Goal: Task Accomplishment & Management: Complete application form

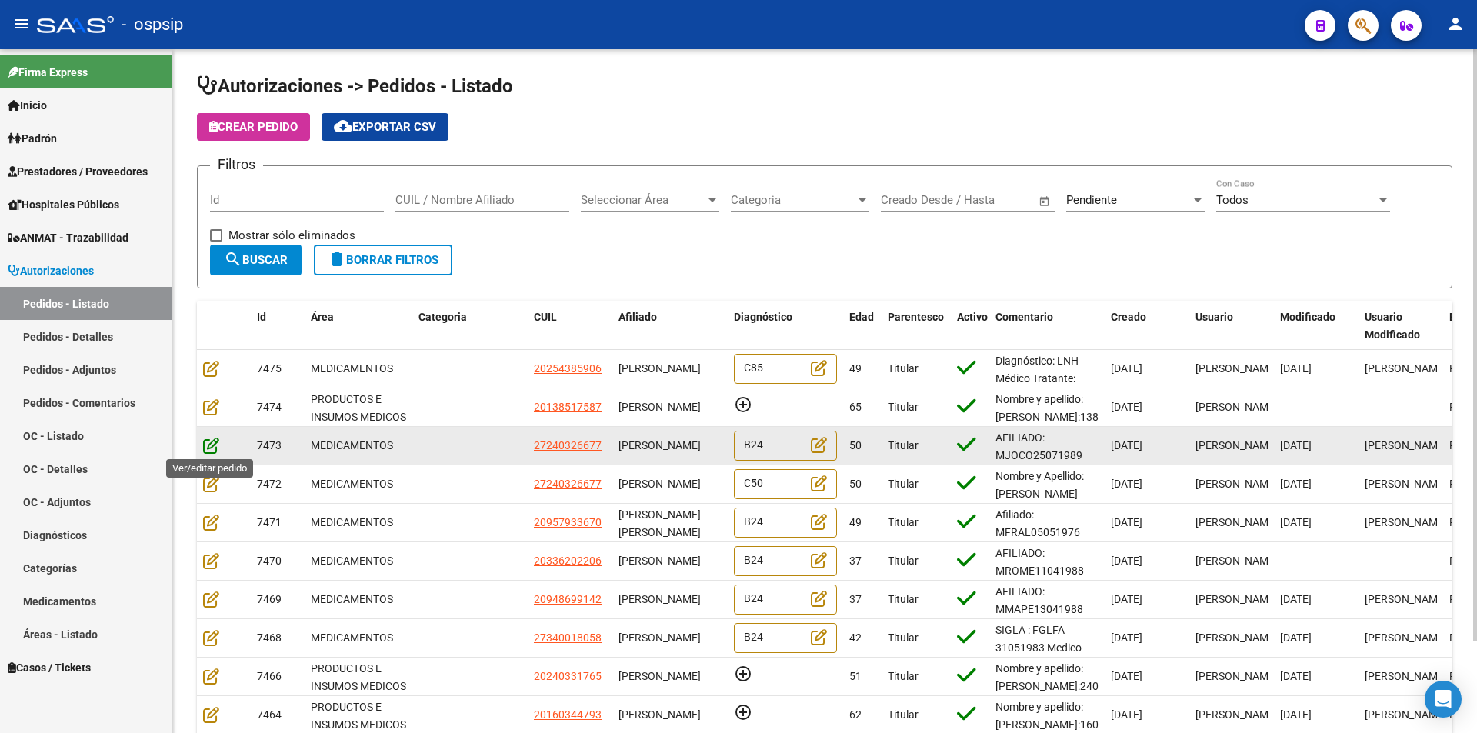
click at [208, 441] on icon at bounding box center [211, 445] width 16 height 17
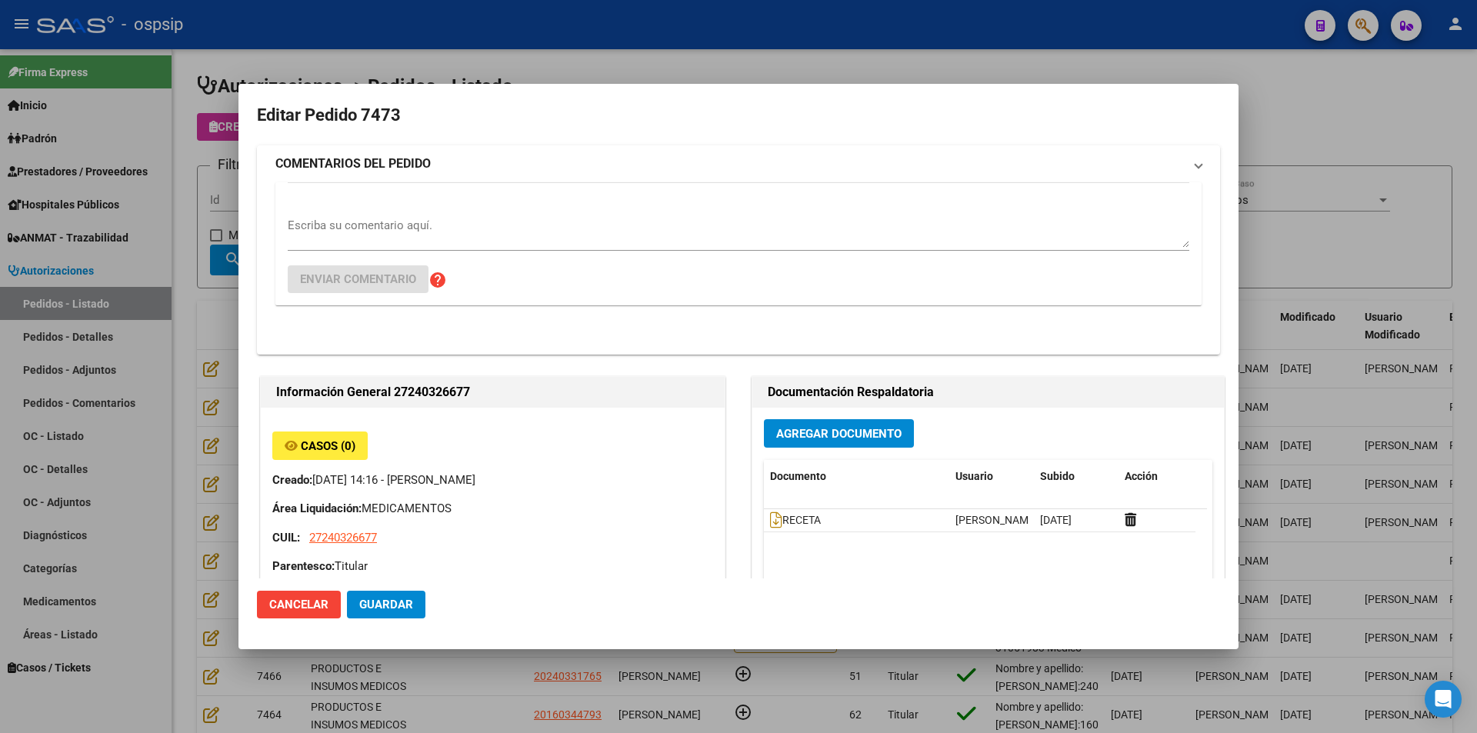
type input "[GEOGRAPHIC_DATA], [GEOGRAPHIC_DATA], [GEOGRAPHIC_DATA] 3504"
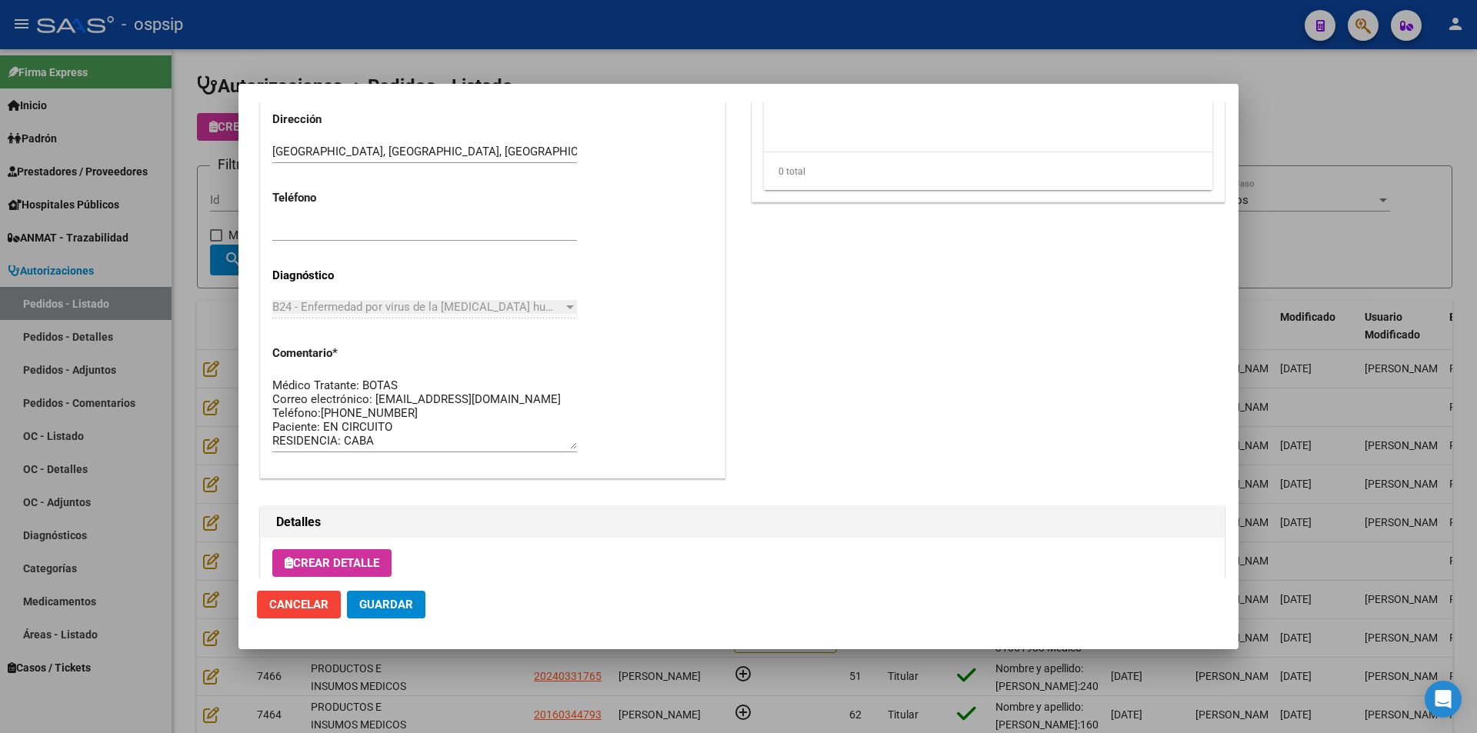
scroll to position [983, 0]
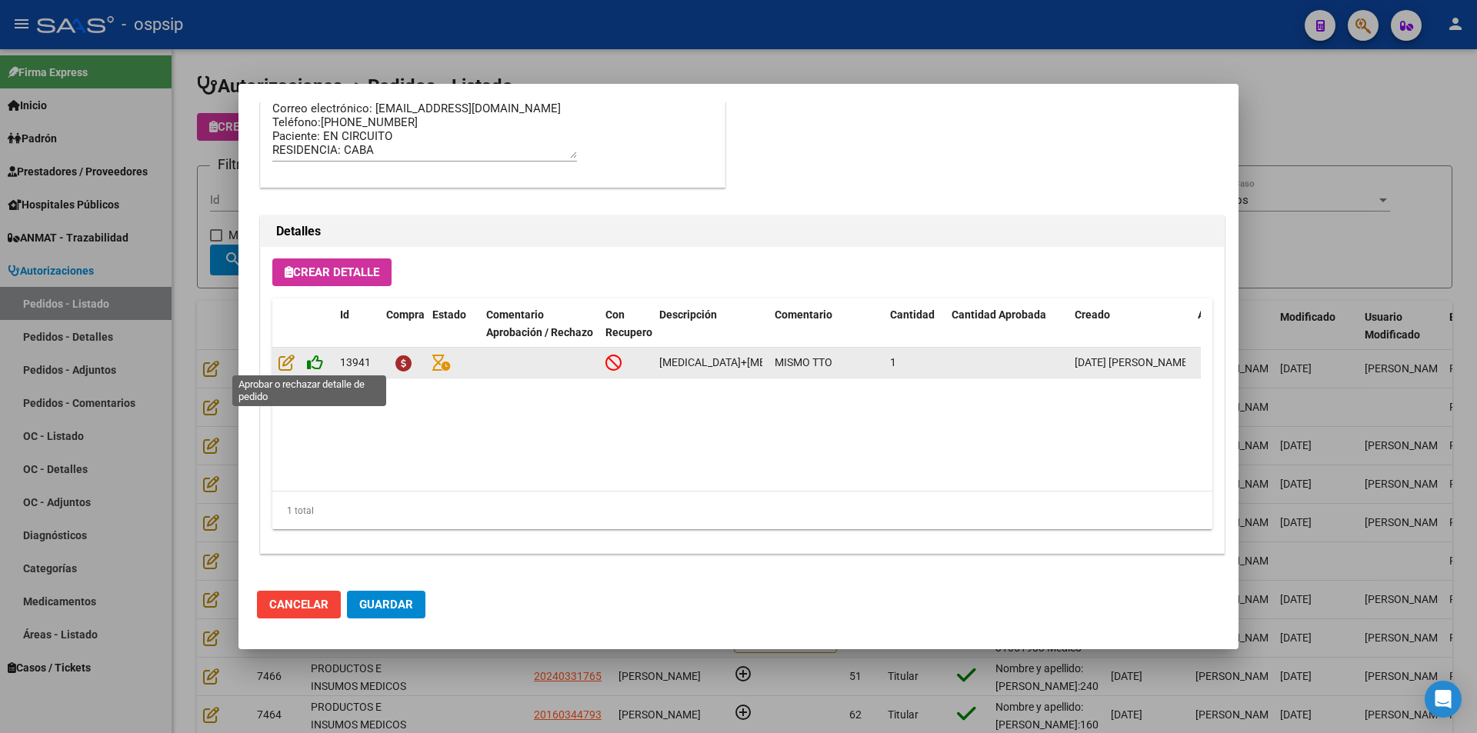
click at [322, 365] on icon at bounding box center [315, 362] width 16 height 17
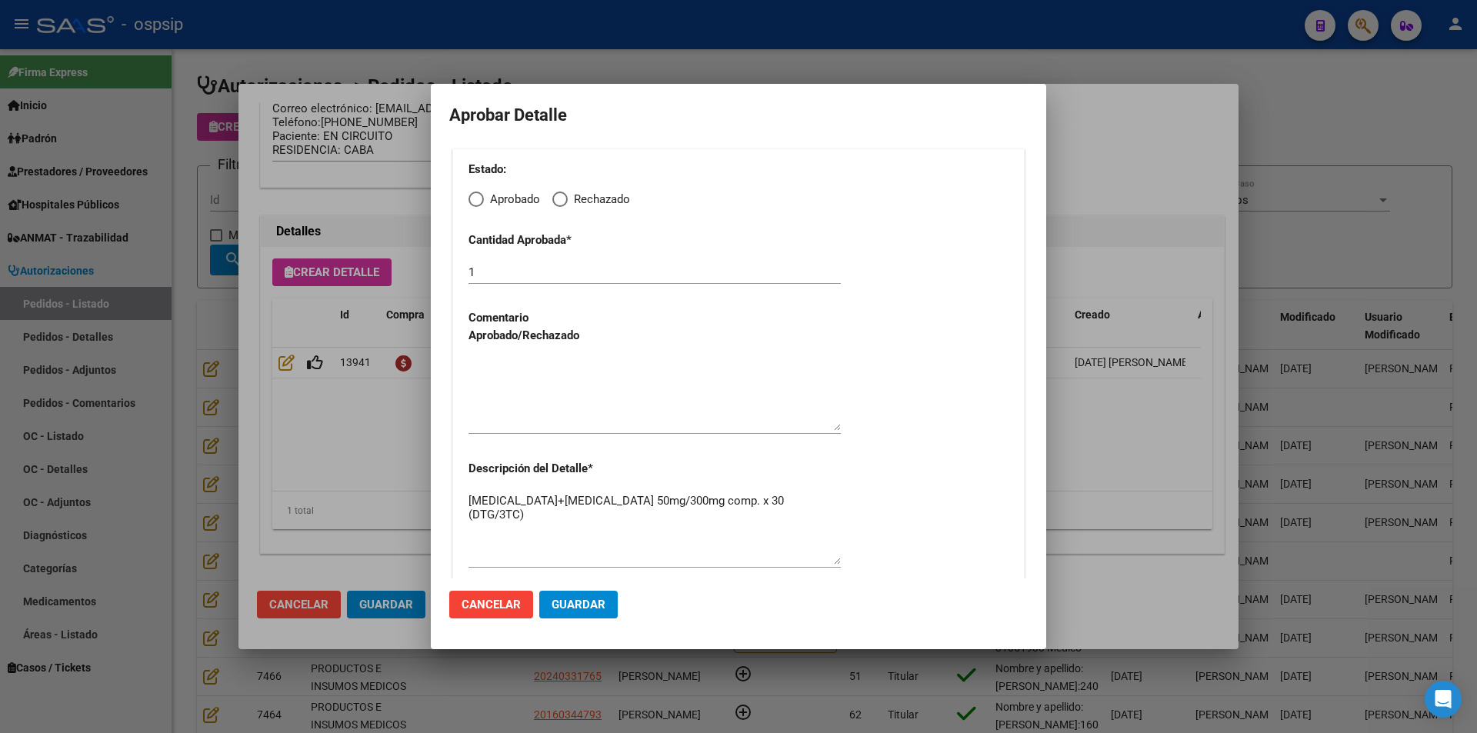
click at [481, 196] on span "Elija una opción" at bounding box center [476, 199] width 15 height 15
click at [481, 196] on input "Aprobado" at bounding box center [476, 199] width 15 height 15
radio input "true"
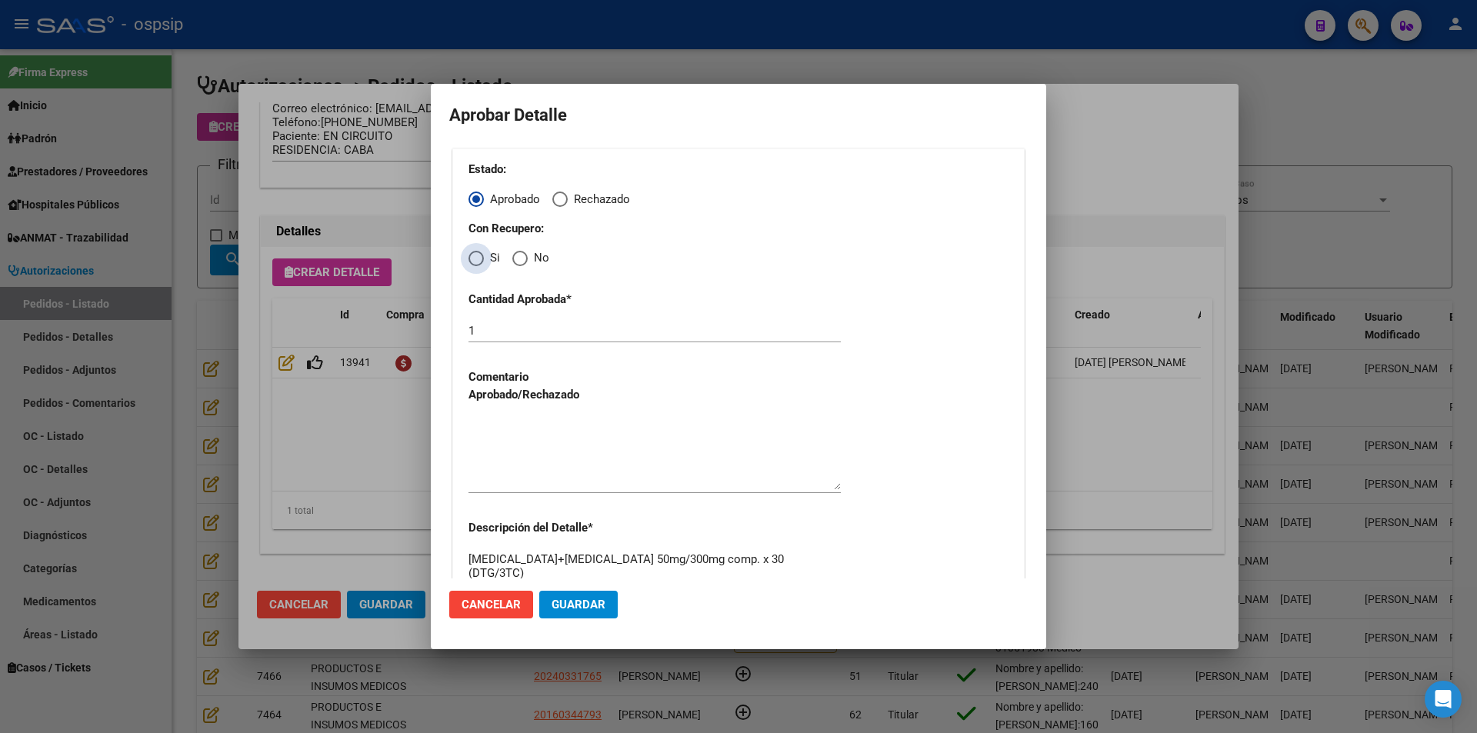
drag, startPoint x: 477, startPoint y: 259, endPoint x: 489, endPoint y: 305, distance: 47.6
click at [477, 261] on span "Elija una opción" at bounding box center [476, 258] width 15 height 15
click at [477, 261] on input "Si" at bounding box center [476, 258] width 15 height 15
radio input "true"
click at [558, 453] on textarea at bounding box center [655, 454] width 372 height 72
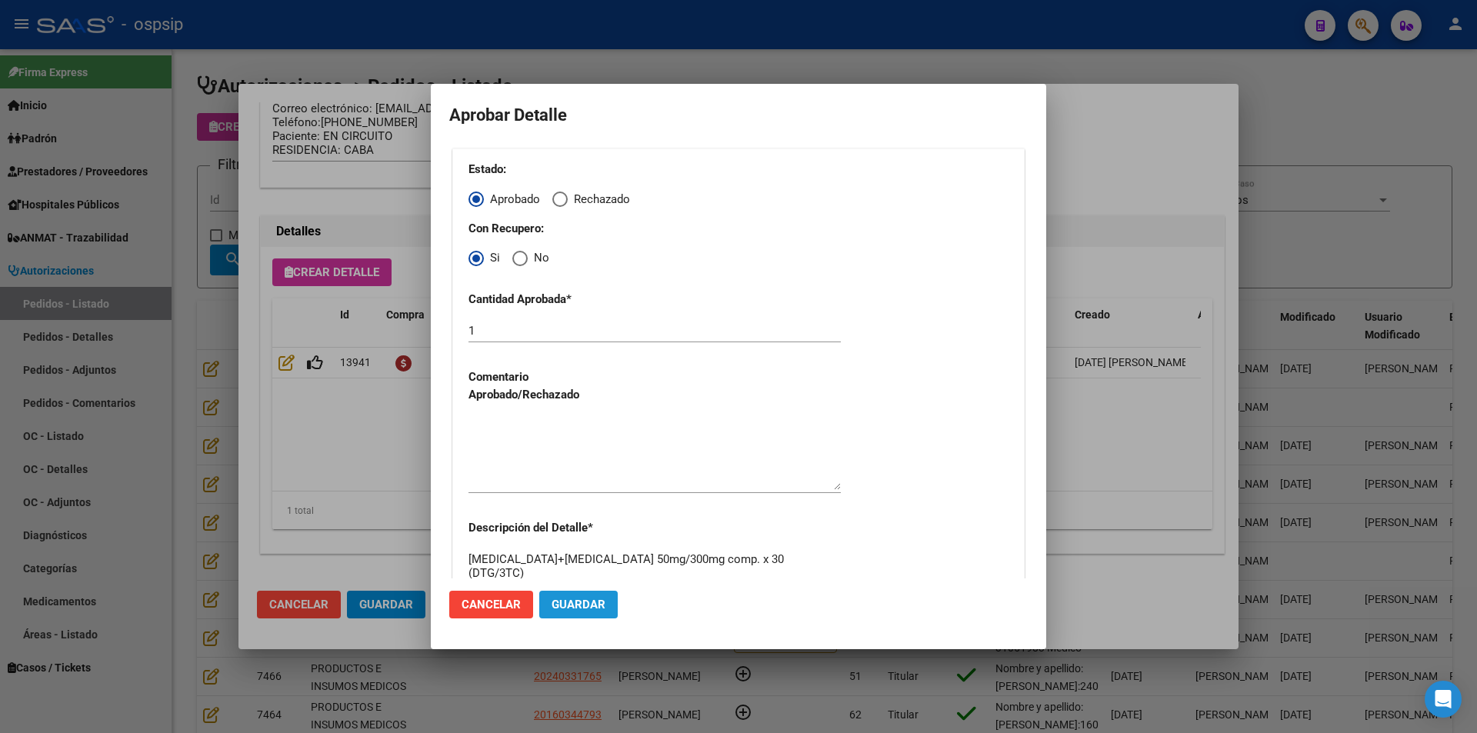
click at [585, 611] on span "Guardar" at bounding box center [579, 605] width 54 height 14
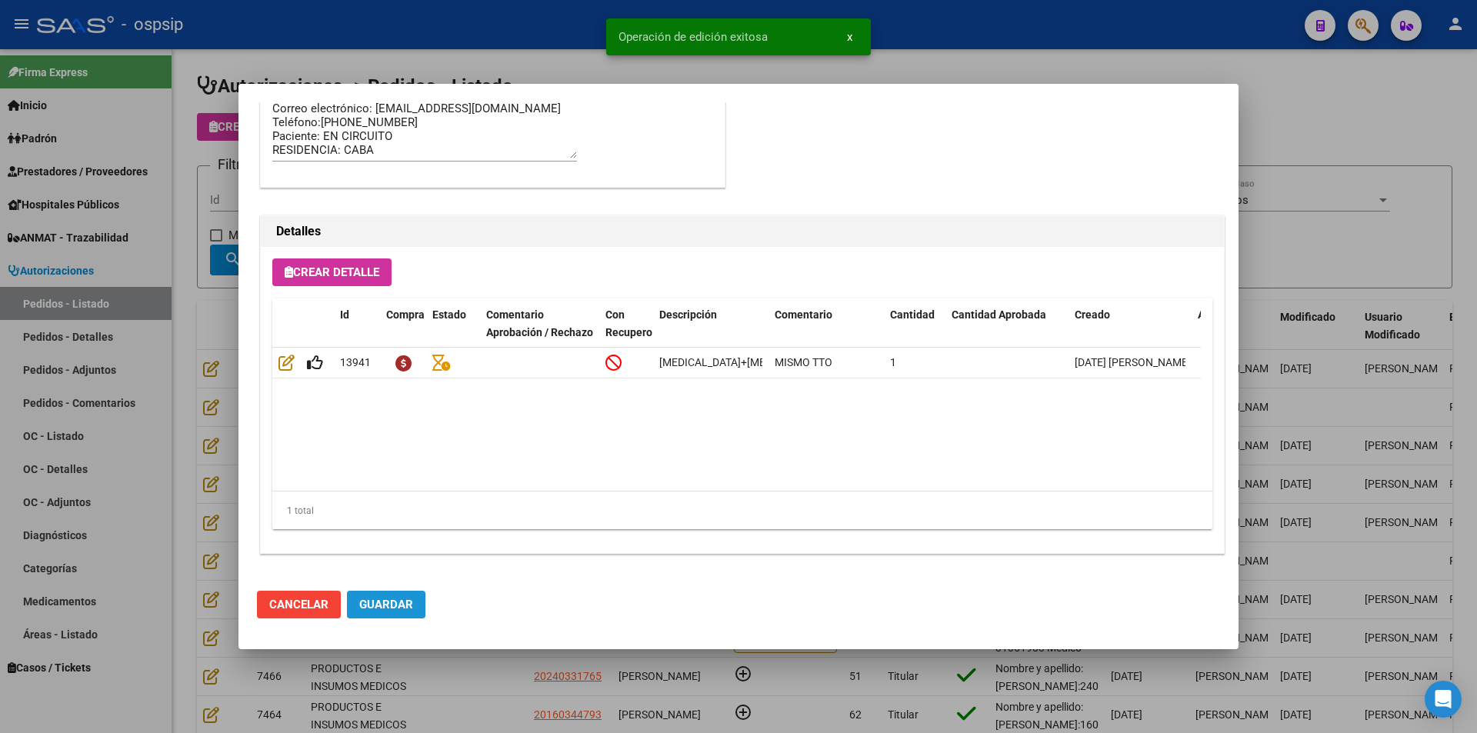
drag, startPoint x: 380, startPoint y: 608, endPoint x: 405, endPoint y: 631, distance: 34.3
click at [382, 609] on span "Guardar" at bounding box center [386, 605] width 54 height 14
type input "[GEOGRAPHIC_DATA], [GEOGRAPHIC_DATA], [GEOGRAPHIC_DATA] 3504"
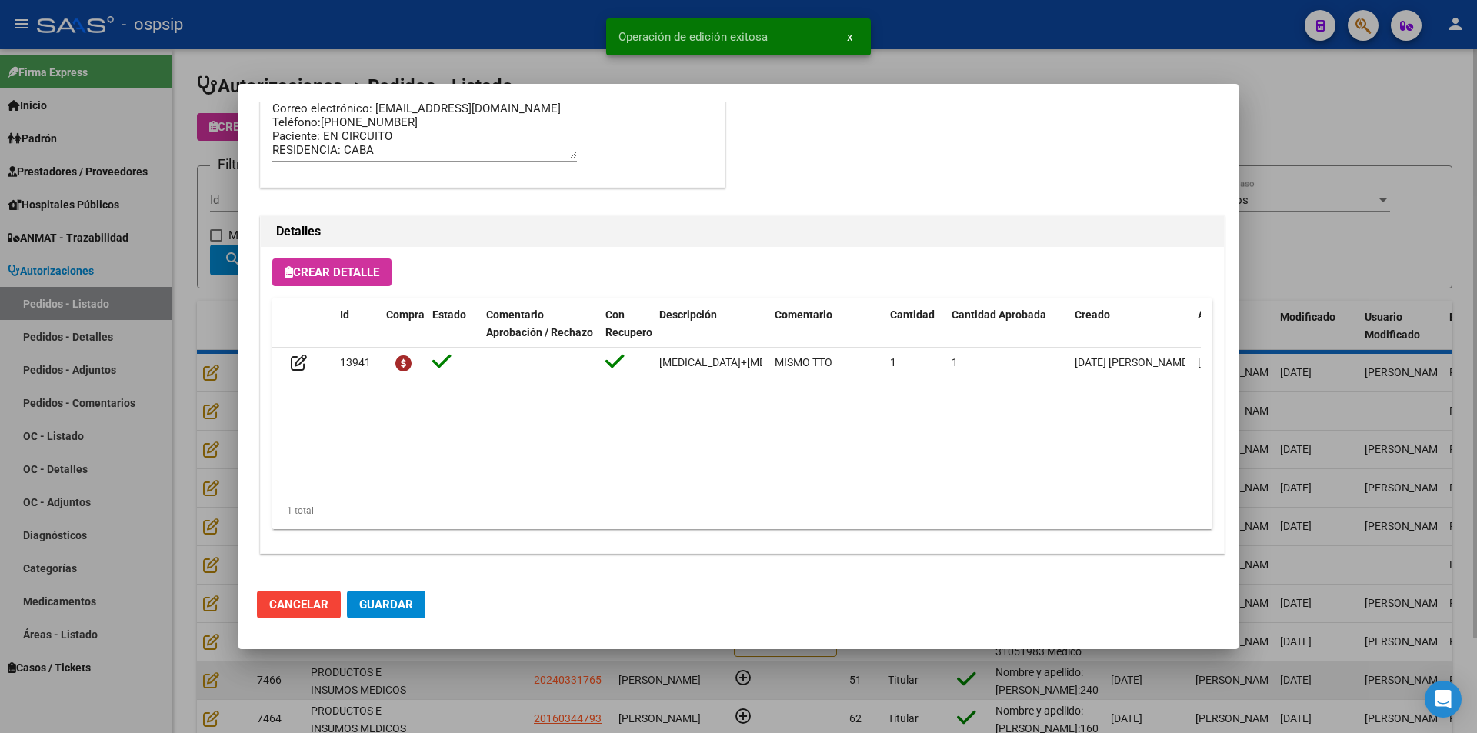
click at [473, 695] on div at bounding box center [738, 366] width 1477 height 733
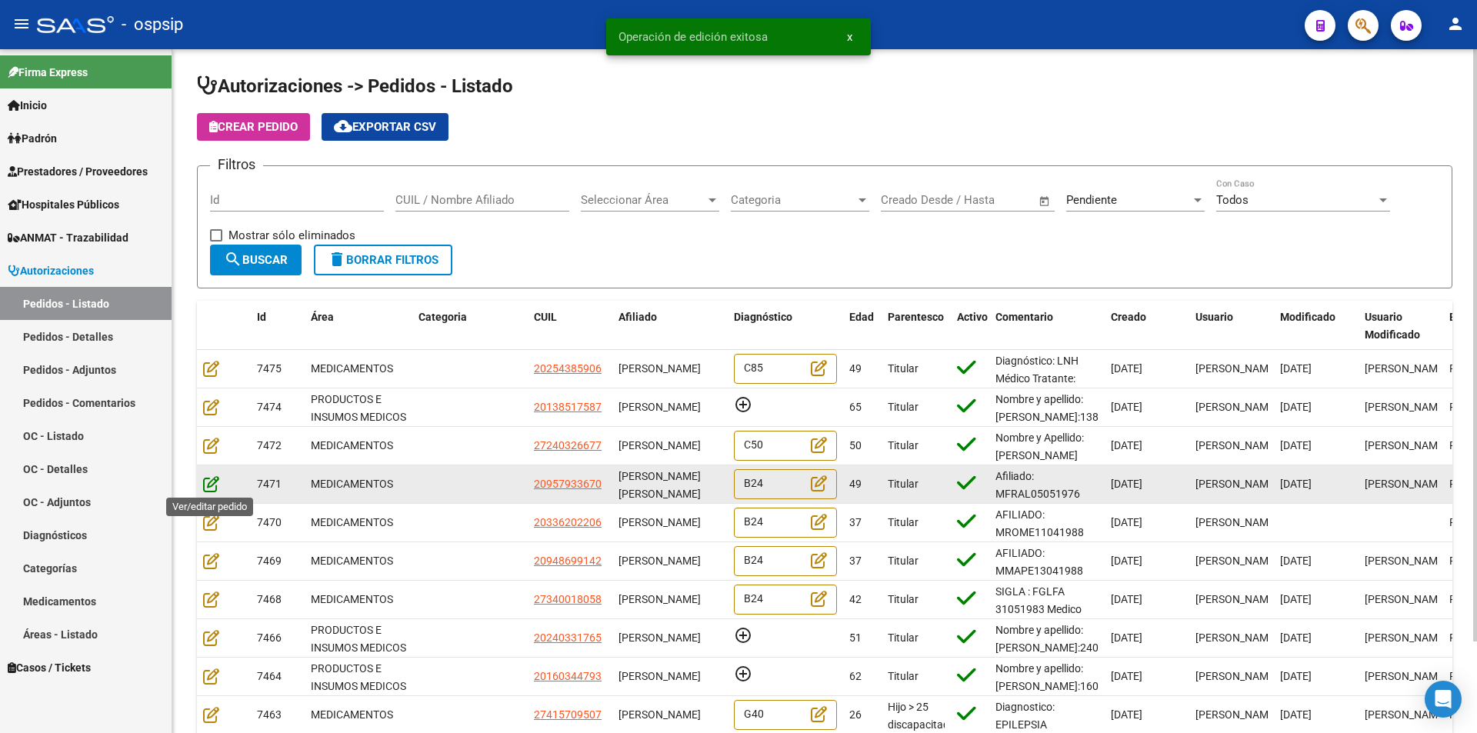
click at [208, 482] on icon at bounding box center [211, 483] width 16 height 17
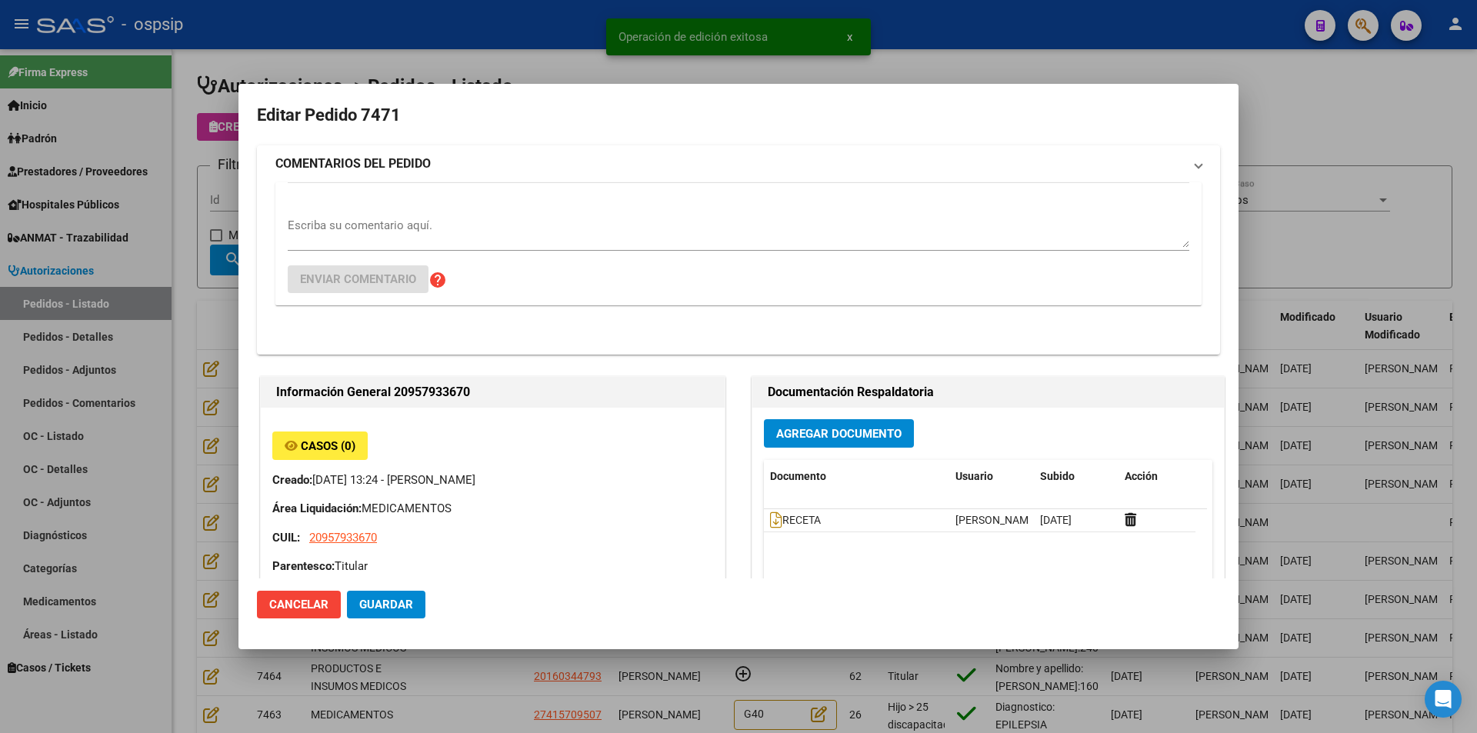
type input "[PERSON_NAME]"
type input "[GEOGRAPHIC_DATA], [GEOGRAPHIC_DATA], 13 E/ 76 Y 77 2180"
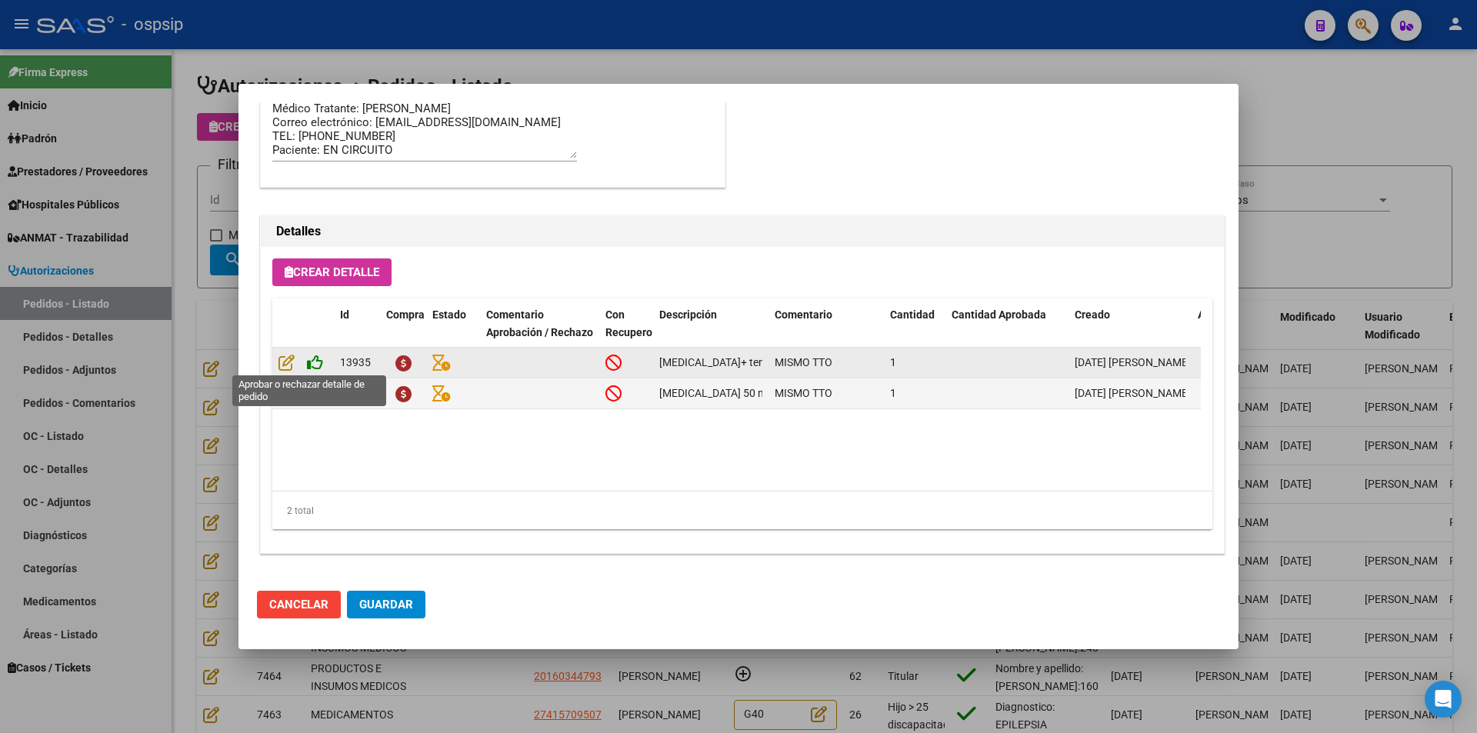
click at [315, 362] on icon at bounding box center [315, 362] width 16 height 17
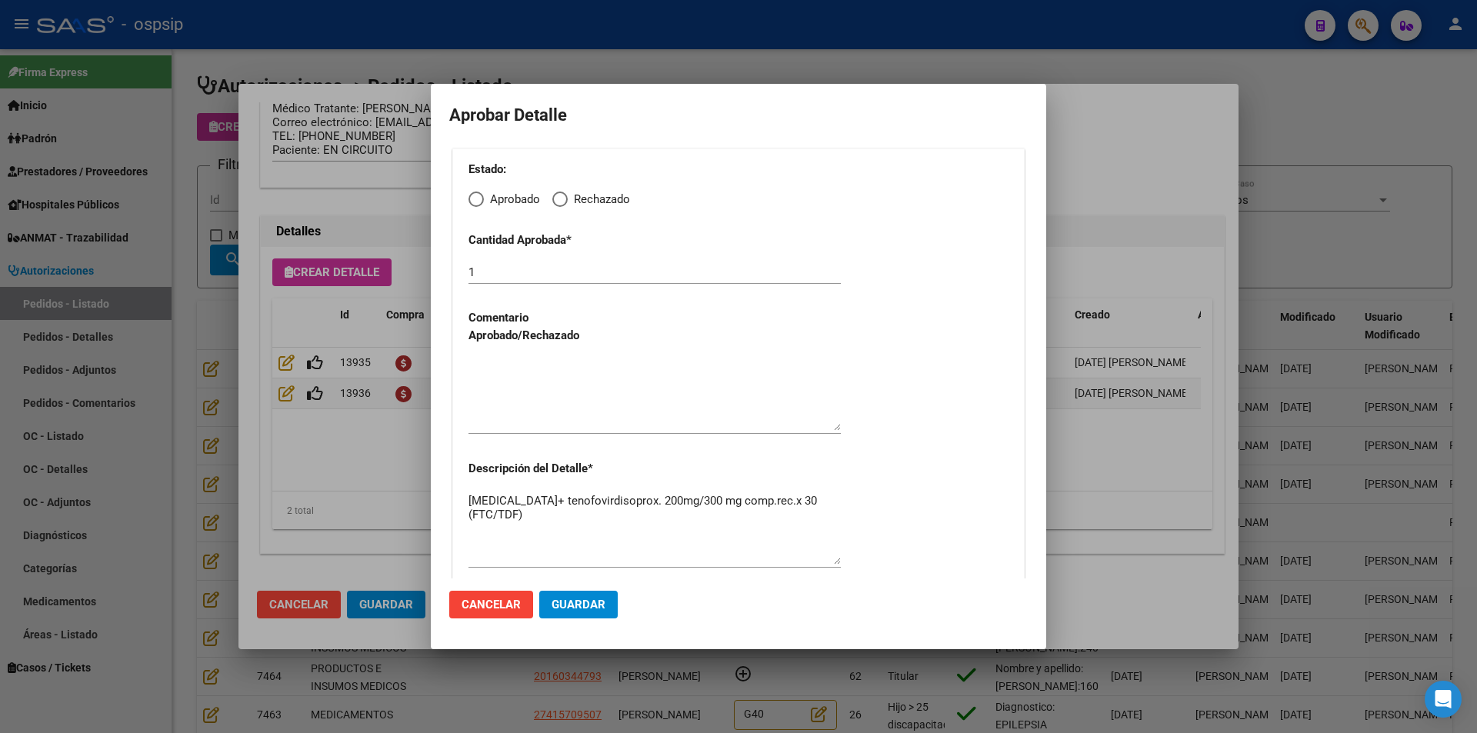
click at [473, 199] on span "Elija una opción" at bounding box center [476, 199] width 15 height 15
click at [473, 199] on input "Aprobado" at bounding box center [476, 199] width 15 height 15
radio input "true"
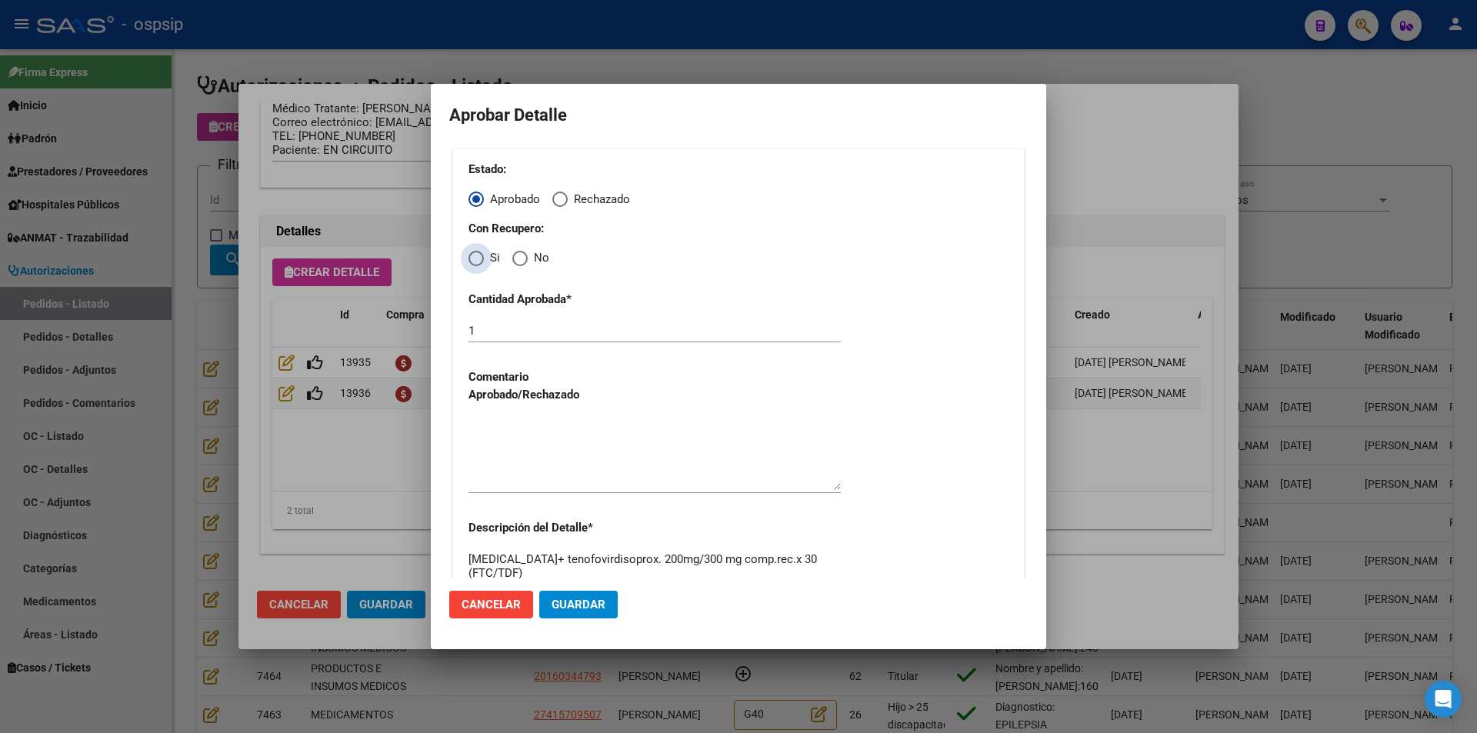
drag, startPoint x: 474, startPoint y: 261, endPoint x: 475, endPoint y: 272, distance: 11.6
click at [474, 263] on span "Elija una opción" at bounding box center [476, 258] width 15 height 15
click at [474, 263] on input "Si" at bounding box center [476, 258] width 15 height 15
radio input "true"
drag, startPoint x: 510, startPoint y: 437, endPoint x: 526, endPoint y: 489, distance: 54.8
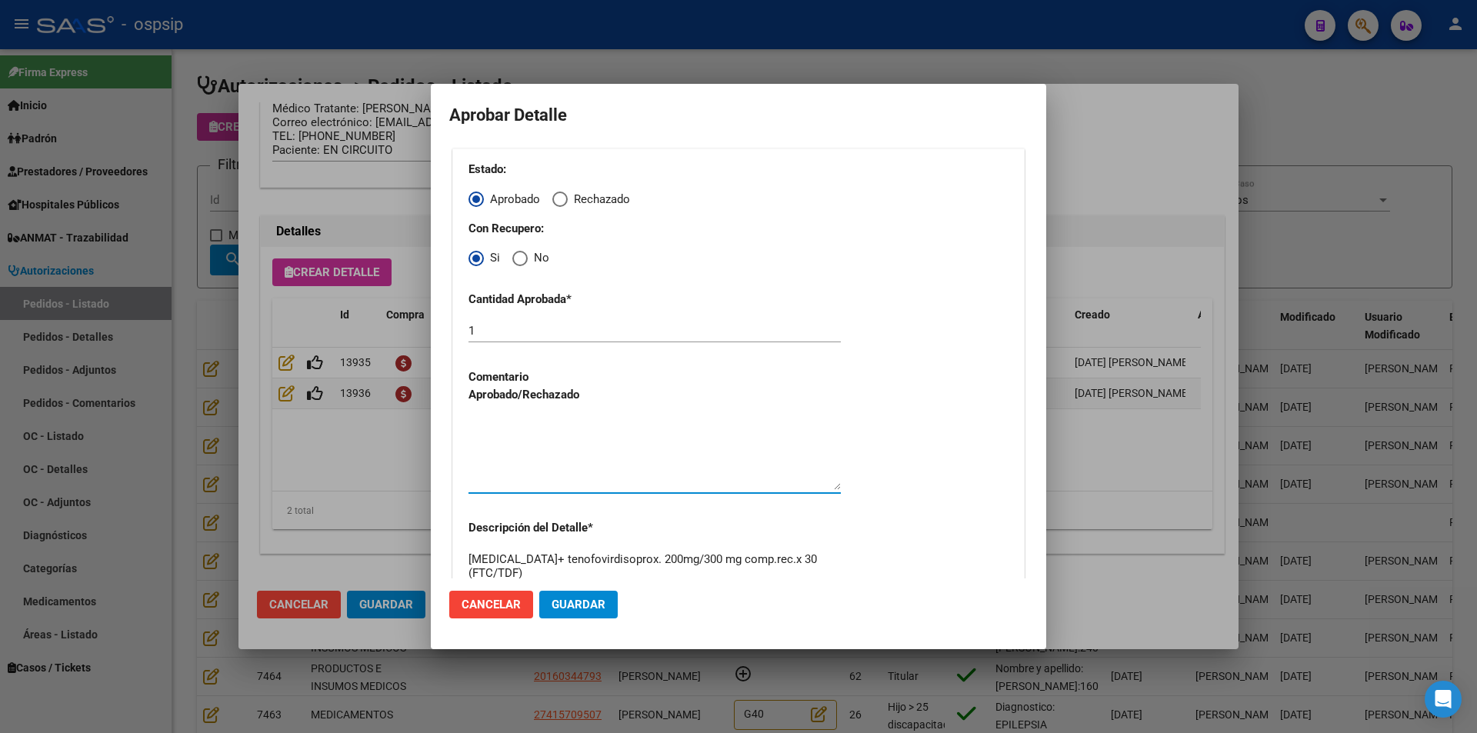
click at [510, 439] on textarea at bounding box center [655, 454] width 372 height 72
click at [575, 609] on span "Guardar" at bounding box center [579, 605] width 54 height 14
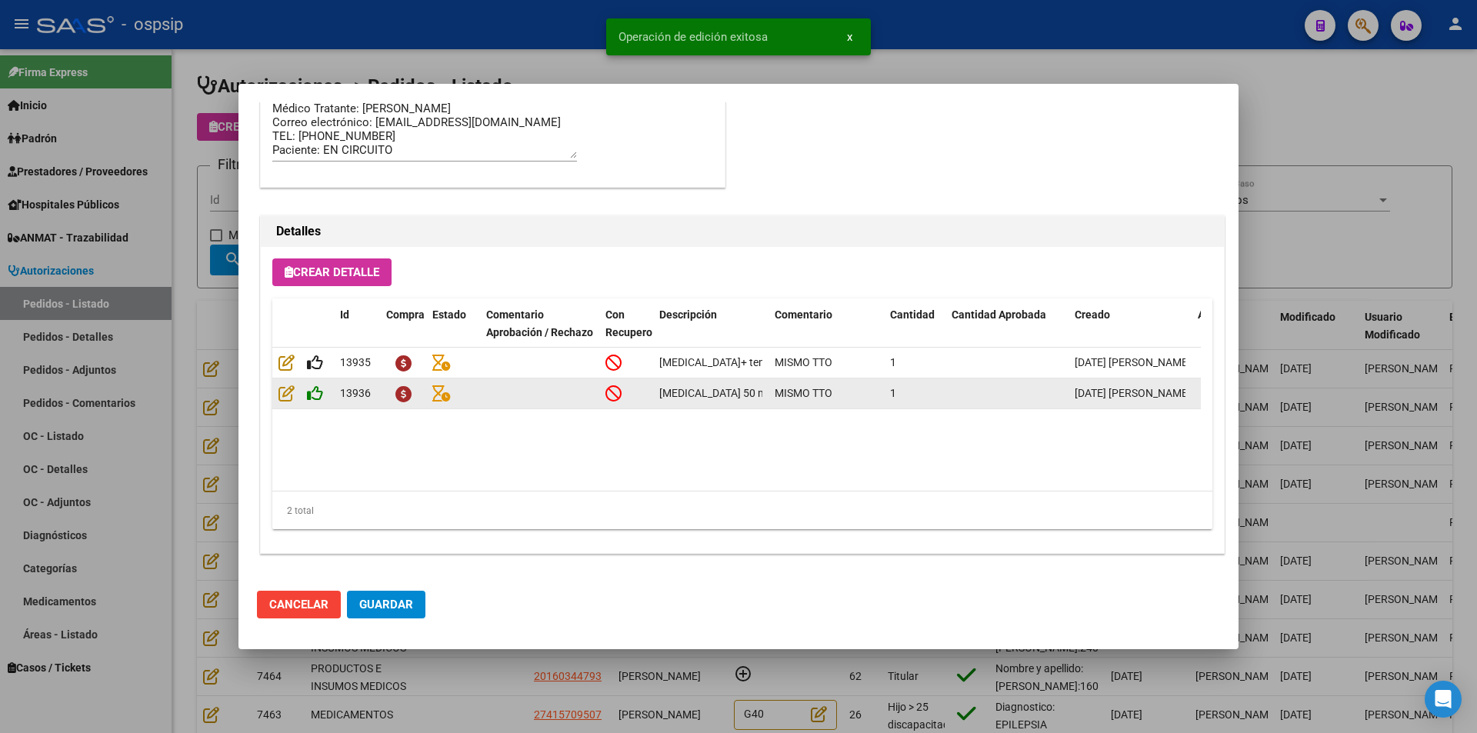
type input "[PERSON_NAME] [PERSON_NAME]"
type input "[GEOGRAPHIC_DATA], [GEOGRAPHIC_DATA], DIAG 75 807"
click at [316, 390] on icon at bounding box center [315, 393] width 16 height 17
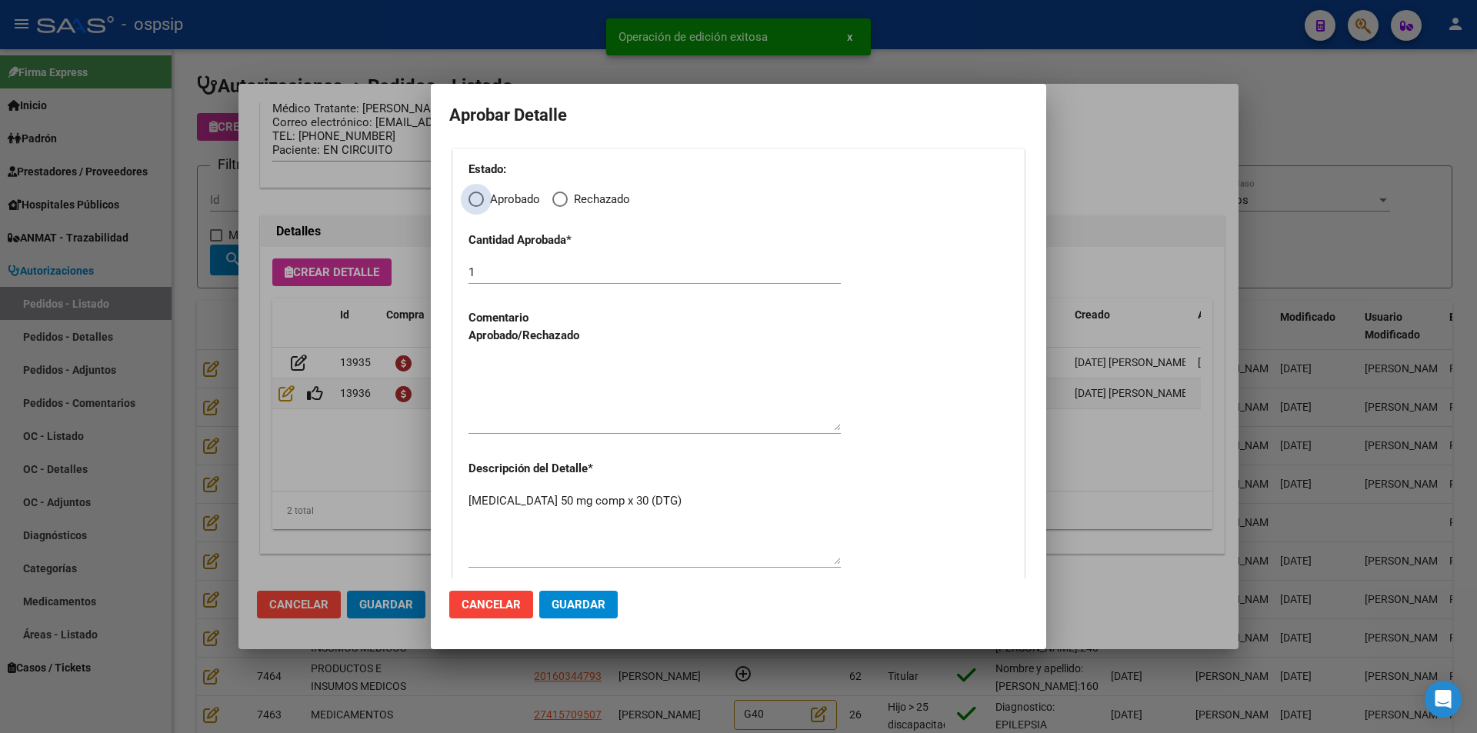
click at [481, 198] on span "Elija una opción" at bounding box center [476, 199] width 15 height 15
click at [481, 198] on input "Aprobado" at bounding box center [476, 199] width 15 height 15
radio input "true"
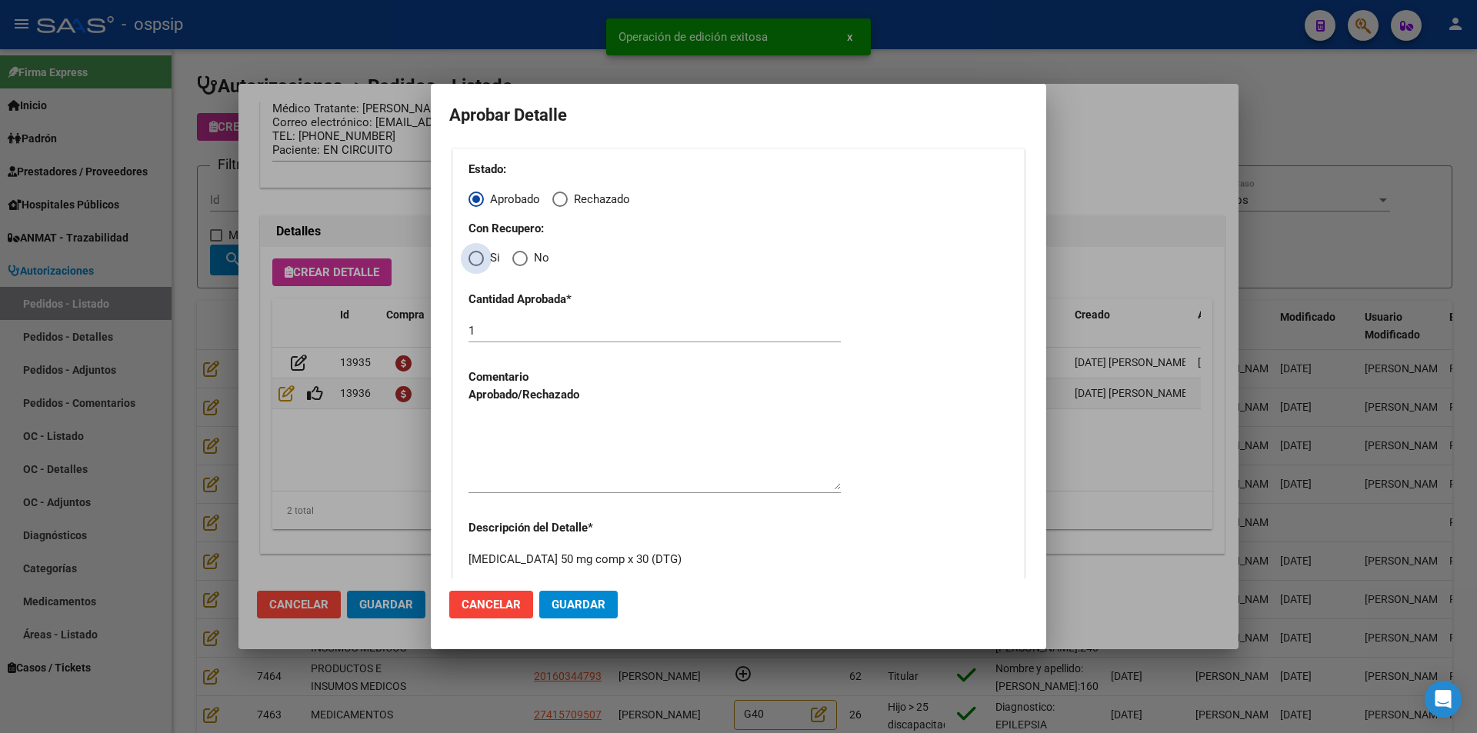
drag, startPoint x: 473, startPoint y: 259, endPoint x: 485, endPoint y: 319, distance: 61.9
click at [478, 274] on div "Estado: Aprobado Rechazado Con Recupero: Si No Cantidad Aprobada * 1 Comentario…" at bounding box center [738, 394] width 572 height 493
click at [511, 416] on div at bounding box center [655, 454] width 372 height 78
click at [480, 258] on span "Elija una opción" at bounding box center [476, 258] width 15 height 15
click at [480, 258] on input "Si" at bounding box center [476, 258] width 15 height 15
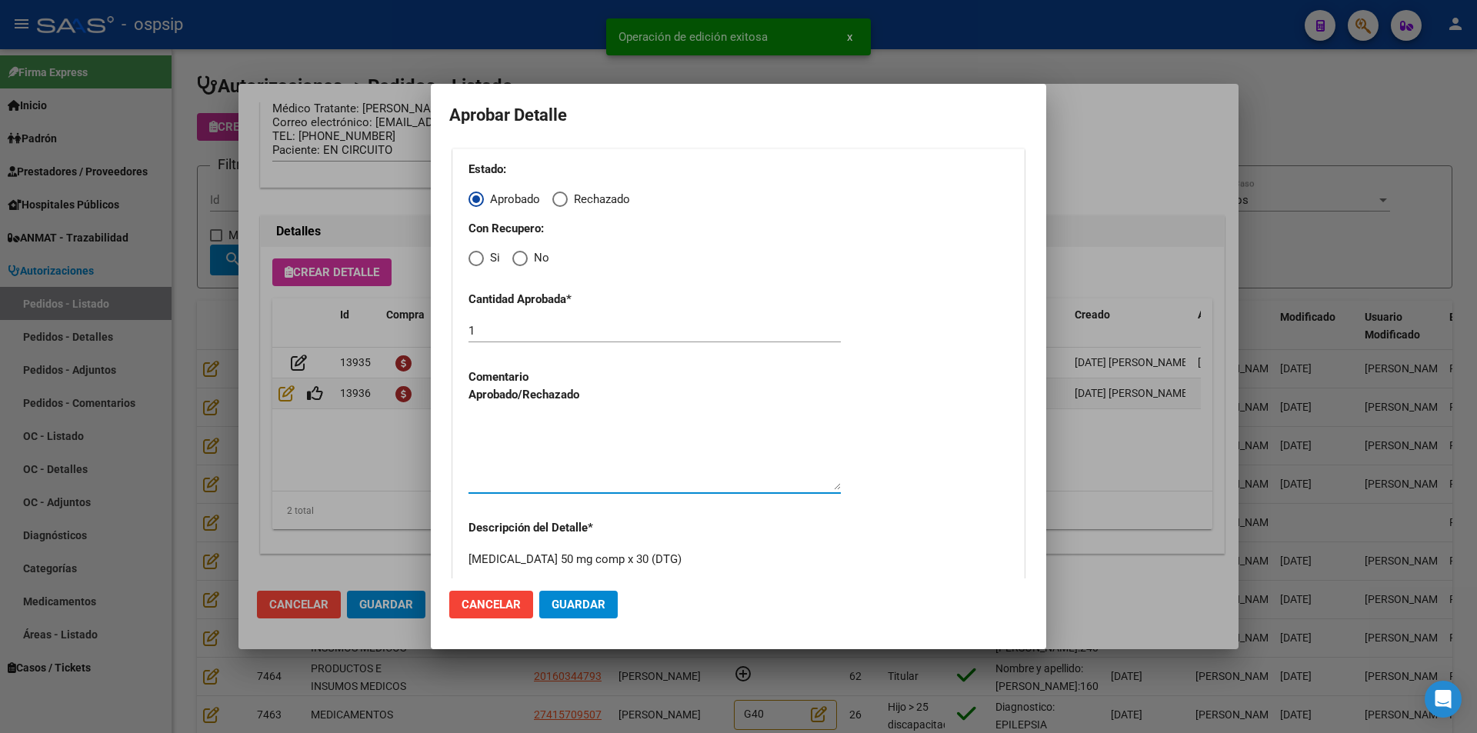
radio input "true"
click at [542, 456] on textarea at bounding box center [655, 454] width 372 height 72
drag, startPoint x: 588, startPoint y: 609, endPoint x: 565, endPoint y: 605, distance: 23.5
click at [588, 609] on span "Guardar" at bounding box center [579, 605] width 54 height 14
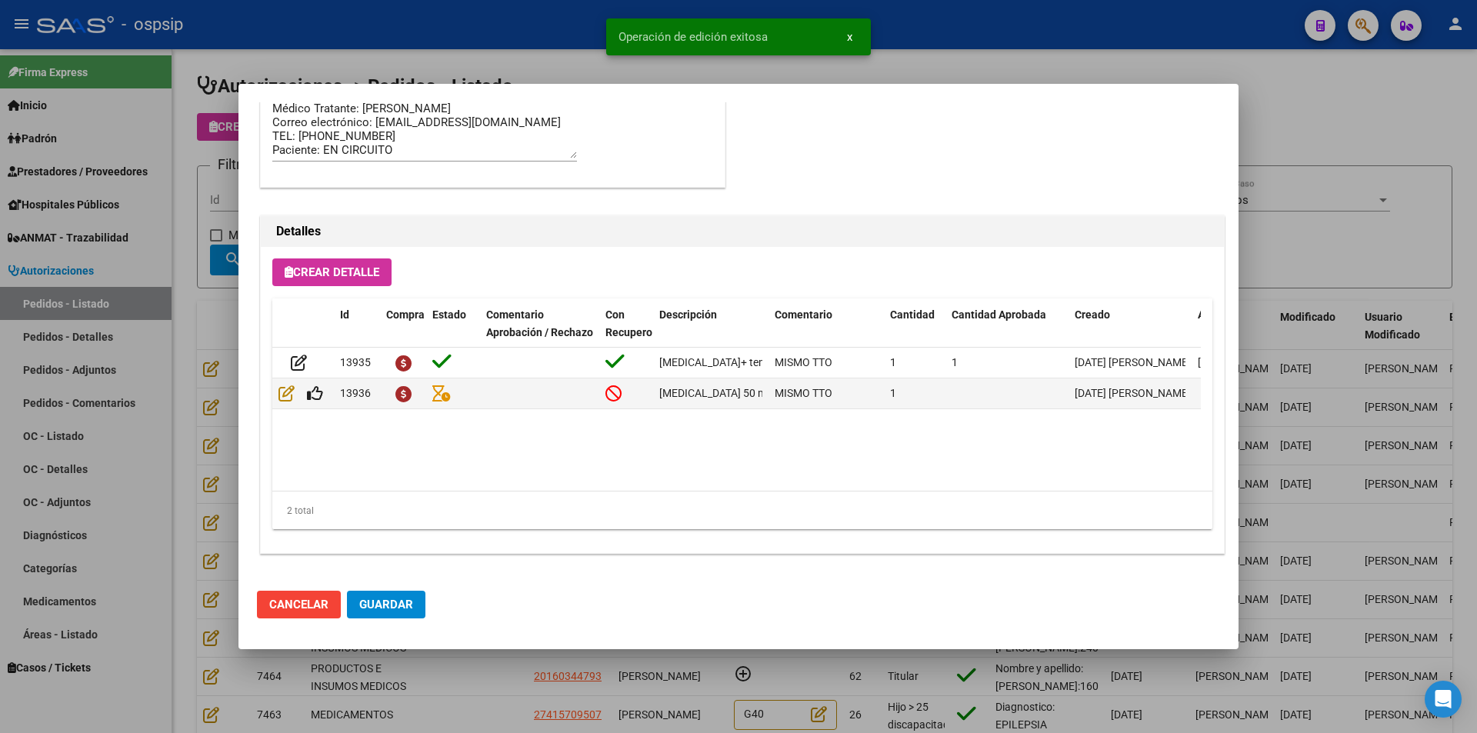
click at [398, 610] on span "Guardar" at bounding box center [386, 605] width 54 height 14
click at [509, 710] on div at bounding box center [738, 366] width 1477 height 733
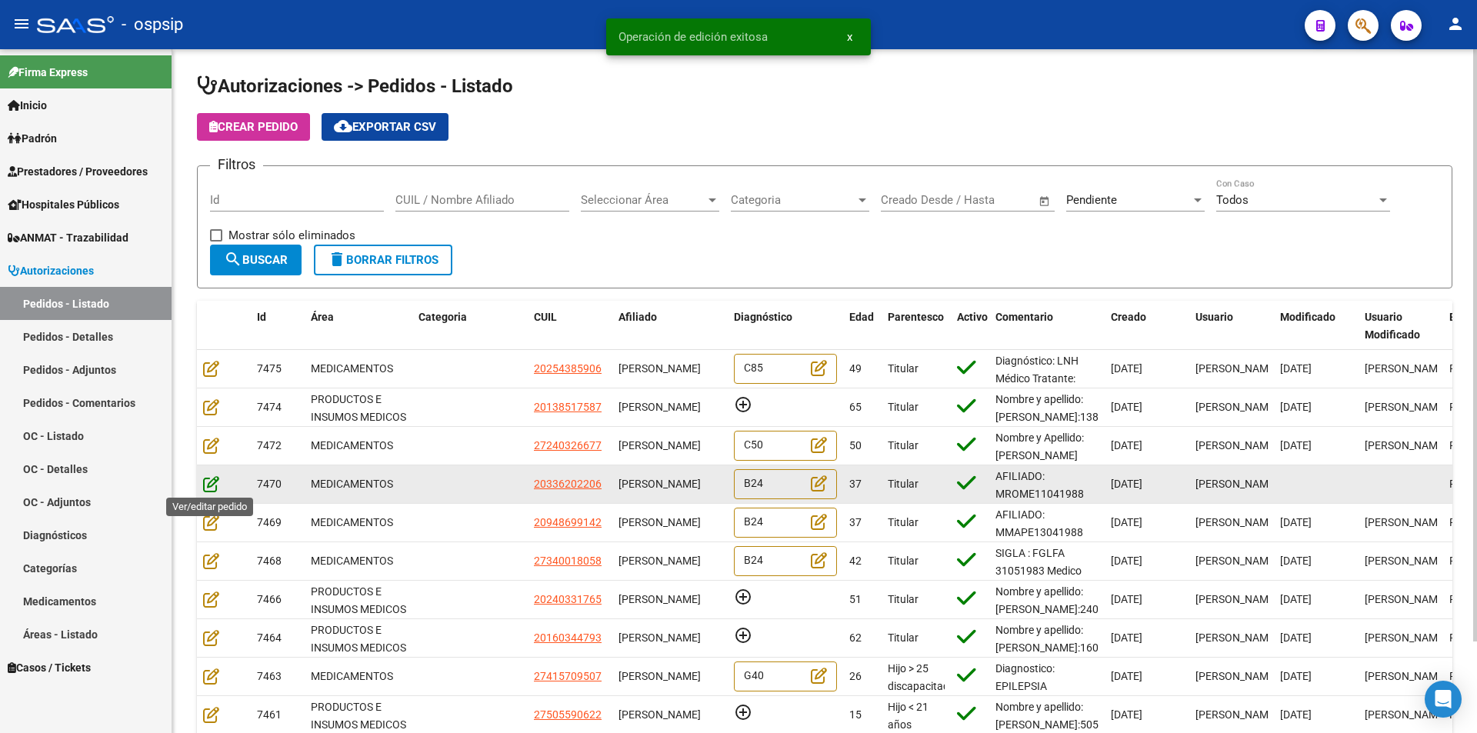
click at [208, 483] on icon at bounding box center [211, 483] width 16 height 17
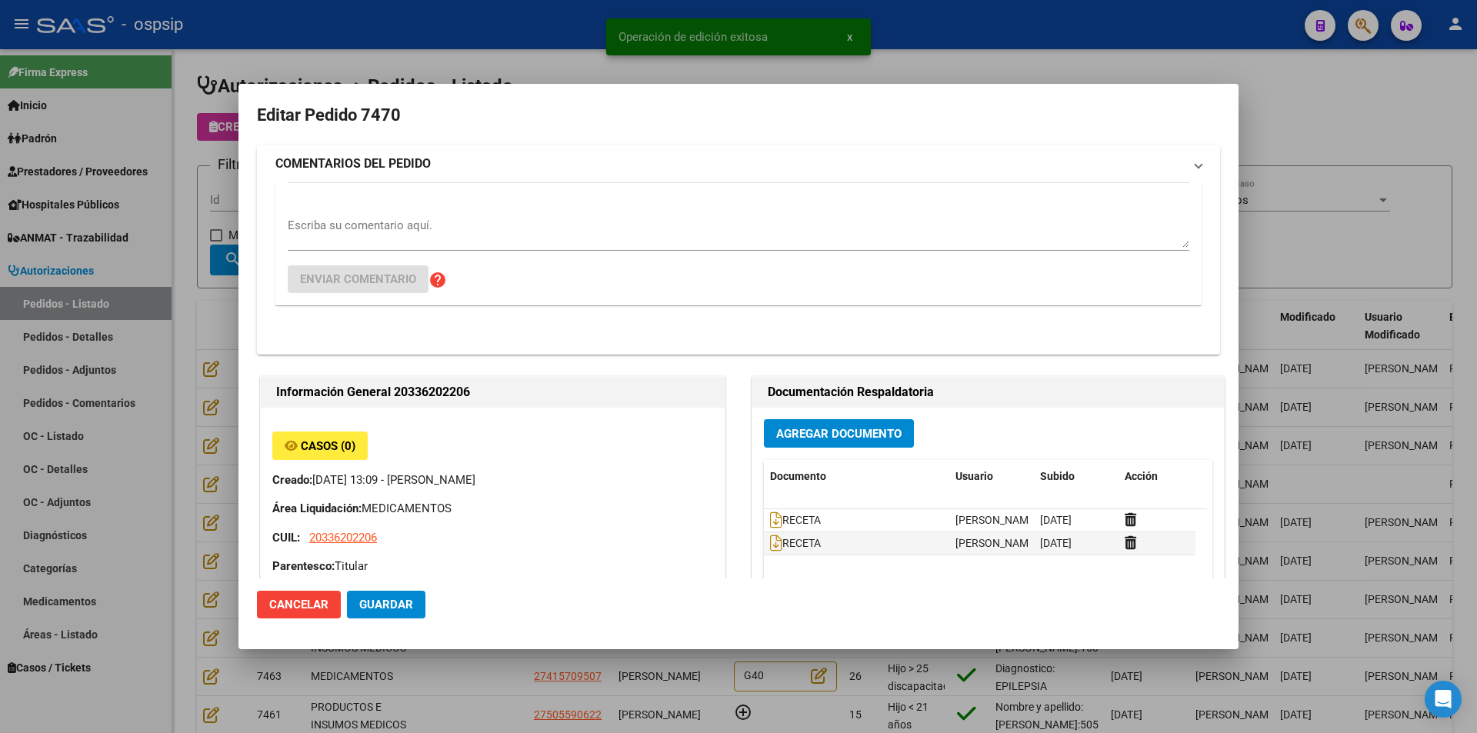
type input "[GEOGRAPHIC_DATA], [STREET_ADDRESS]"
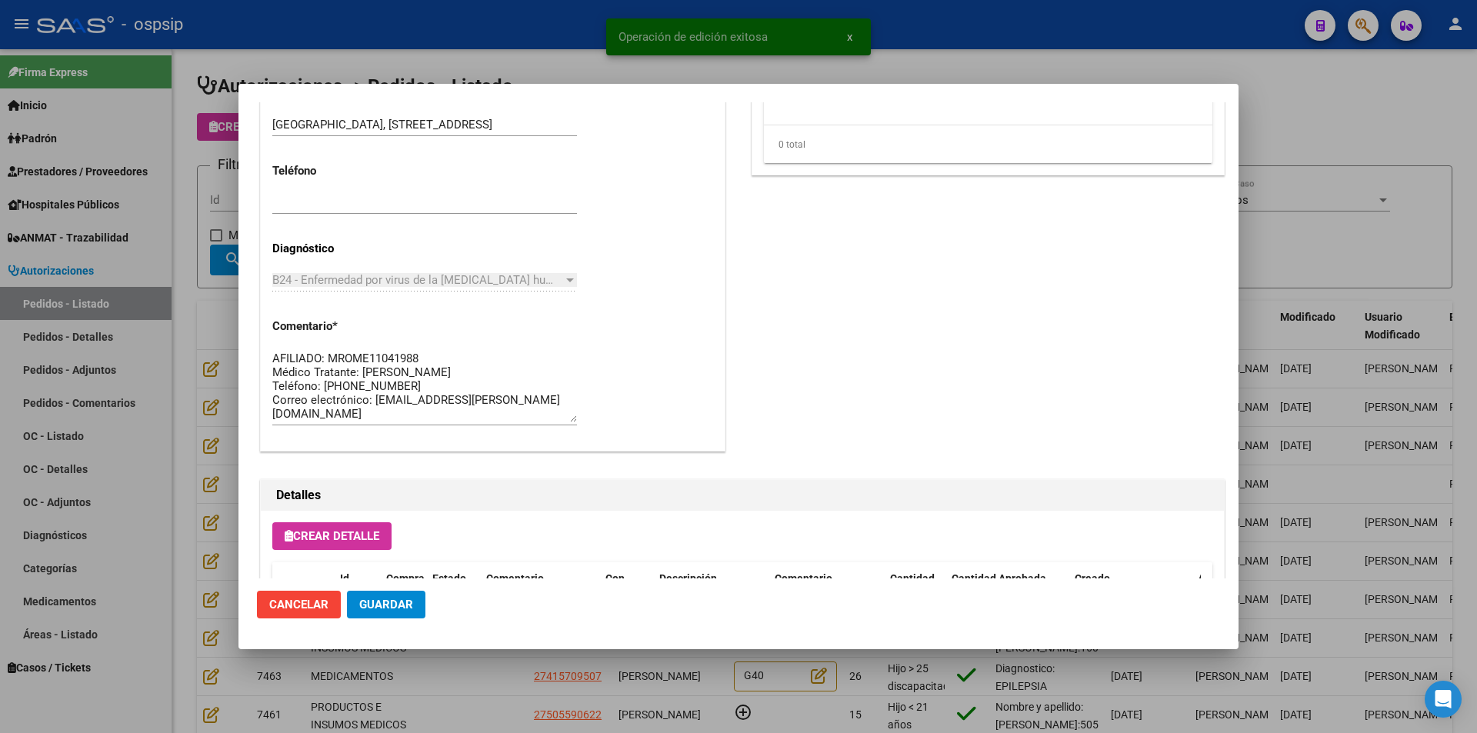
scroll to position [846, 0]
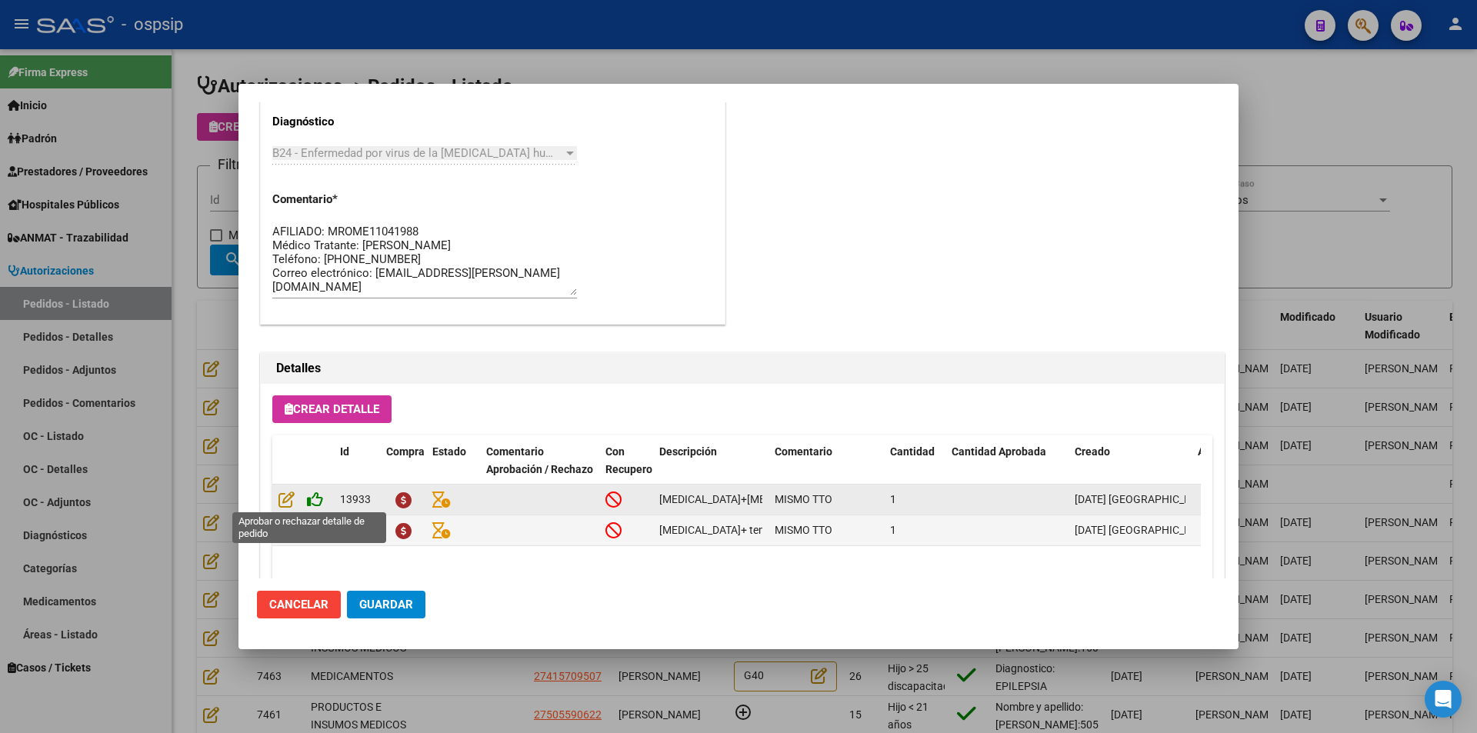
click at [315, 504] on icon at bounding box center [315, 499] width 16 height 17
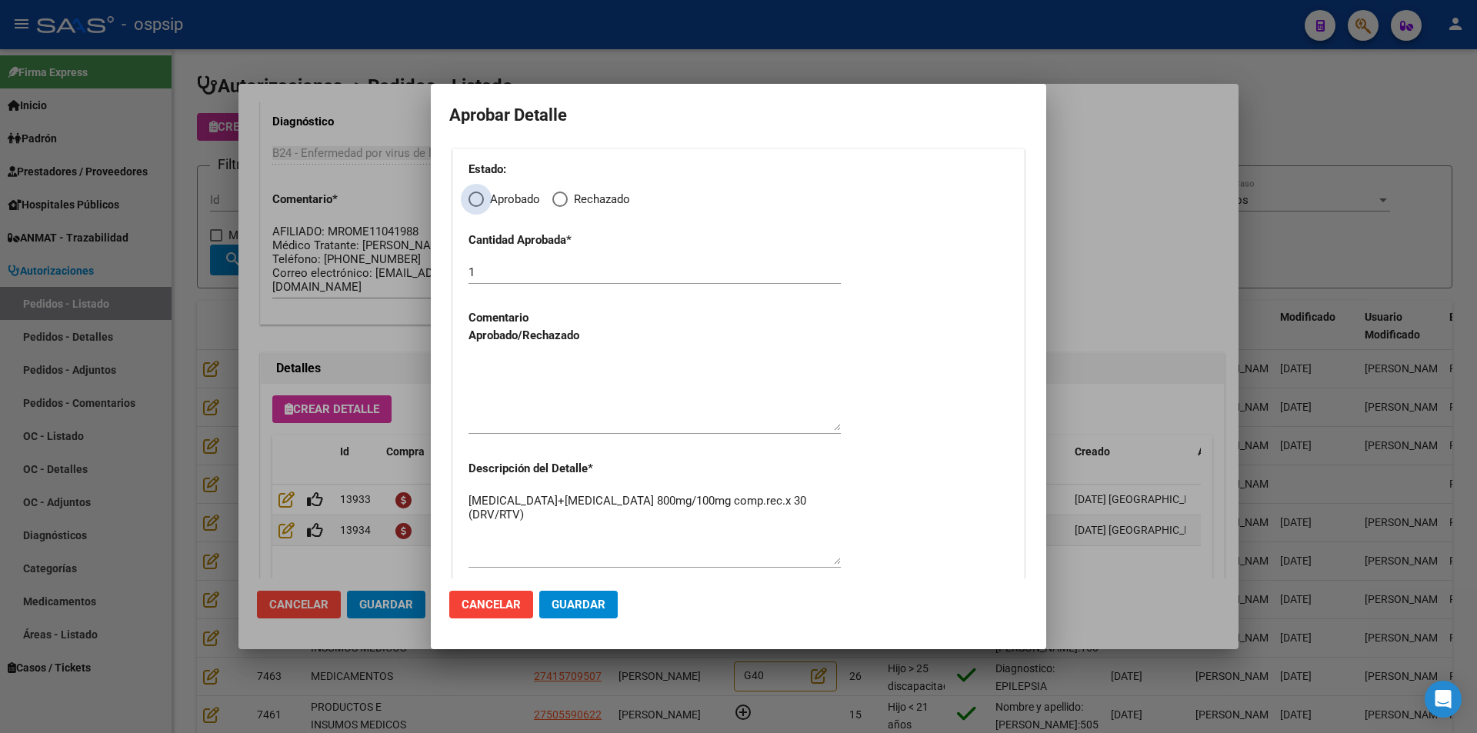
drag, startPoint x: 477, startPoint y: 200, endPoint x: 479, endPoint y: 218, distance: 17.8
click at [477, 202] on span "Elija una opción" at bounding box center [476, 199] width 15 height 15
click at [477, 202] on input "Aprobado" at bounding box center [476, 199] width 15 height 15
radio input "true"
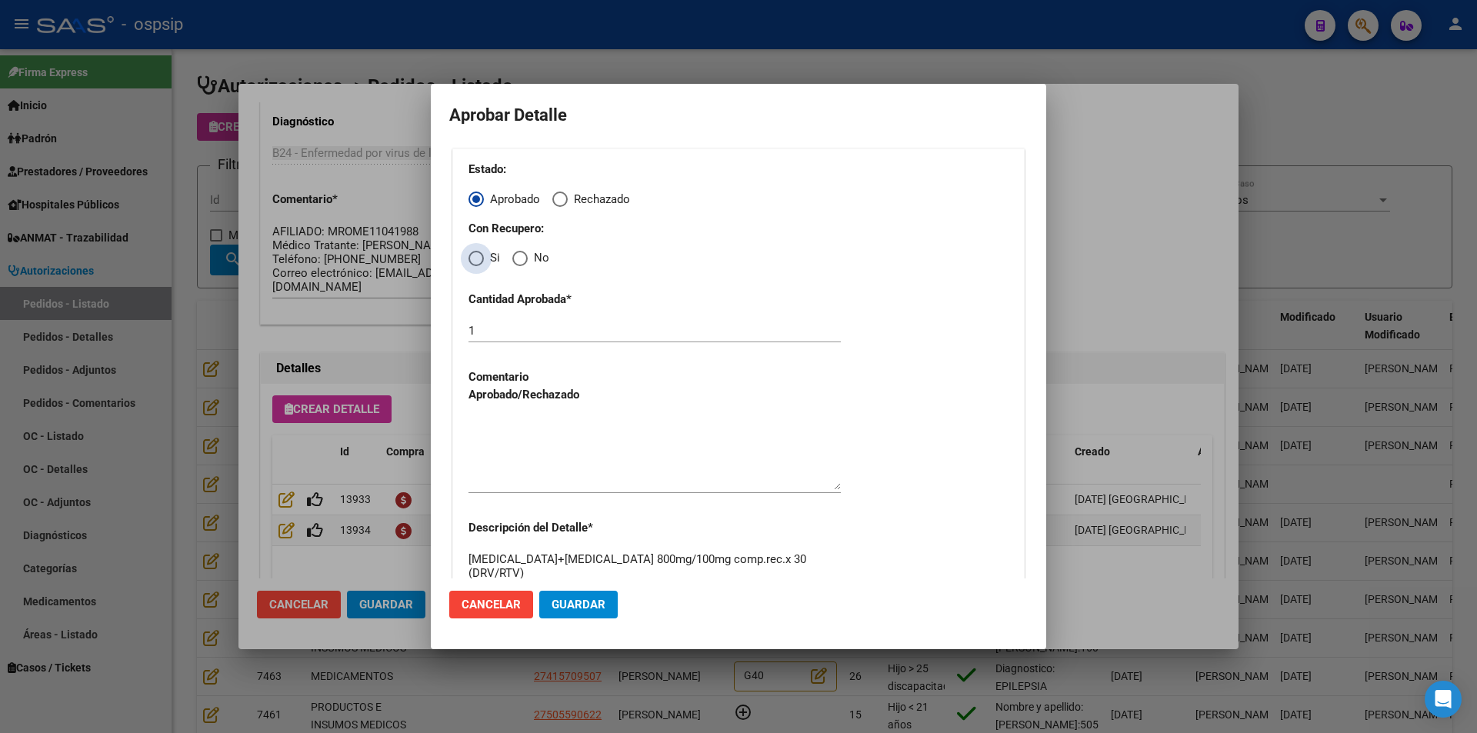
drag, startPoint x: 475, startPoint y: 254, endPoint x: 475, endPoint y: 262, distance: 8.5
click at [475, 256] on span "Elija una opción" at bounding box center [476, 258] width 15 height 15
click at [475, 256] on input "Si" at bounding box center [476, 258] width 15 height 15
radio input "true"
drag, startPoint x: 528, startPoint y: 435, endPoint x: 535, endPoint y: 457, distance: 22.6
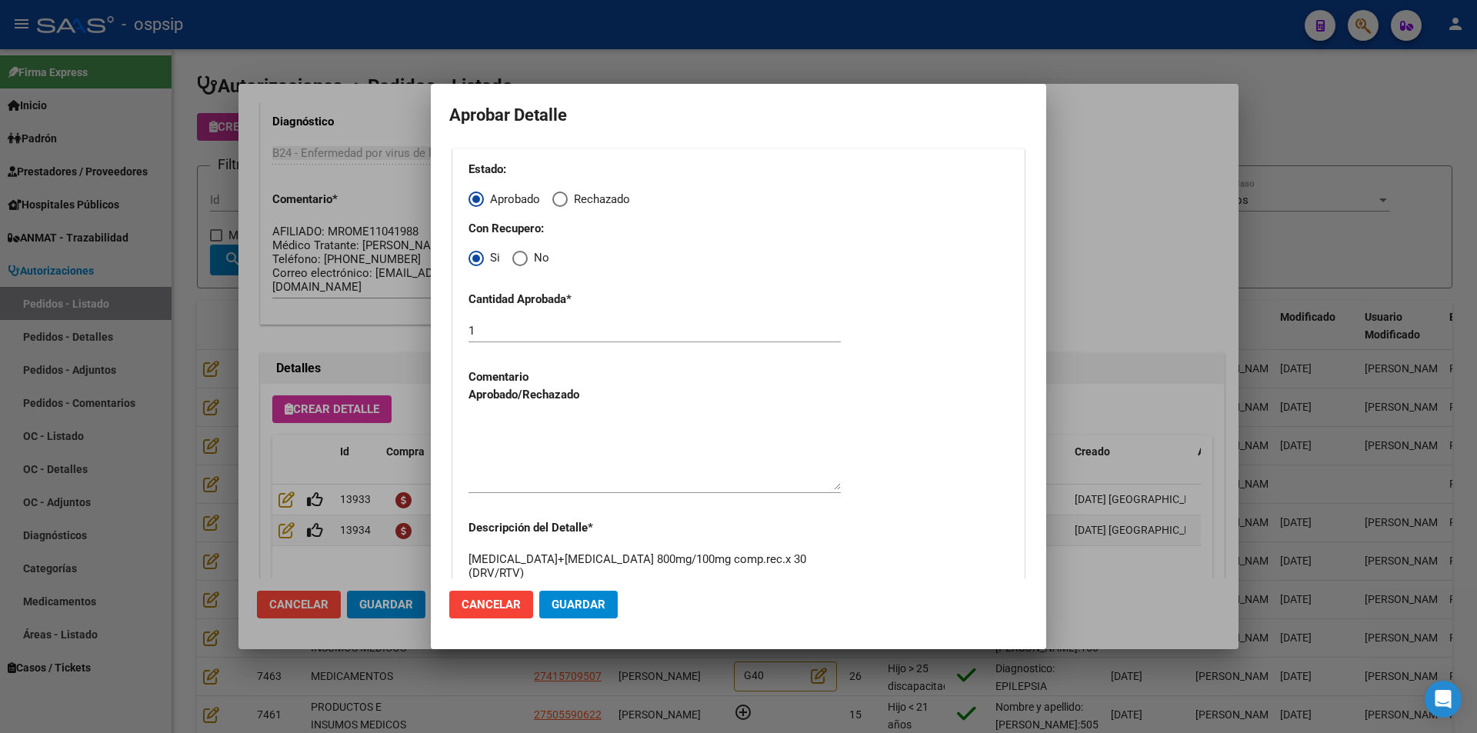
click at [528, 437] on textarea at bounding box center [655, 454] width 372 height 72
click at [582, 598] on button "Guardar" at bounding box center [578, 605] width 78 height 28
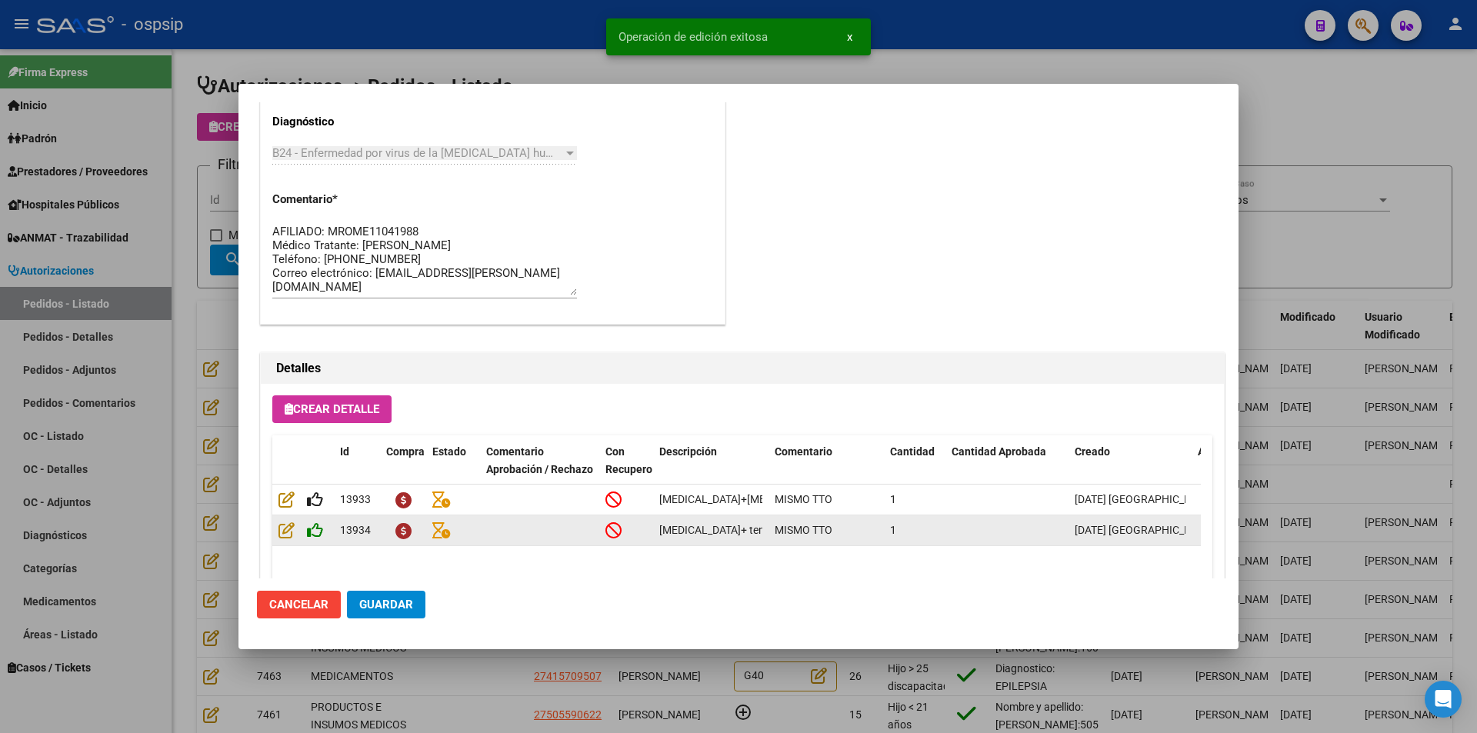
type input "[GEOGRAPHIC_DATA], [STREET_ADDRESS]"
click at [316, 522] on icon at bounding box center [315, 530] width 16 height 17
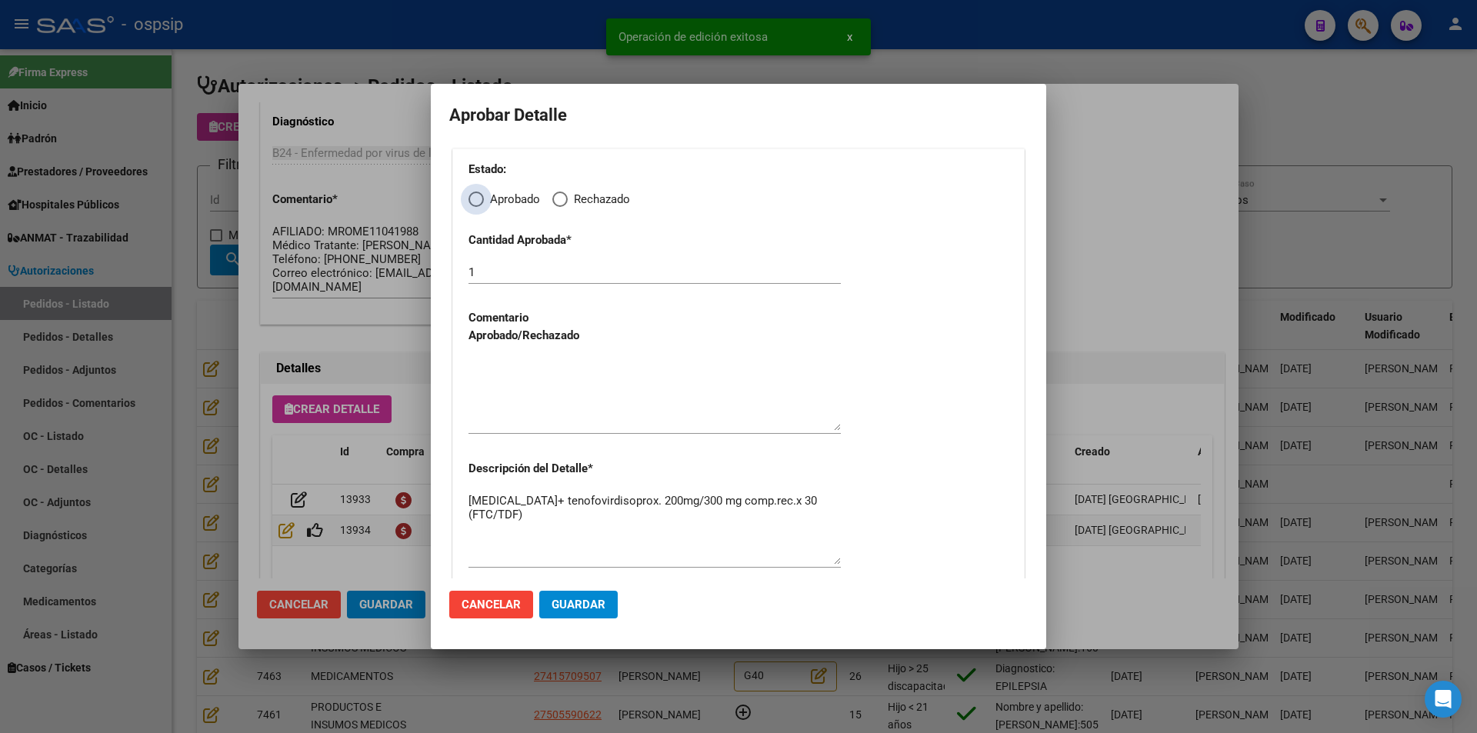
drag, startPoint x: 477, startPoint y: 201, endPoint x: 474, endPoint y: 213, distance: 12.7
click at [474, 202] on span "Elija una opción" at bounding box center [476, 199] width 15 height 15
click at [474, 202] on input "Aprobado" at bounding box center [476, 199] width 15 height 15
radio input "true"
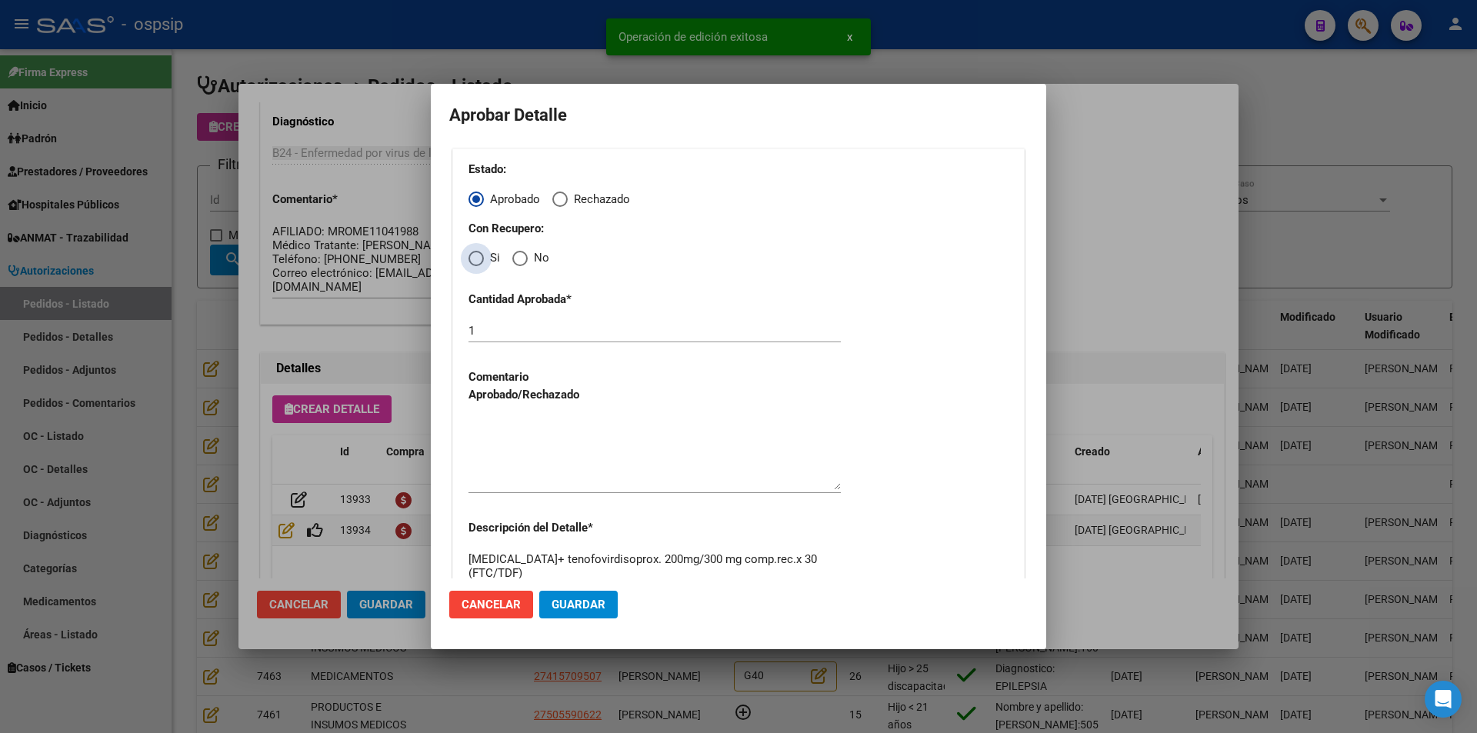
click at [476, 262] on span "Elija una opción" at bounding box center [476, 258] width 15 height 15
click at [476, 262] on input "Si" at bounding box center [476, 258] width 15 height 15
radio input "true"
click at [524, 452] on textarea at bounding box center [655, 454] width 372 height 72
click at [555, 595] on button "Guardar" at bounding box center [578, 605] width 78 height 28
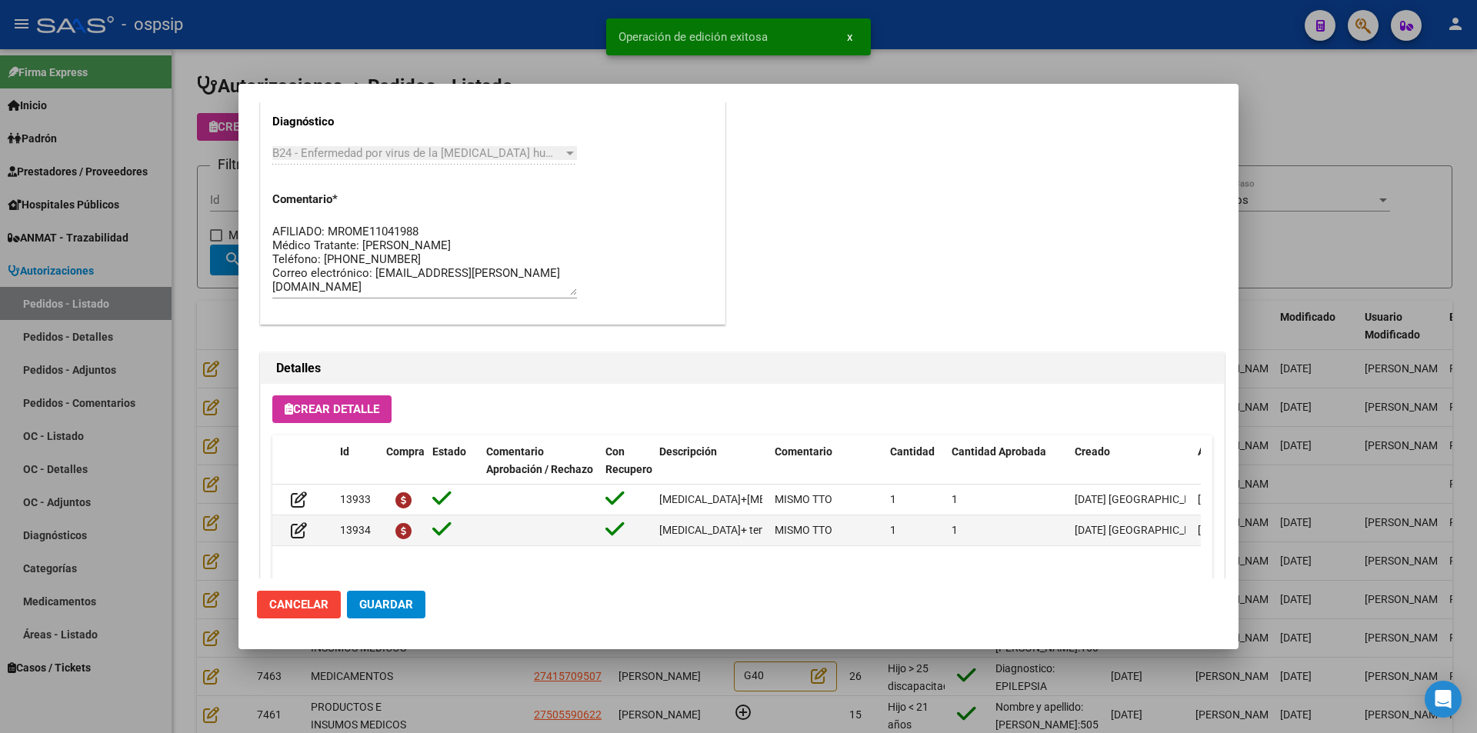
drag, startPoint x: 392, startPoint y: 603, endPoint x: 402, endPoint y: 625, distance: 23.8
click at [394, 609] on span "Guardar" at bounding box center [386, 605] width 54 height 14
click at [464, 708] on div at bounding box center [738, 366] width 1477 height 733
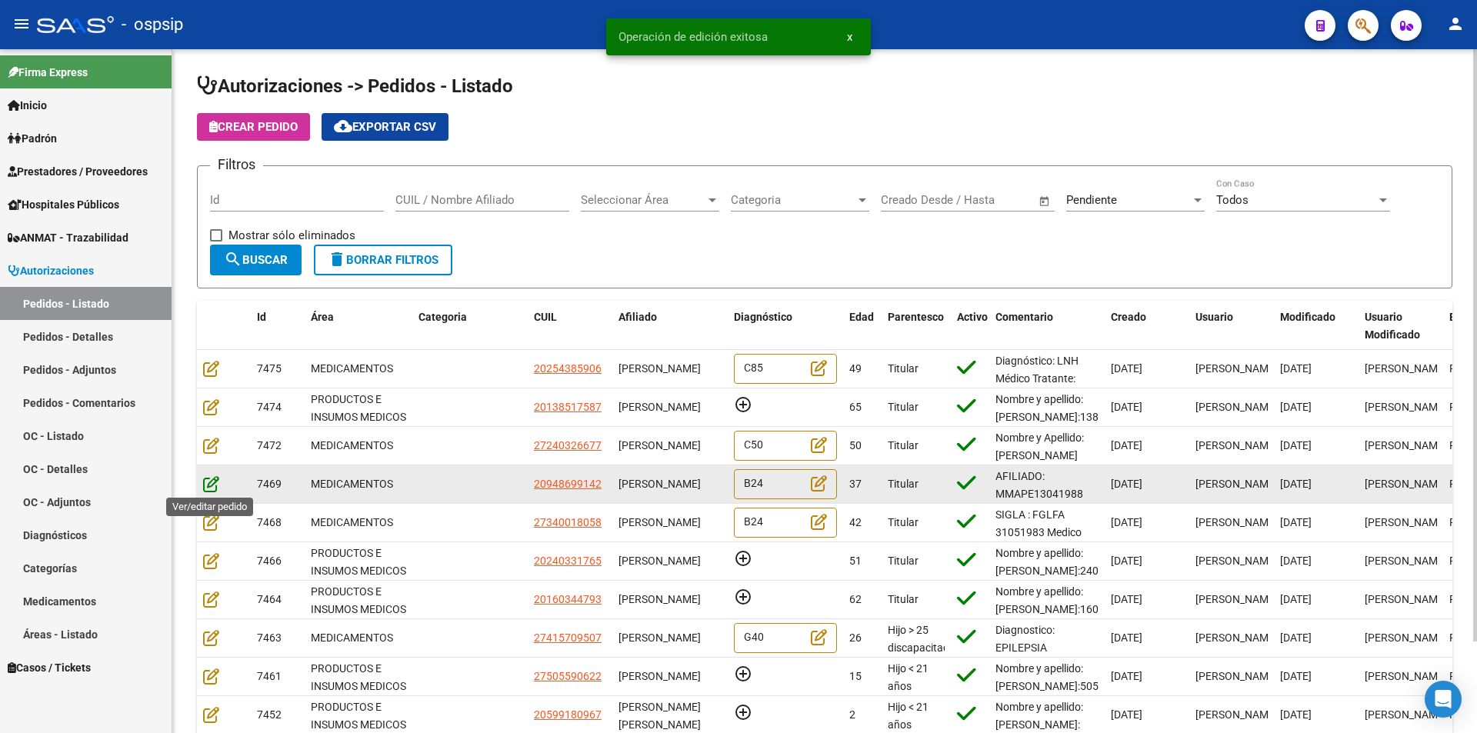
click at [208, 479] on icon at bounding box center [211, 483] width 16 height 17
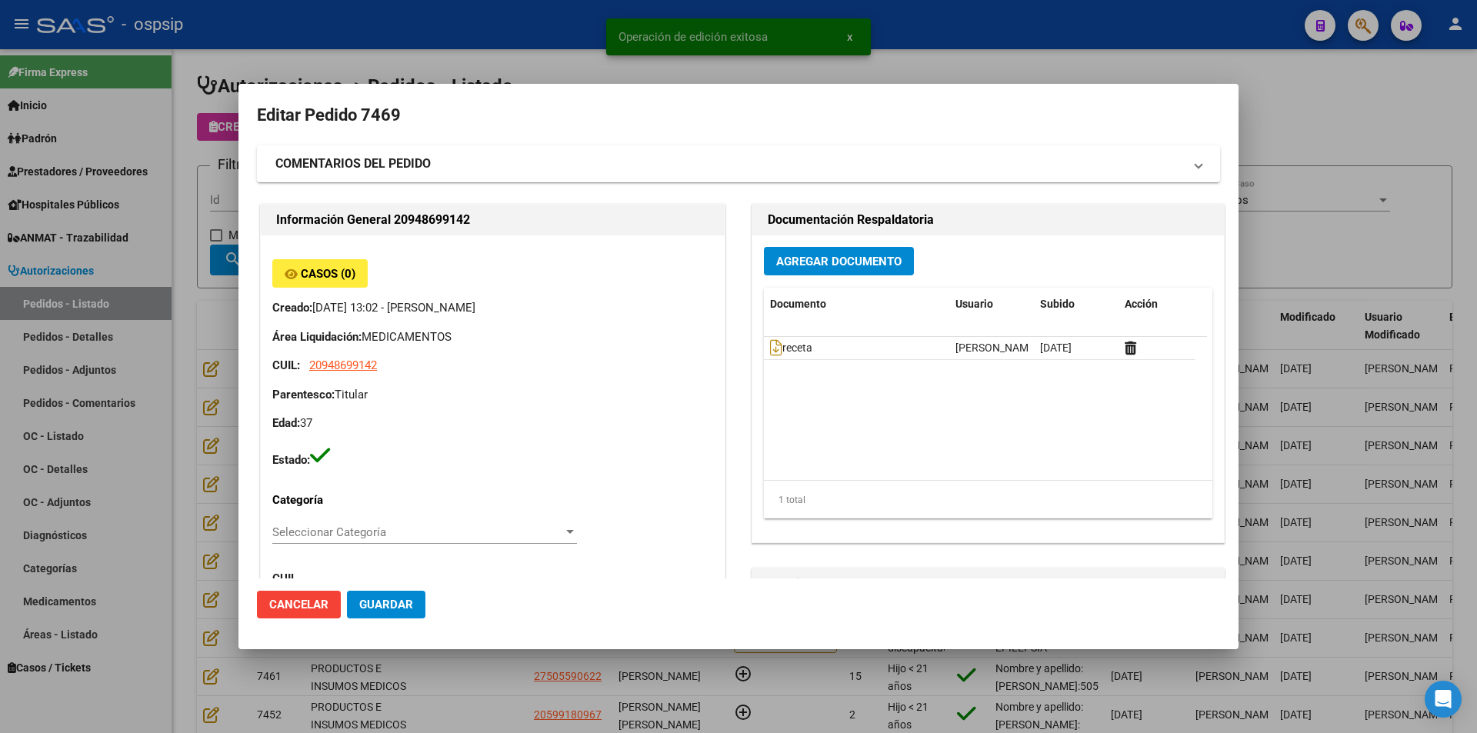
type input "Capital Federal, CABA, [GEOGRAPHIC_DATA][PERSON_NAME] 578, Departamento: 1"
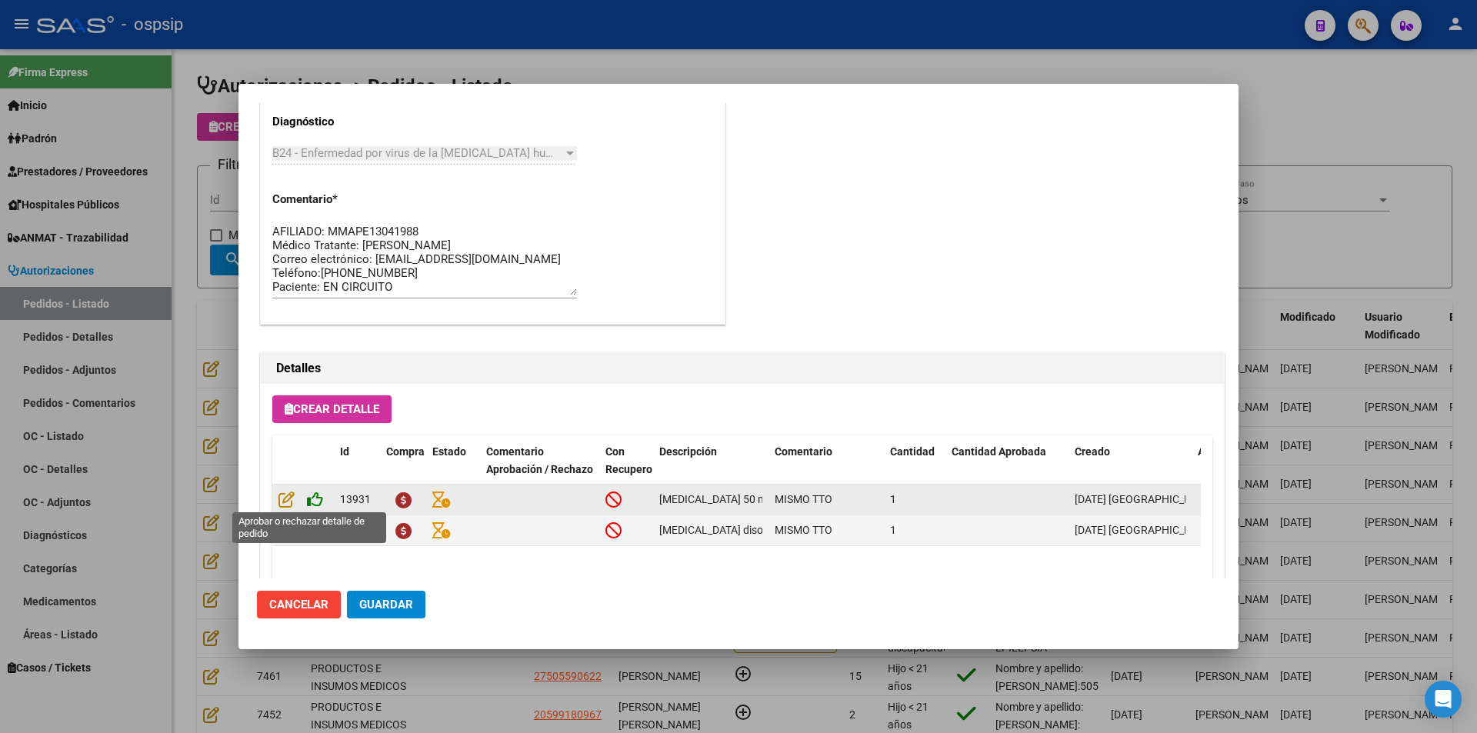
click at [312, 502] on icon at bounding box center [315, 499] width 16 height 17
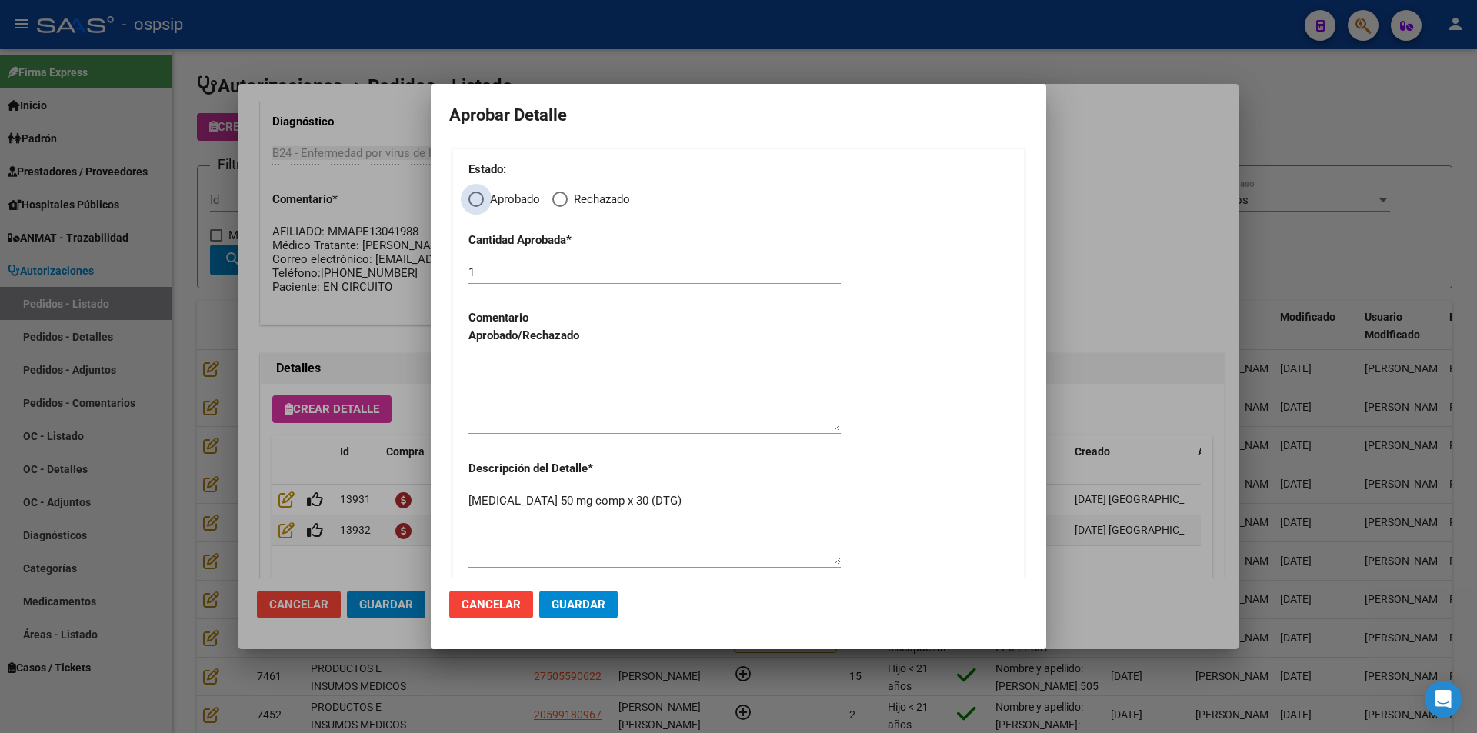
drag, startPoint x: 477, startPoint y: 199, endPoint x: 477, endPoint y: 217, distance: 17.7
click at [478, 200] on span "Elija una opción" at bounding box center [476, 199] width 15 height 15
click at [478, 200] on input "Aprobado" at bounding box center [476, 199] width 15 height 15
radio input "true"
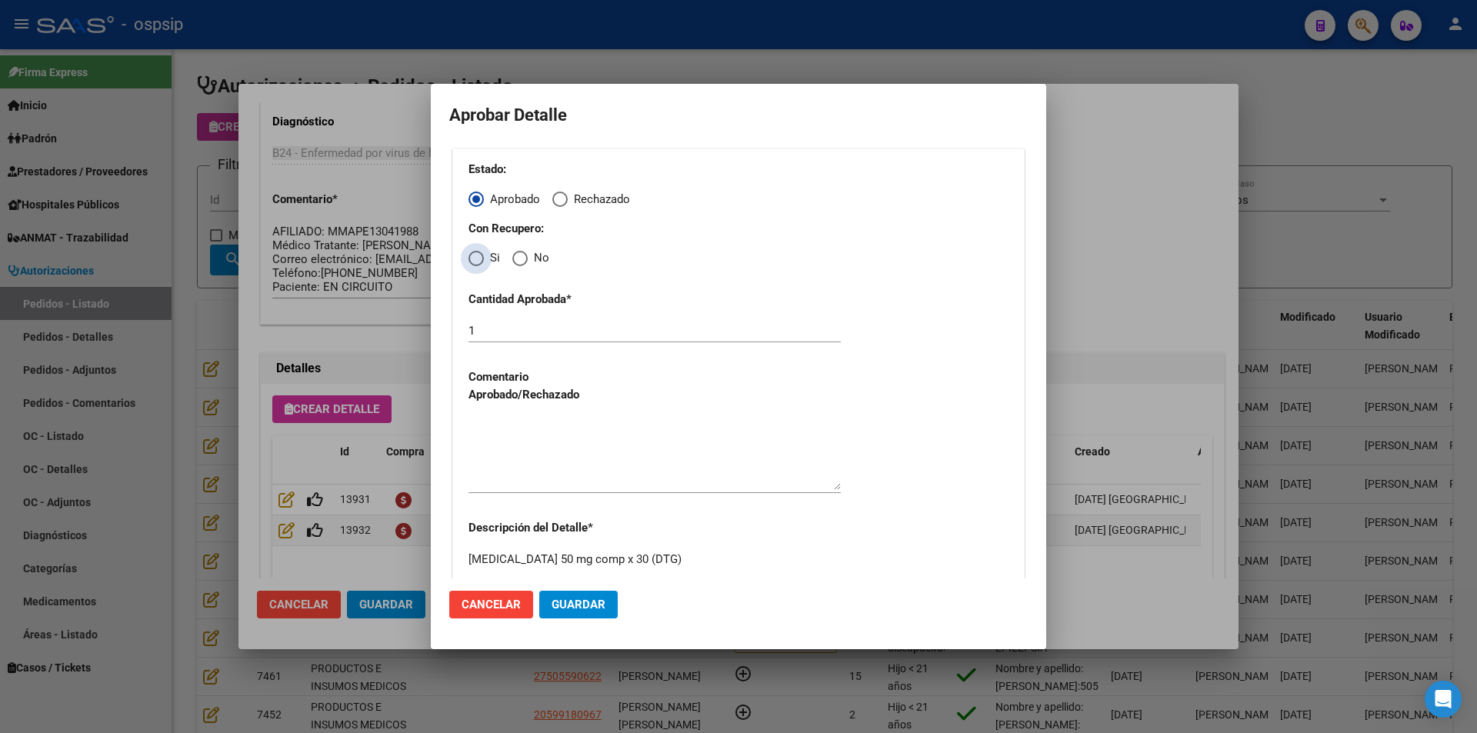
drag, startPoint x: 476, startPoint y: 255, endPoint x: 478, endPoint y: 292, distance: 36.2
click at [476, 258] on span "Elija una opción" at bounding box center [476, 258] width 15 height 15
click at [476, 258] on input "Si" at bounding box center [476, 258] width 15 height 15
radio input "true"
drag, startPoint x: 517, startPoint y: 435, endPoint x: 535, endPoint y: 502, distance: 68.5
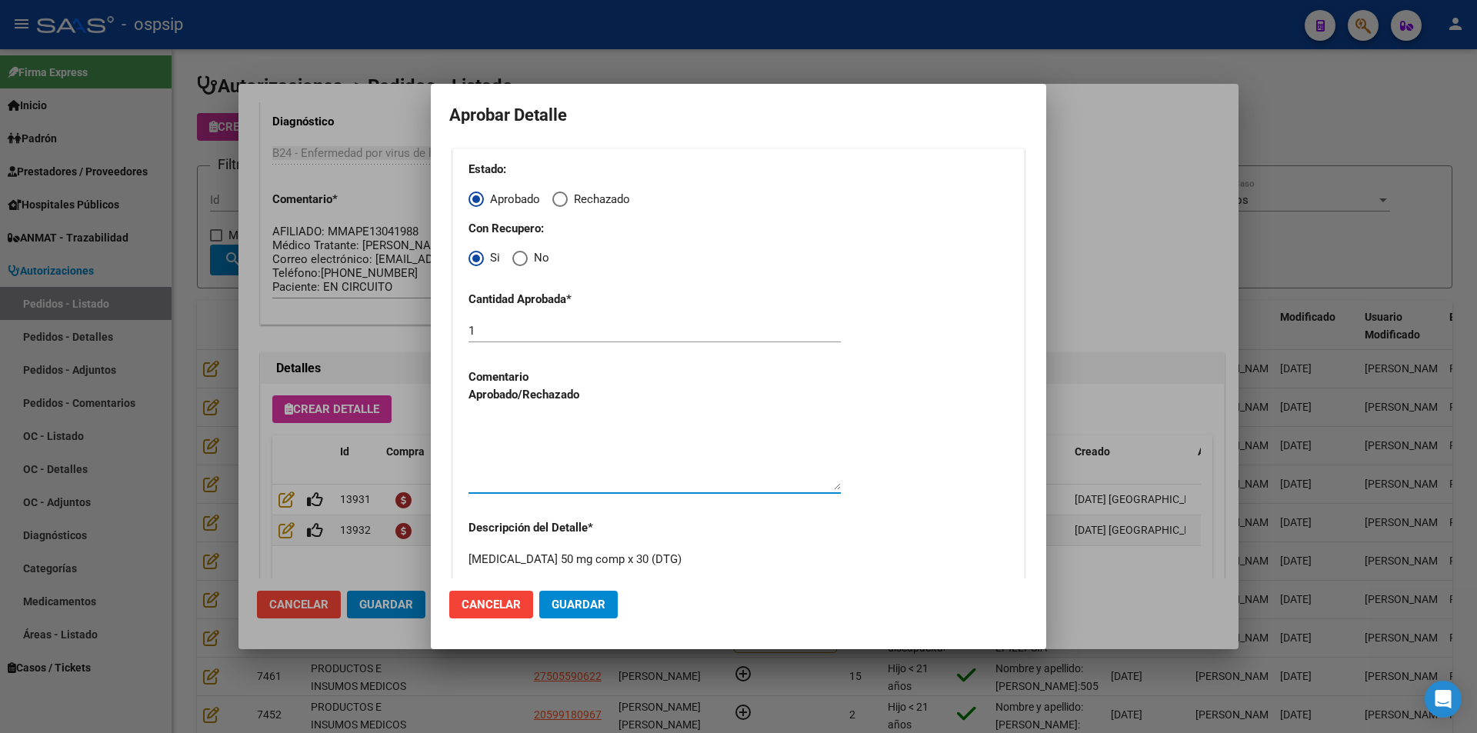
click at [517, 436] on textarea at bounding box center [655, 454] width 372 height 72
click at [554, 601] on span "Guardar" at bounding box center [579, 605] width 54 height 14
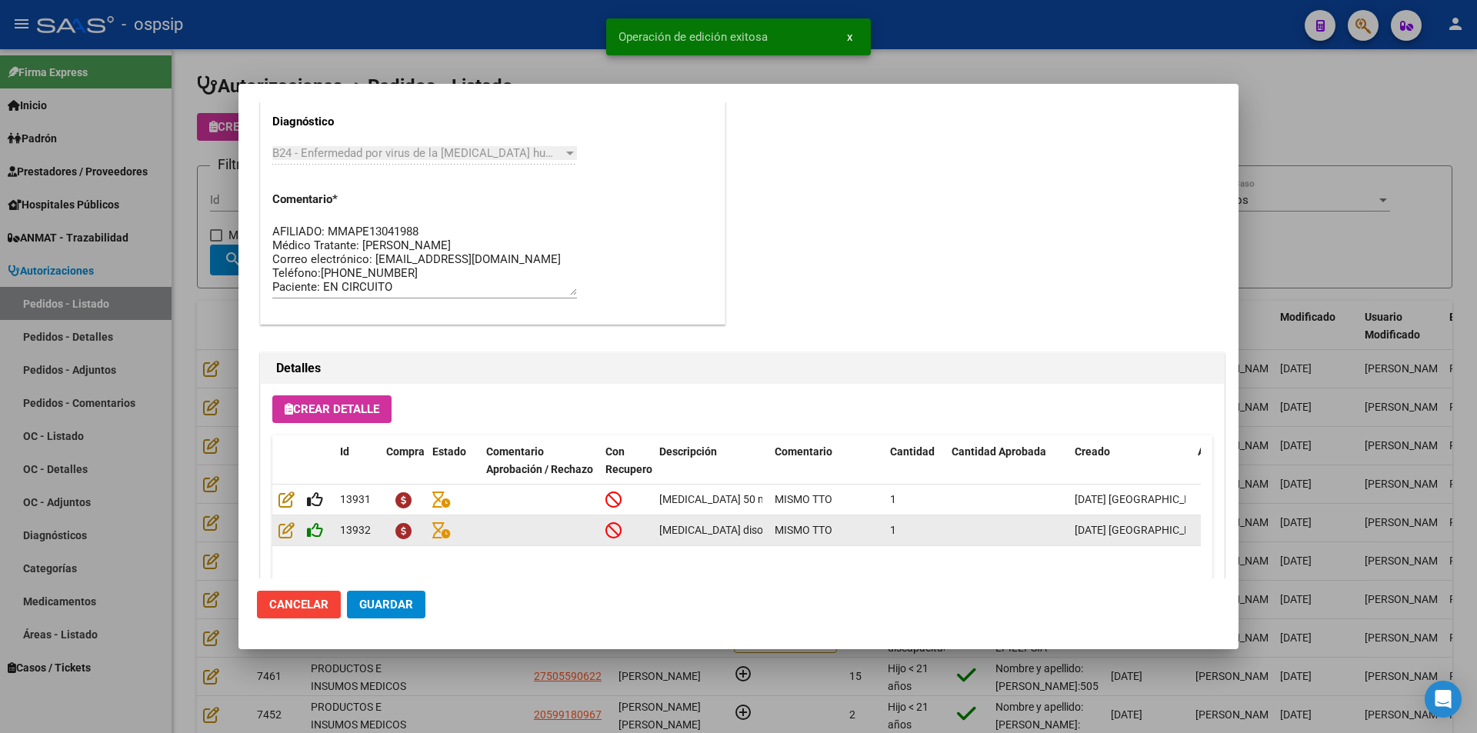
type input "[GEOGRAPHIC_DATA], [GEOGRAPHIC_DATA], [GEOGRAPHIC_DATA][PERSON_NAME] 578"
click at [312, 531] on icon at bounding box center [315, 530] width 16 height 17
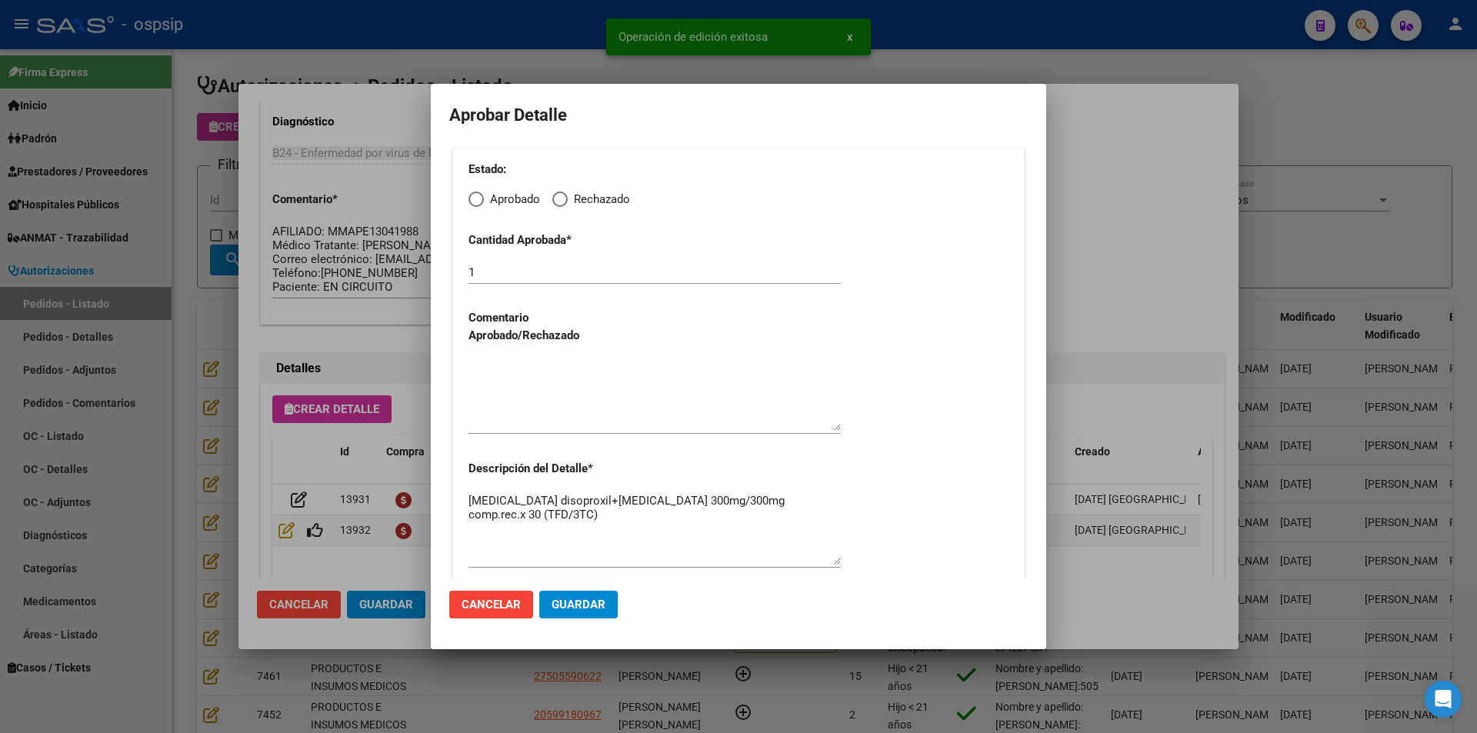
click at [480, 205] on span "Elija una opción" at bounding box center [476, 199] width 15 height 15
click at [480, 205] on input "Aprobado" at bounding box center [476, 199] width 15 height 15
radio input "true"
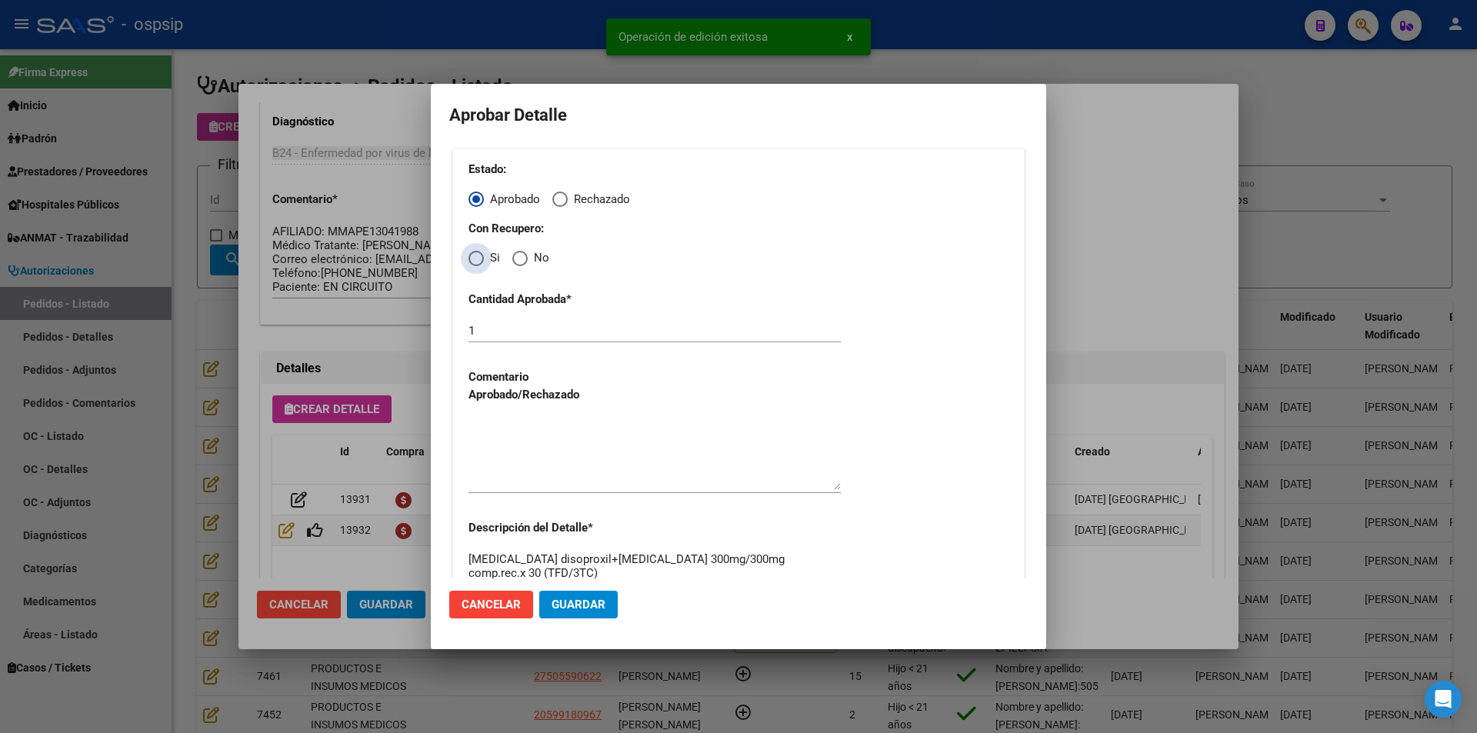
drag, startPoint x: 476, startPoint y: 254, endPoint x: 475, endPoint y: 292, distance: 37.7
click at [476, 256] on span "Elija una opción" at bounding box center [476, 258] width 15 height 15
click at [476, 256] on input "Si" at bounding box center [476, 258] width 15 height 15
radio input "true"
click at [511, 427] on textarea at bounding box center [655, 454] width 372 height 72
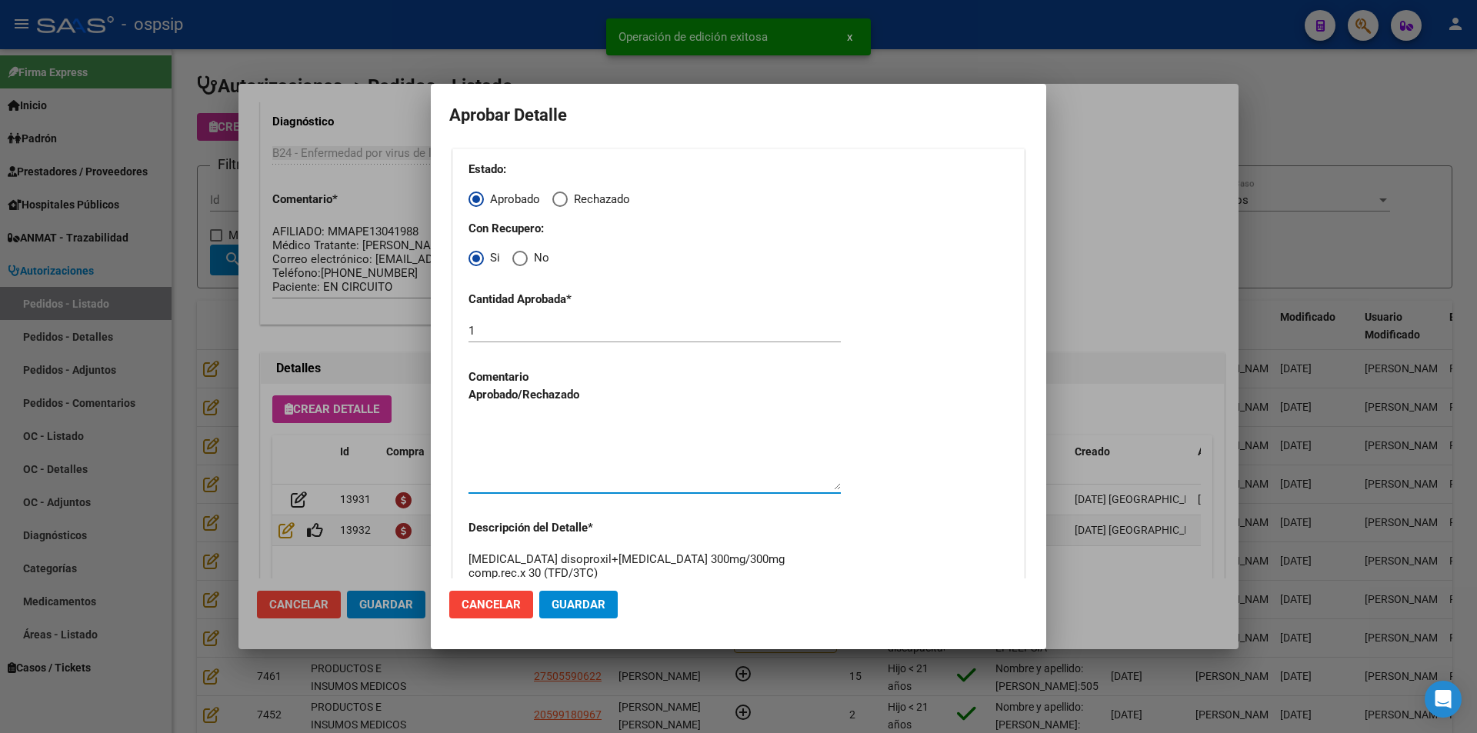
click at [558, 599] on span "Guardar" at bounding box center [579, 605] width 54 height 14
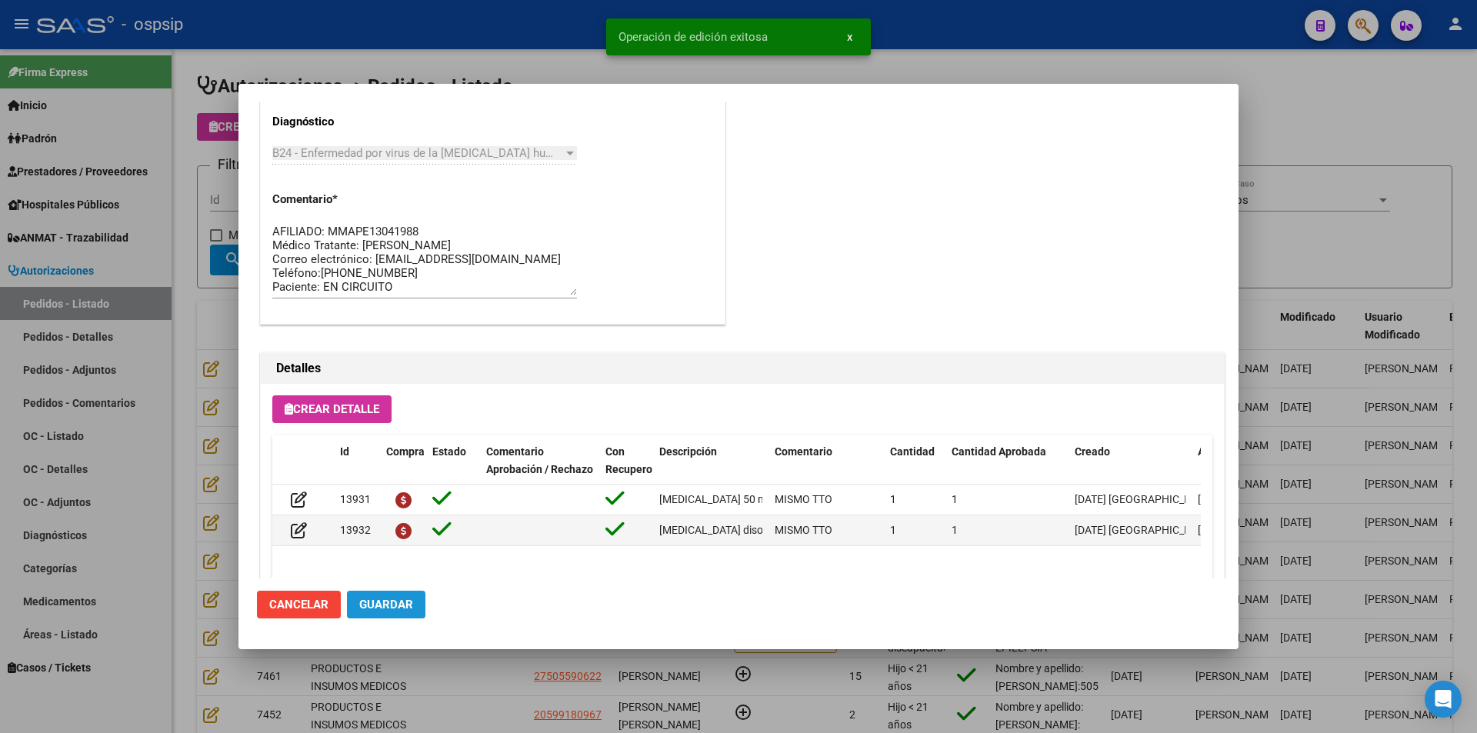
drag, startPoint x: 392, startPoint y: 603, endPoint x: 422, endPoint y: 626, distance: 37.9
click at [398, 611] on span "Guardar" at bounding box center [386, 605] width 54 height 14
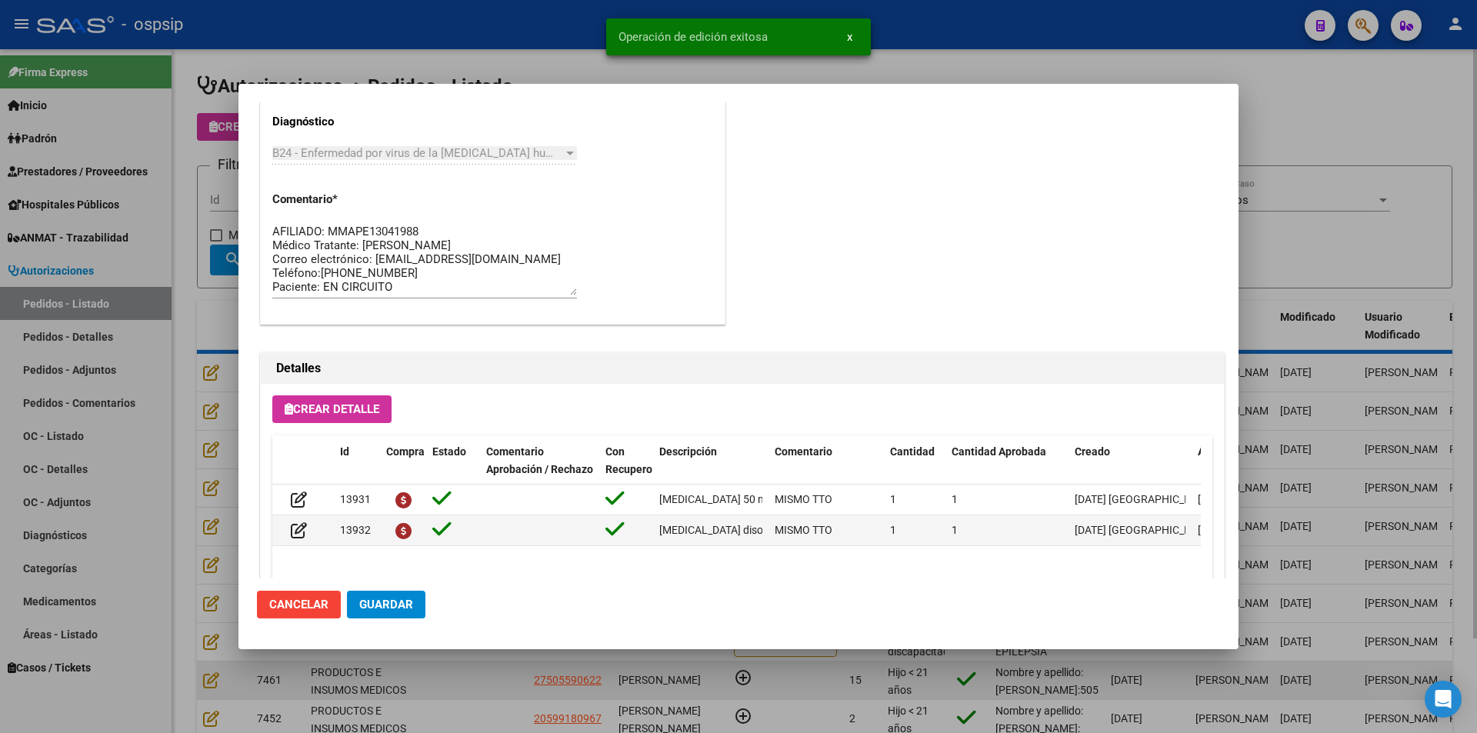
click at [469, 680] on div at bounding box center [738, 366] width 1477 height 733
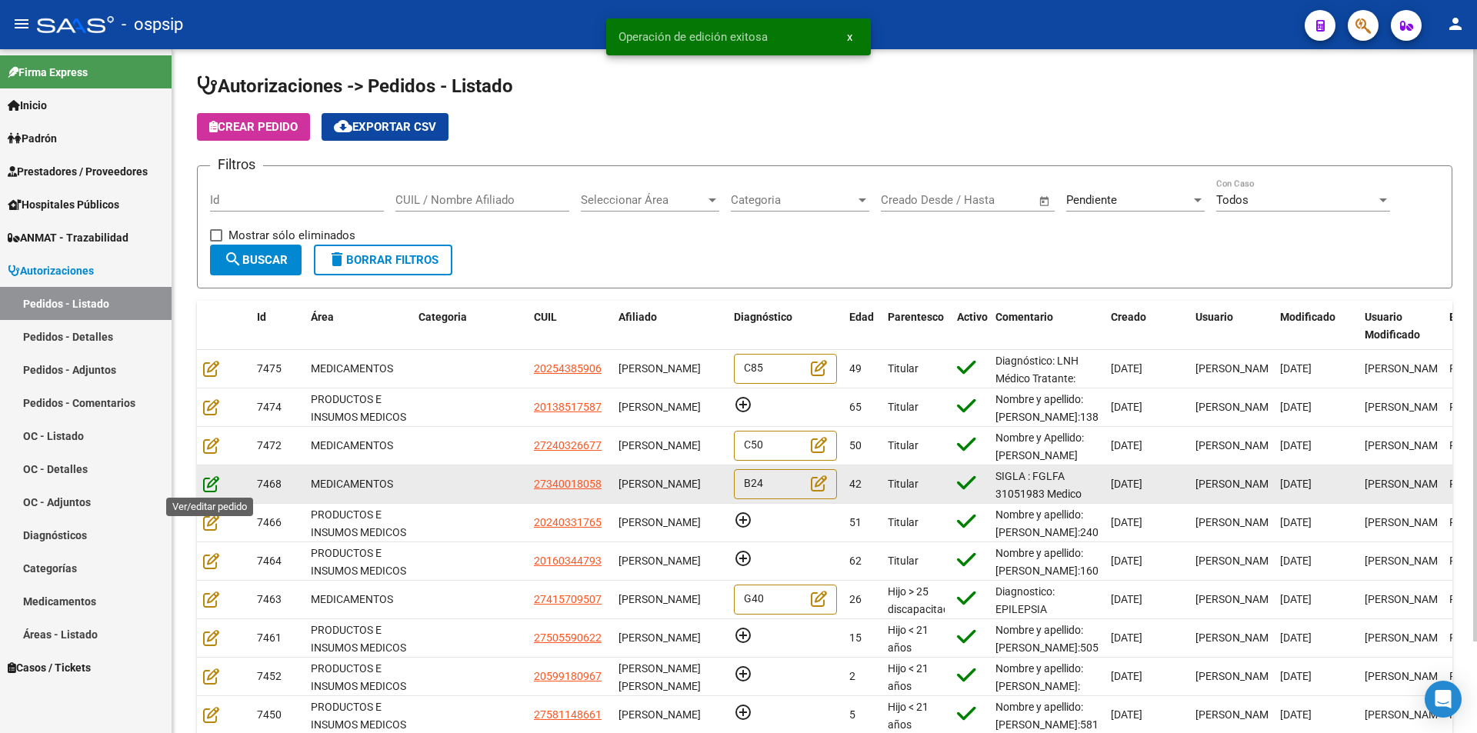
click at [212, 477] on icon at bounding box center [211, 483] width 16 height 17
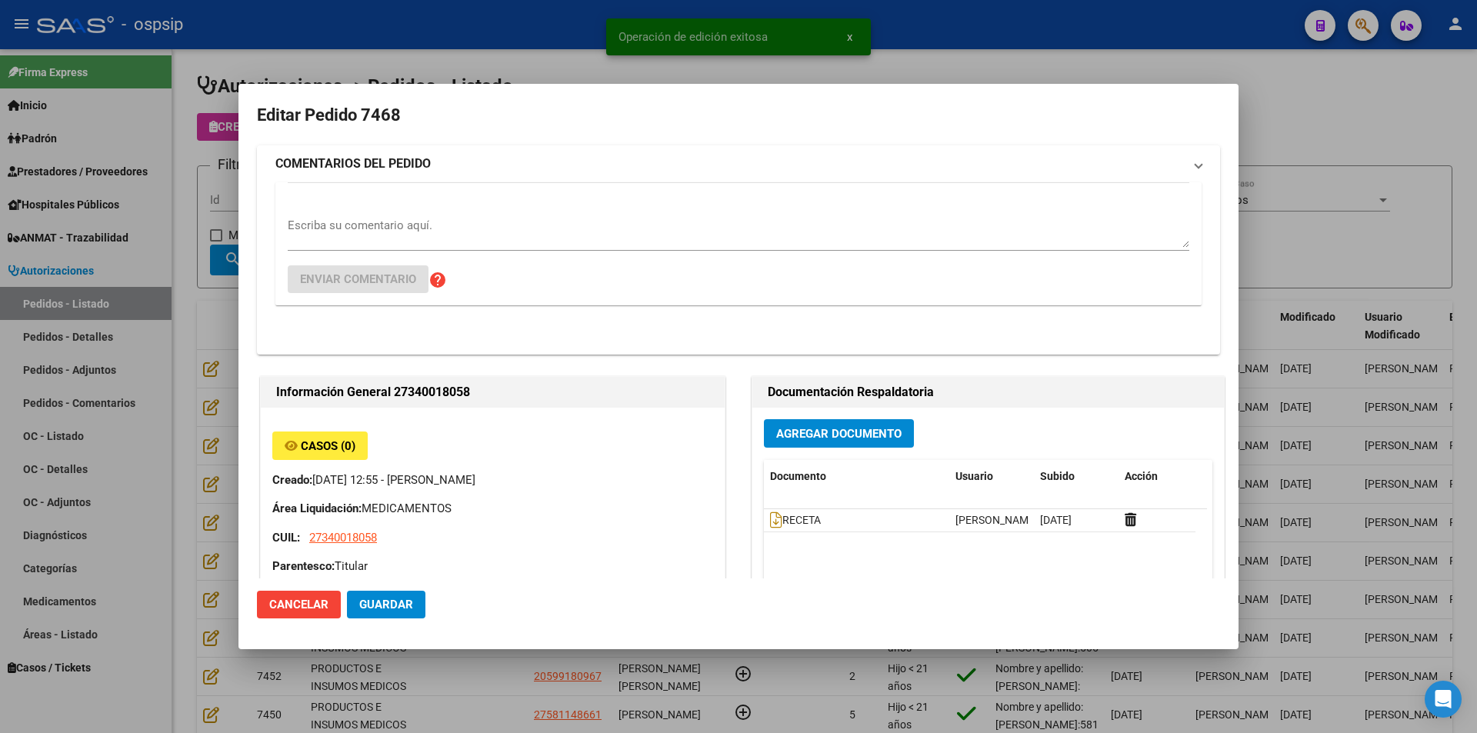
type input "Neuquen, CENTENARIO, [PERSON_NAME] Y [PERSON_NAME] S/N"
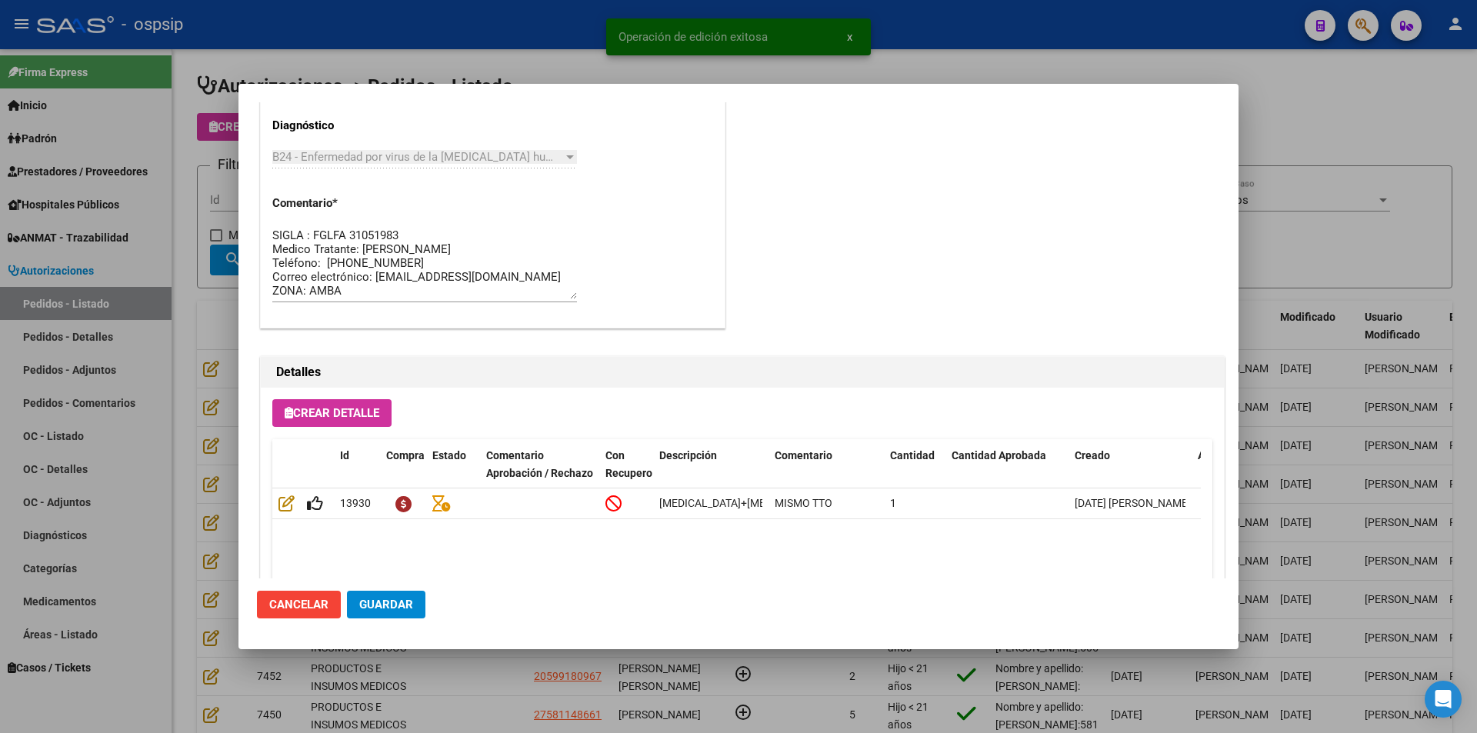
scroll to position [983, 0]
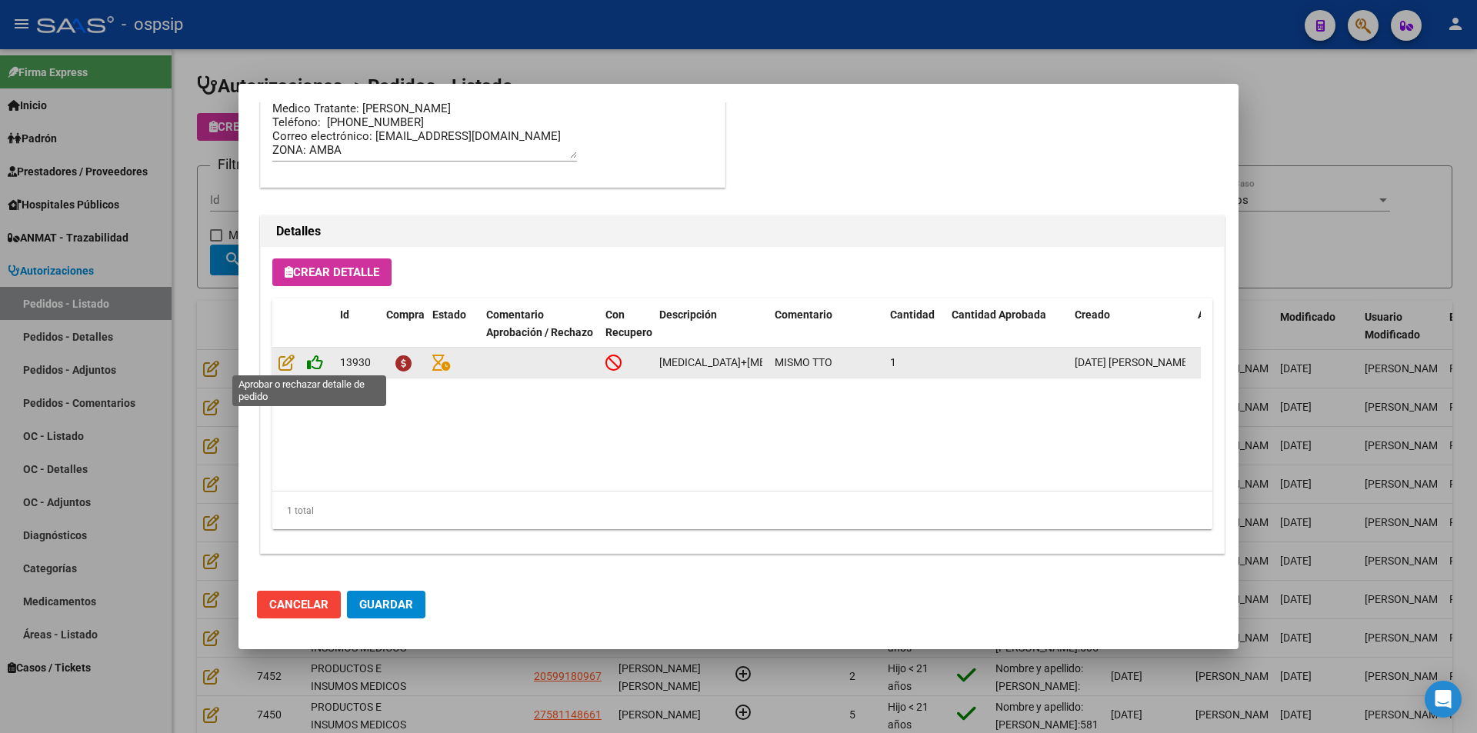
click at [315, 361] on icon at bounding box center [315, 362] width 16 height 17
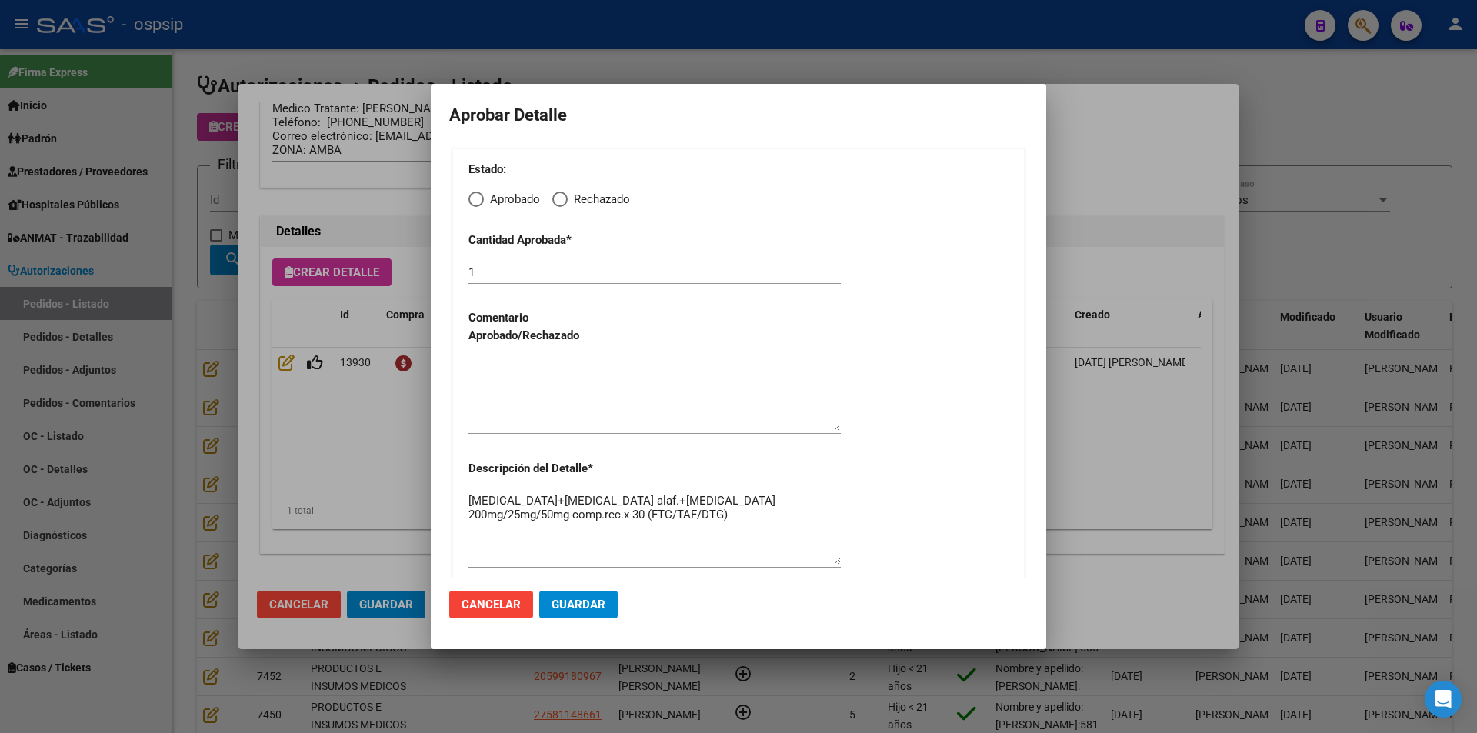
click at [472, 205] on span "Elija una opción" at bounding box center [476, 199] width 15 height 15
click at [472, 205] on input "Aprobado" at bounding box center [476, 199] width 15 height 15
radio input "true"
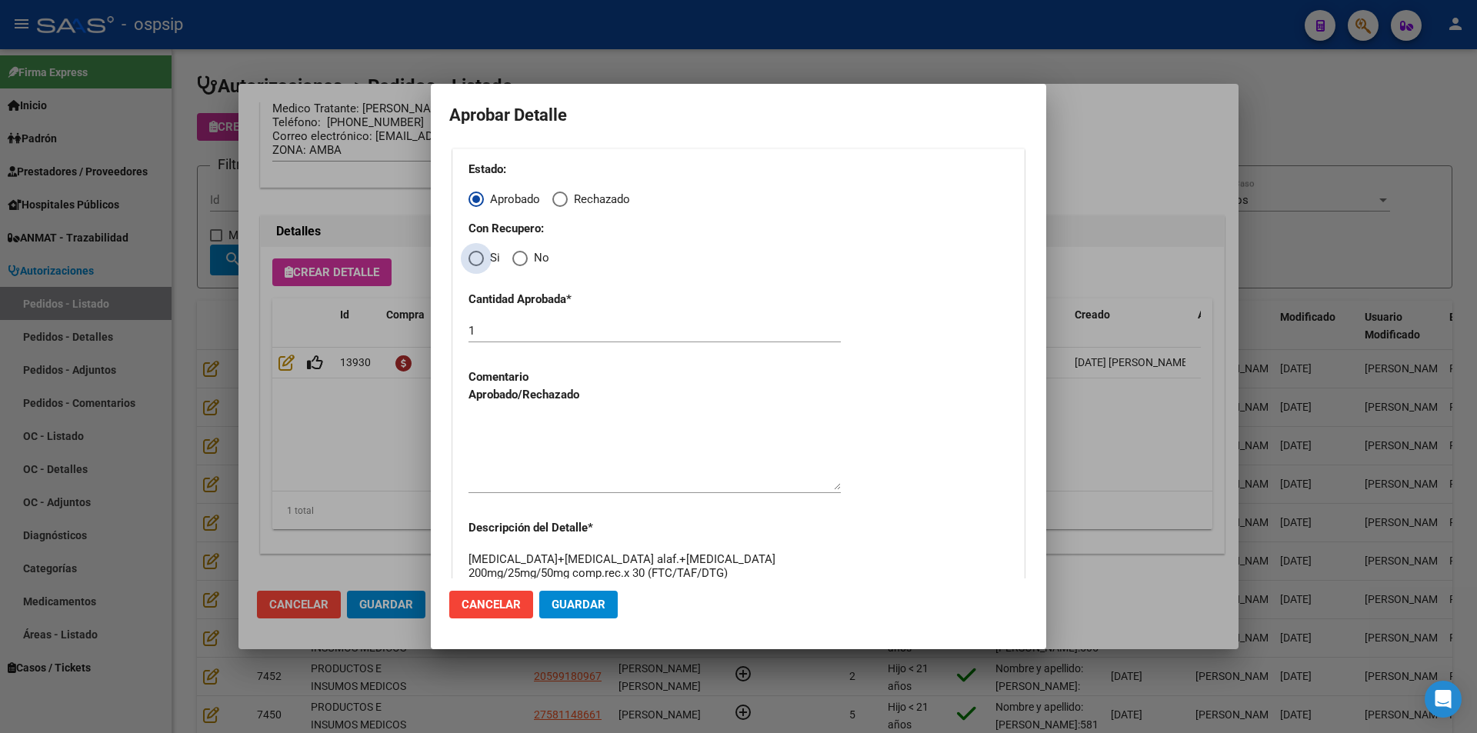
drag, startPoint x: 476, startPoint y: 254, endPoint x: 495, endPoint y: 325, distance: 74.1
click at [476, 257] on span "Elija una opción" at bounding box center [476, 258] width 15 height 15
click at [476, 257] on input "Si" at bounding box center [476, 258] width 15 height 15
radio input "true"
click at [525, 419] on div "Estado: Aprobado Rechazado Con Recupero: Si No Cantidad Aprobada * 1 Comentario…" at bounding box center [738, 394] width 572 height 493
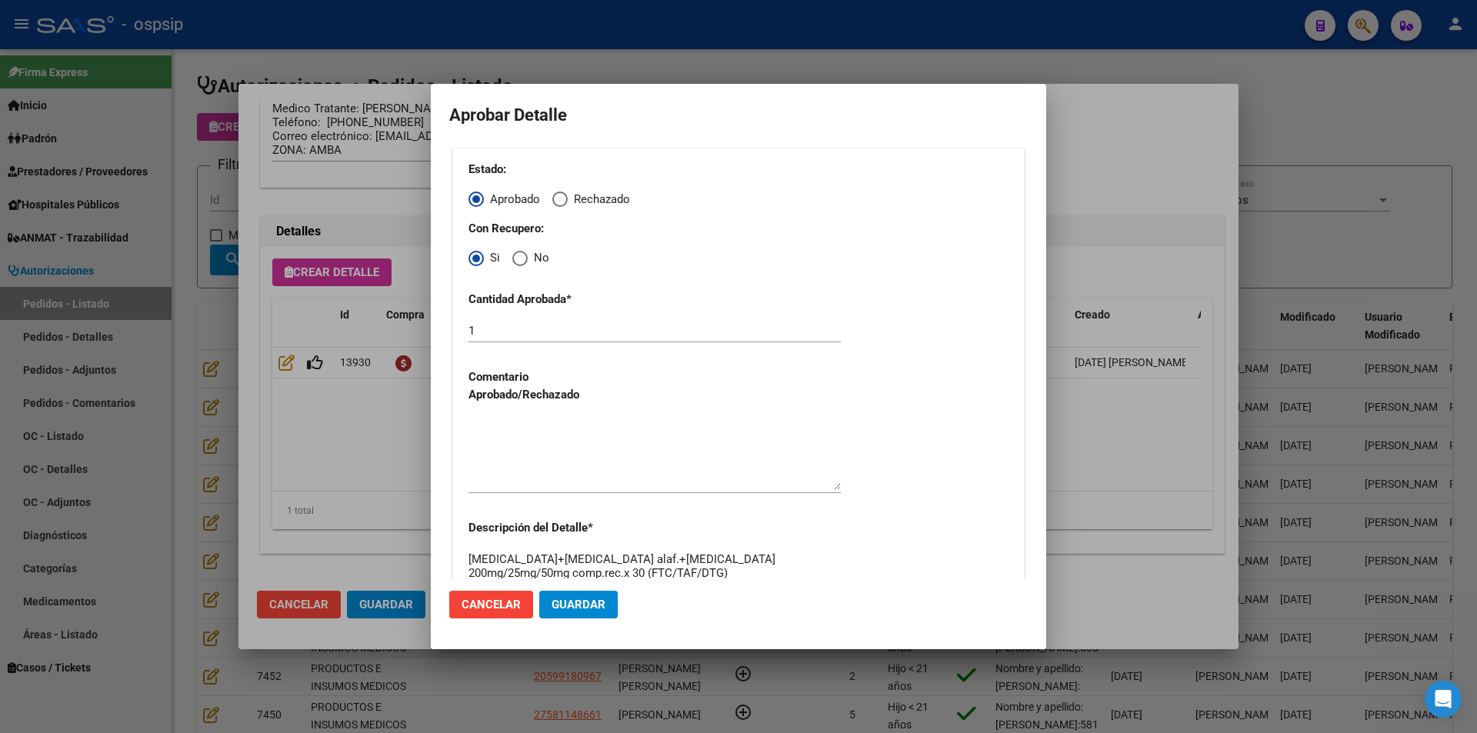
click at [543, 424] on textarea at bounding box center [655, 454] width 372 height 72
click at [571, 599] on span "Guardar" at bounding box center [579, 605] width 54 height 14
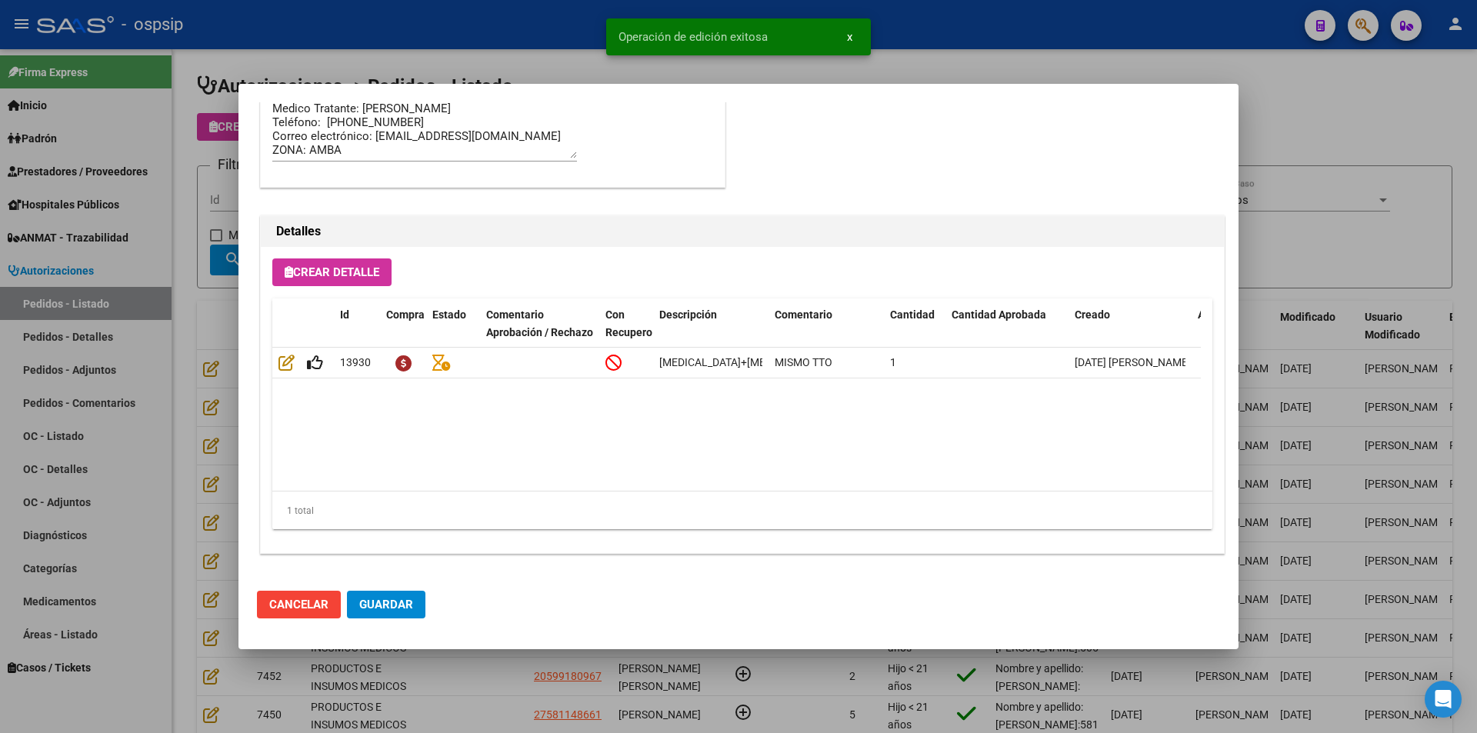
type input "NEUQUEN, CENTENARIO, [PERSON_NAME] Y [PERSON_NAME] 0"
drag, startPoint x: 361, startPoint y: 594, endPoint x: 382, endPoint y: 611, distance: 27.4
click at [370, 601] on button "Guardar" at bounding box center [386, 605] width 78 height 28
click at [467, 699] on div at bounding box center [738, 366] width 1477 height 733
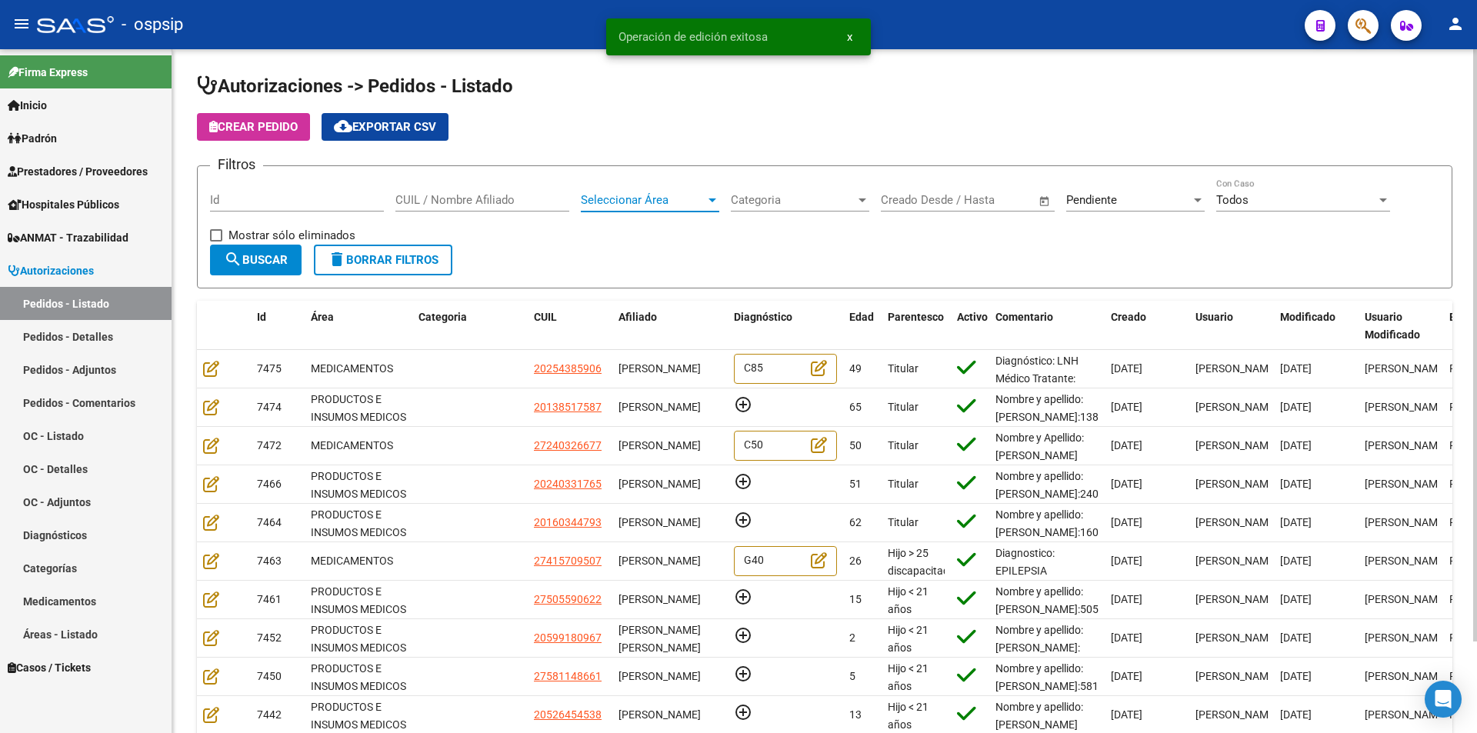
click at [698, 199] on span "Seleccionar Área" at bounding box center [643, 200] width 125 height 14
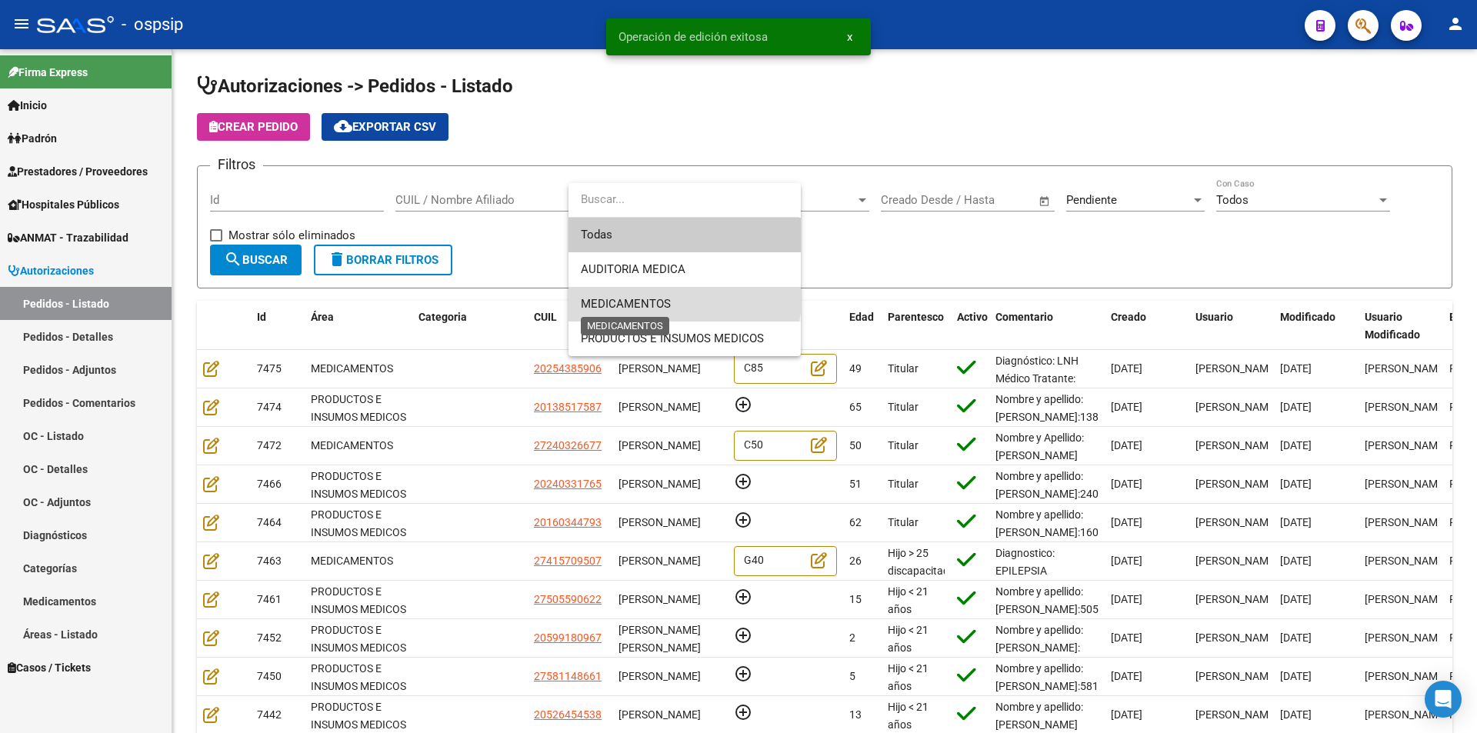
click at [659, 298] on span "MEDICAMENTOS" at bounding box center [626, 304] width 90 height 14
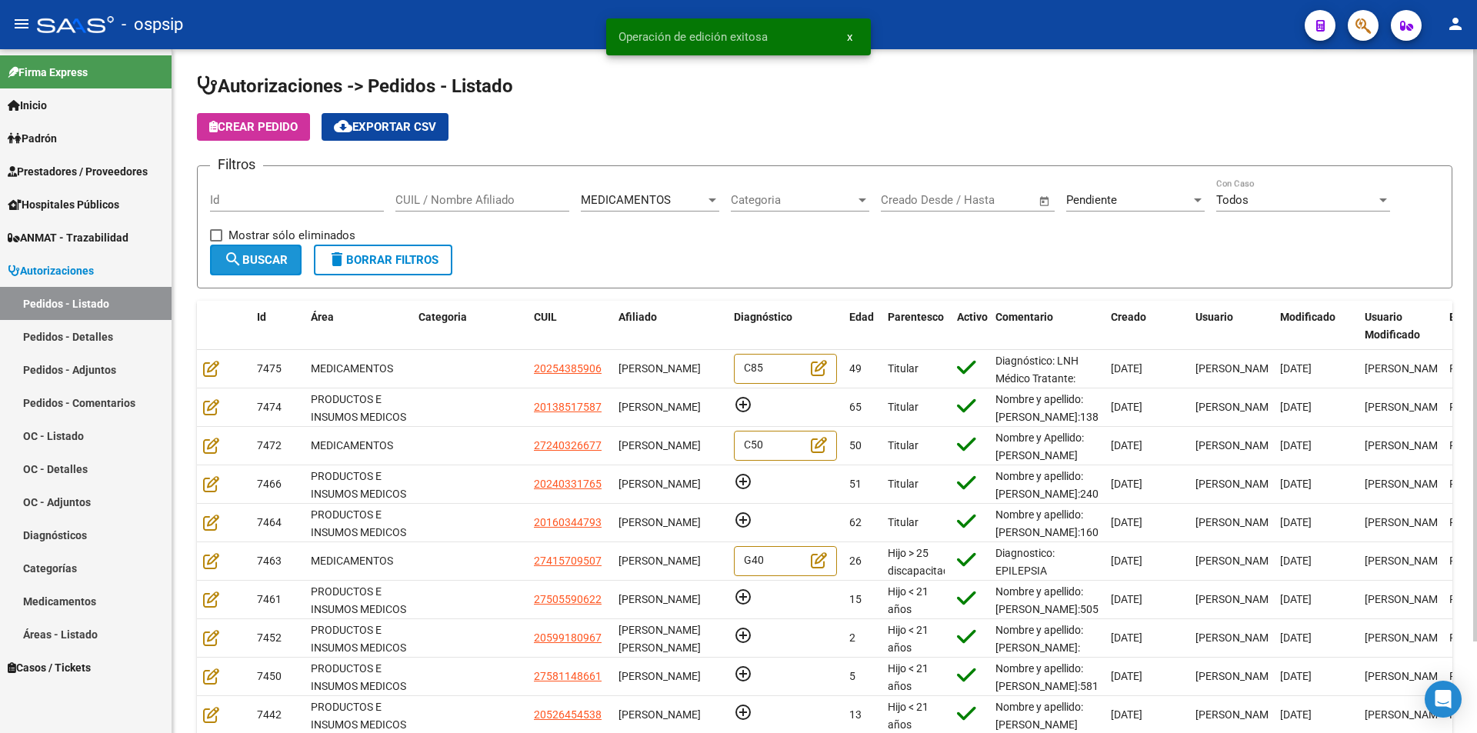
click at [266, 272] on button "search Buscar" at bounding box center [256, 260] width 92 height 31
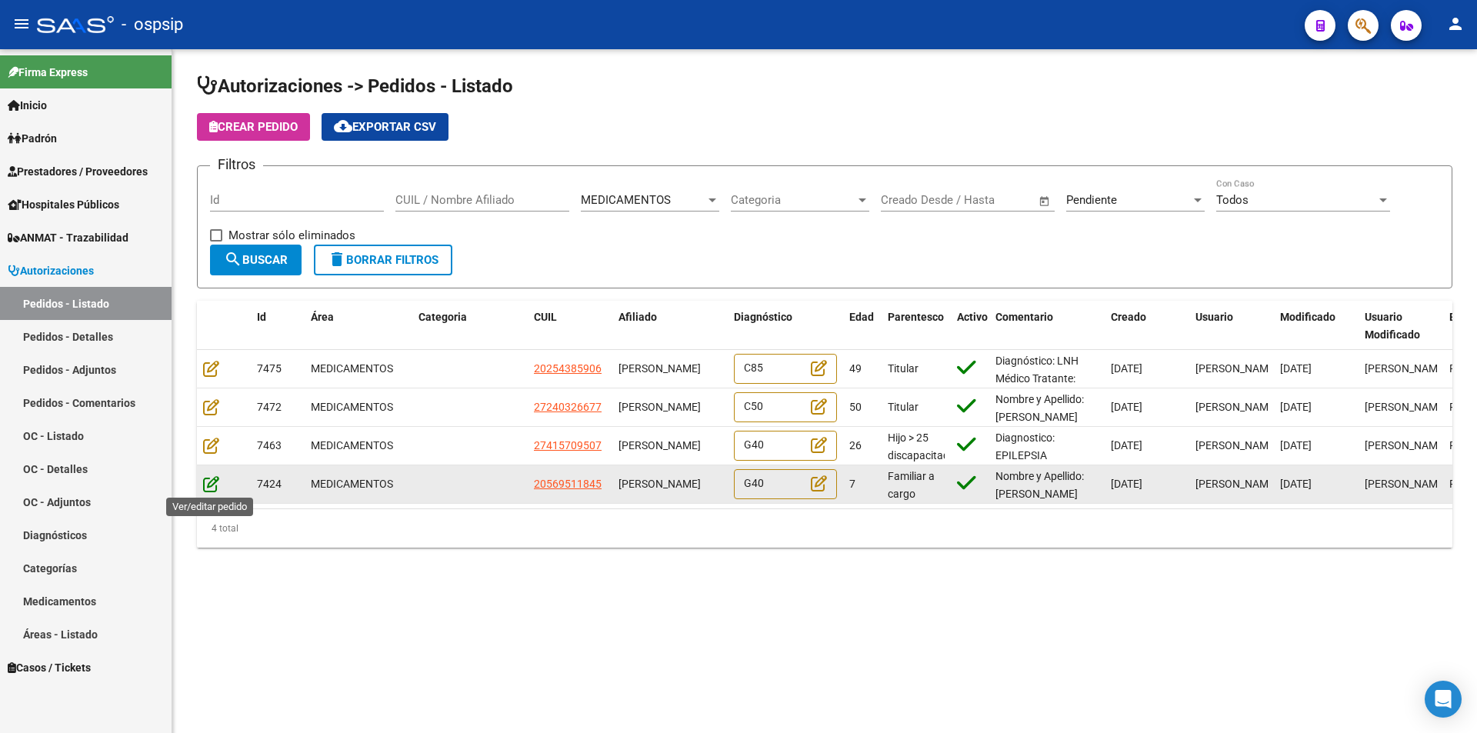
click at [215, 479] on icon at bounding box center [211, 483] width 16 height 17
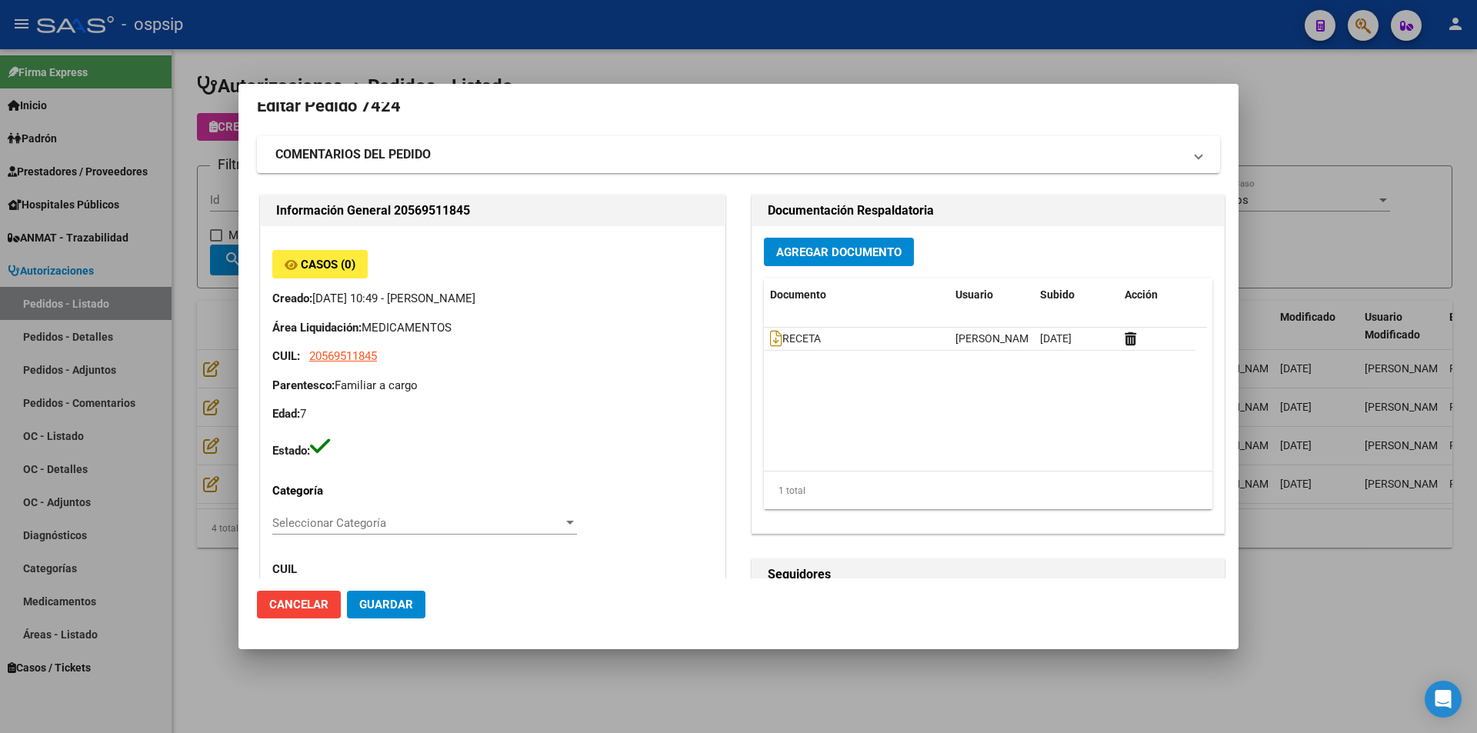
scroll to position [0, 0]
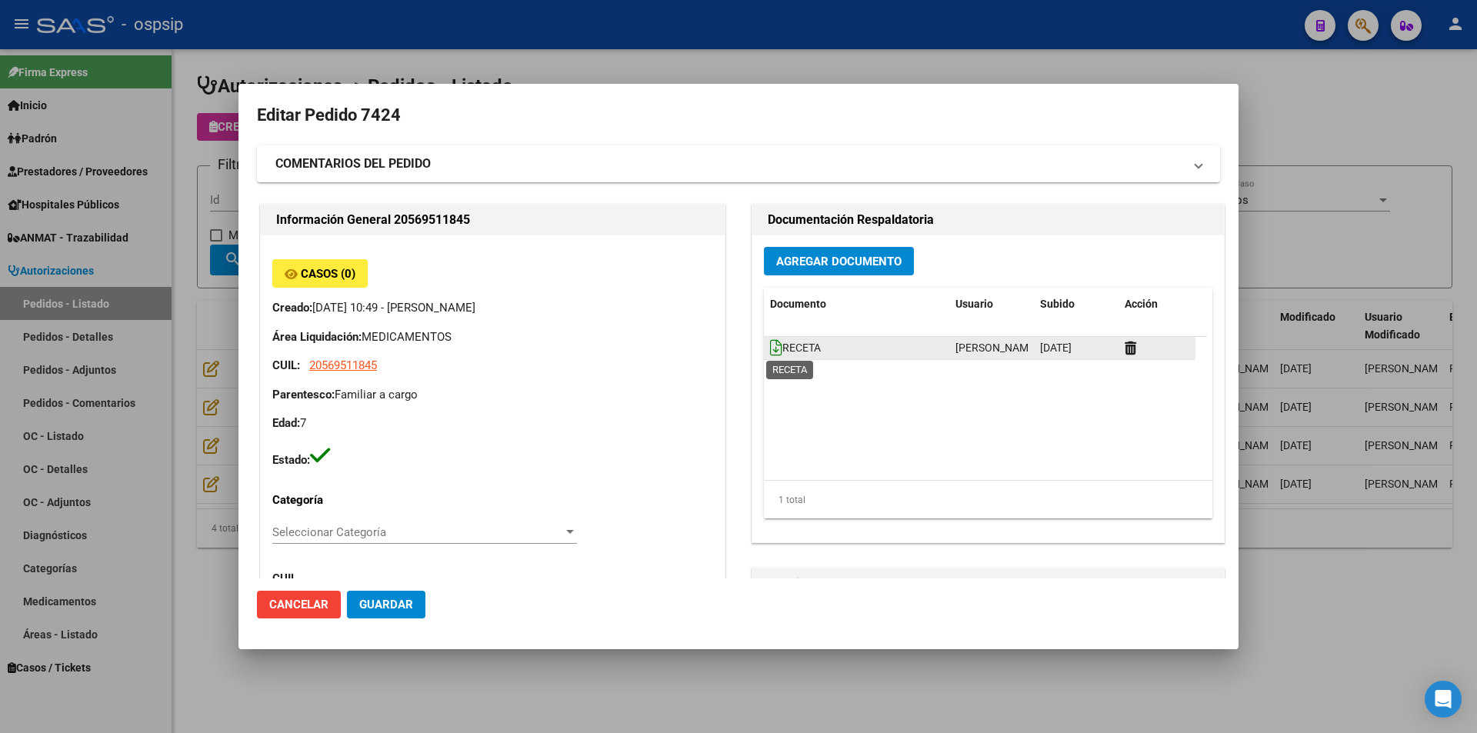
click at [770, 349] on icon at bounding box center [776, 347] width 12 height 17
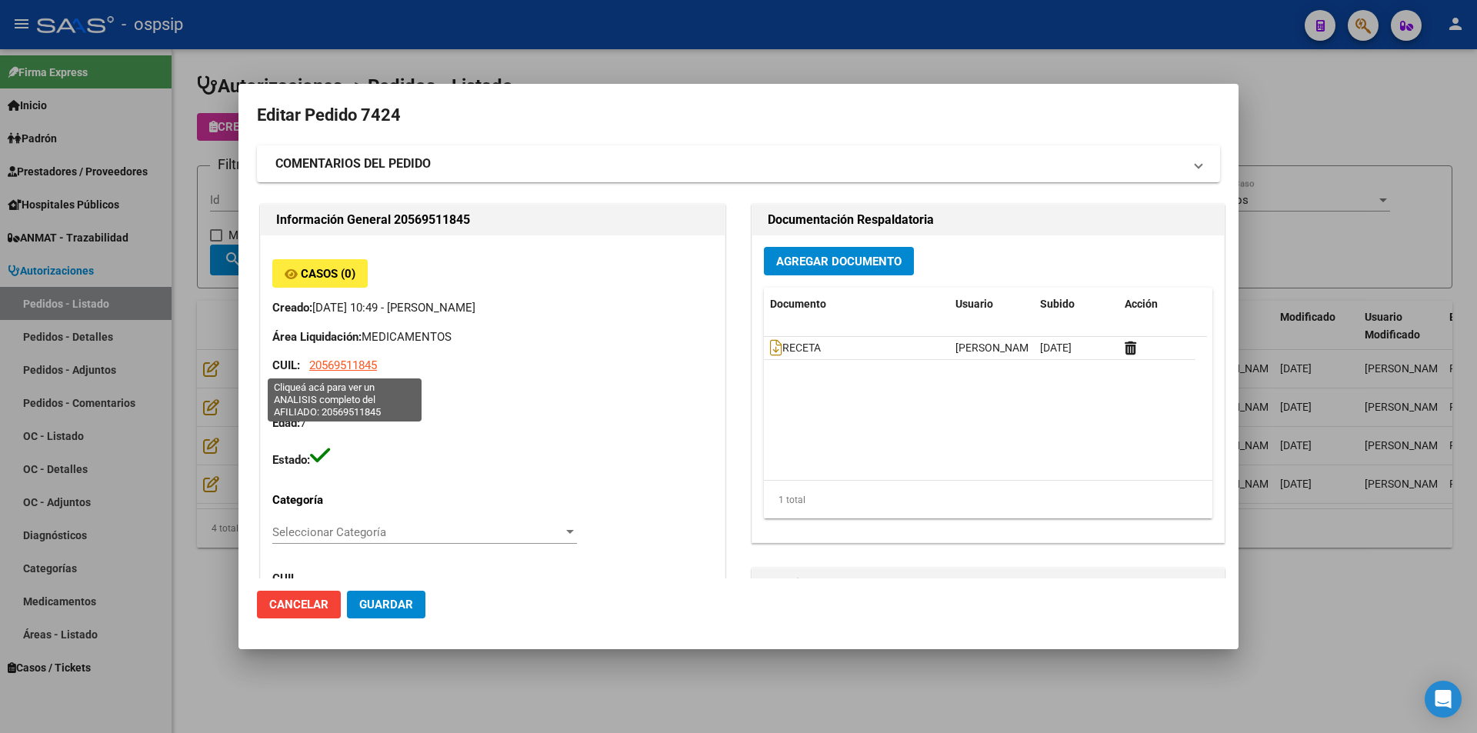
click at [344, 366] on span "20569511845" at bounding box center [343, 366] width 68 height 14
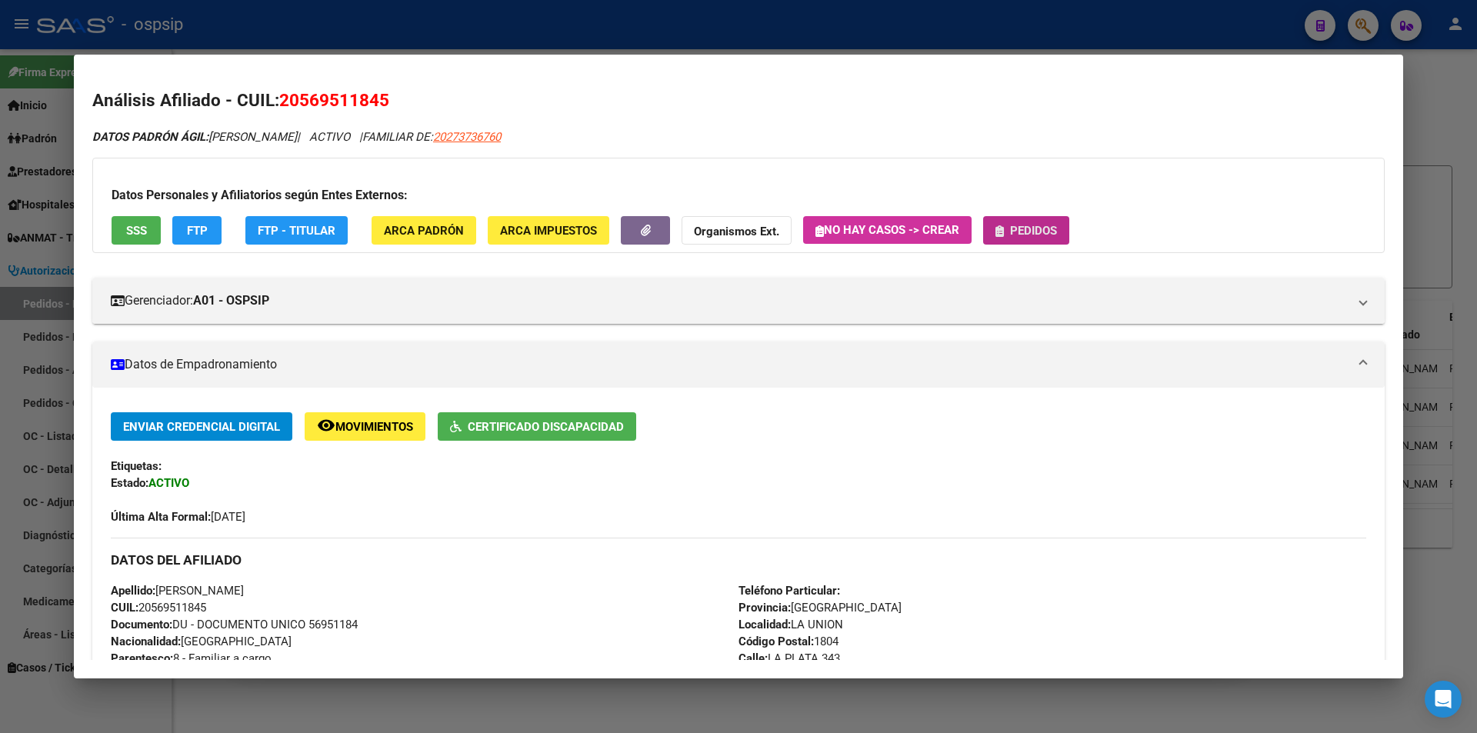
click at [1014, 222] on button "Pedidos" at bounding box center [1026, 230] width 86 height 28
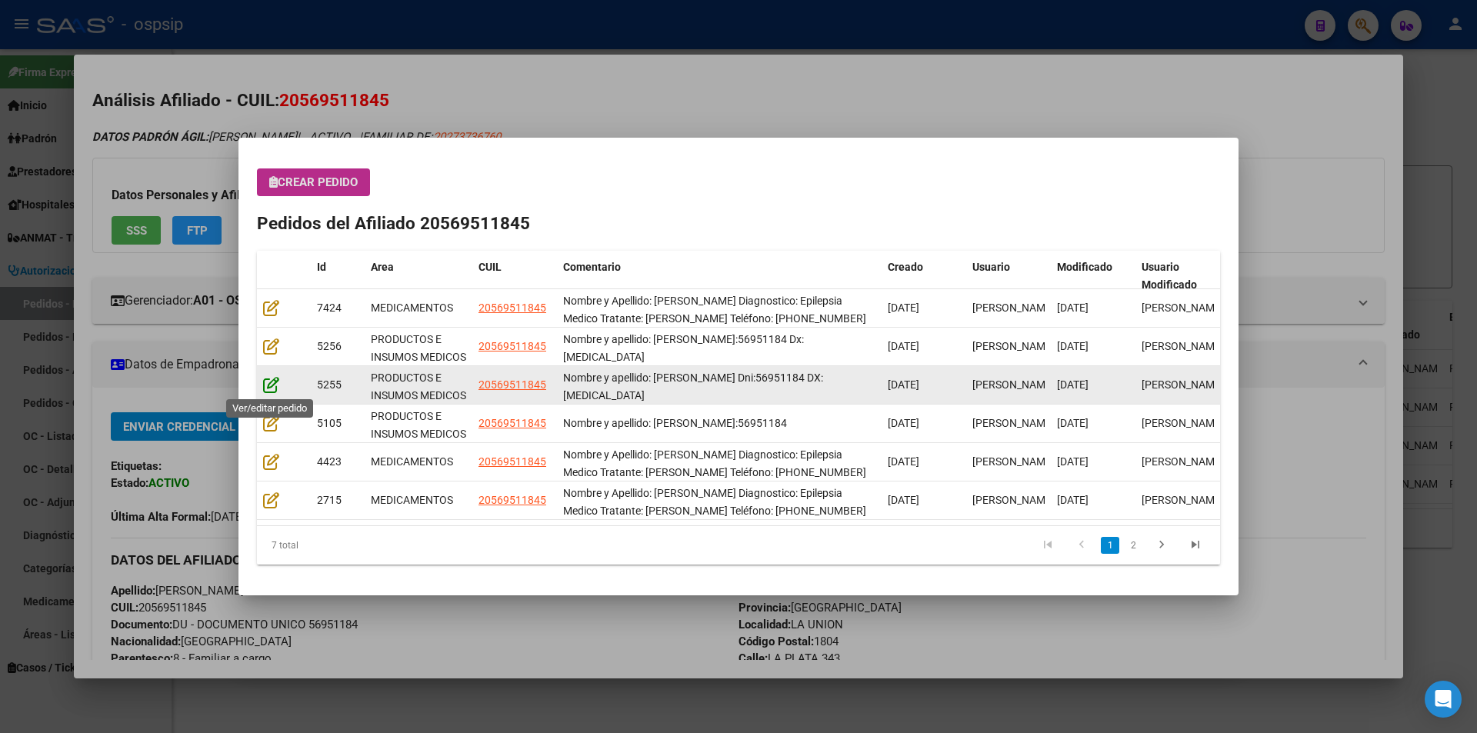
click at [269, 384] on icon at bounding box center [271, 384] width 16 height 17
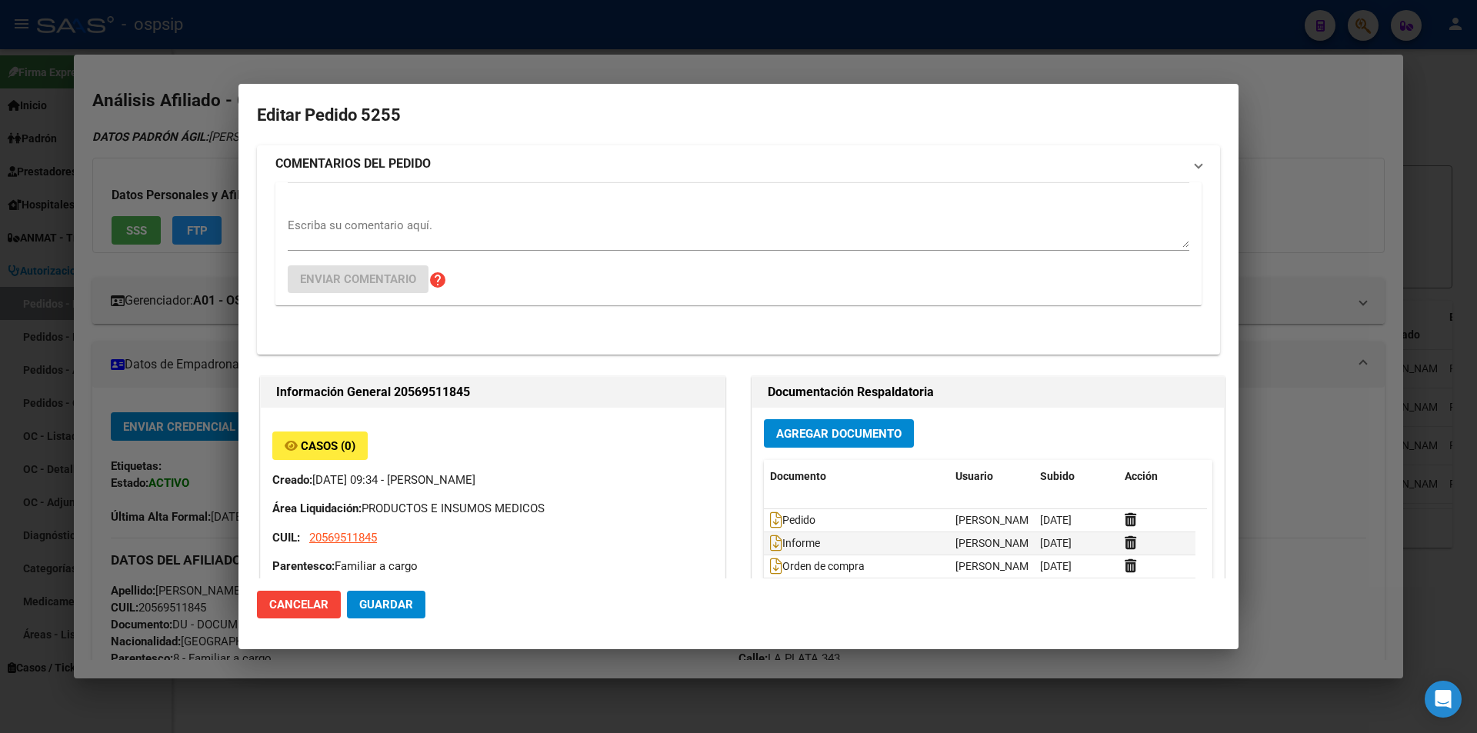
type input "[GEOGRAPHIC_DATA], [GEOGRAPHIC_DATA], [GEOGRAPHIC_DATA] 343"
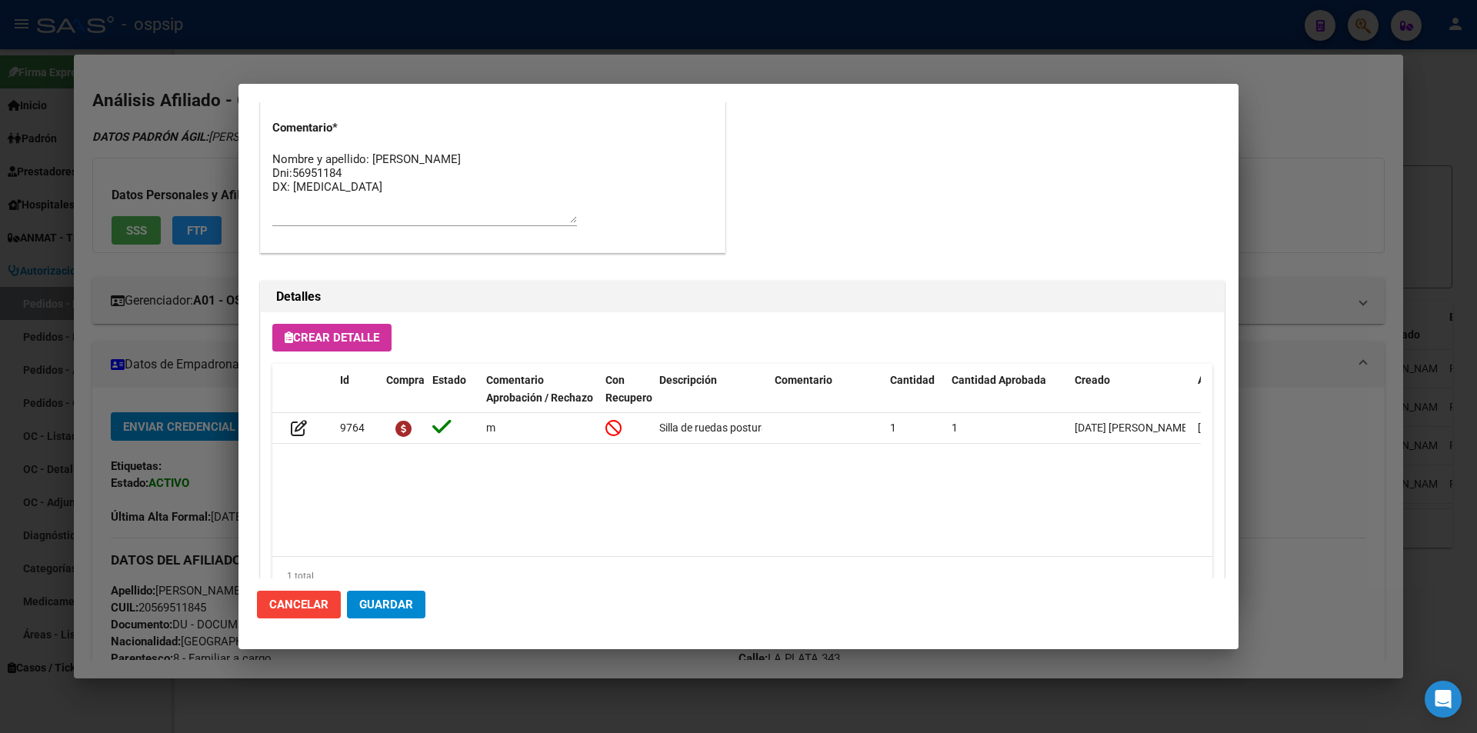
scroll to position [846, 0]
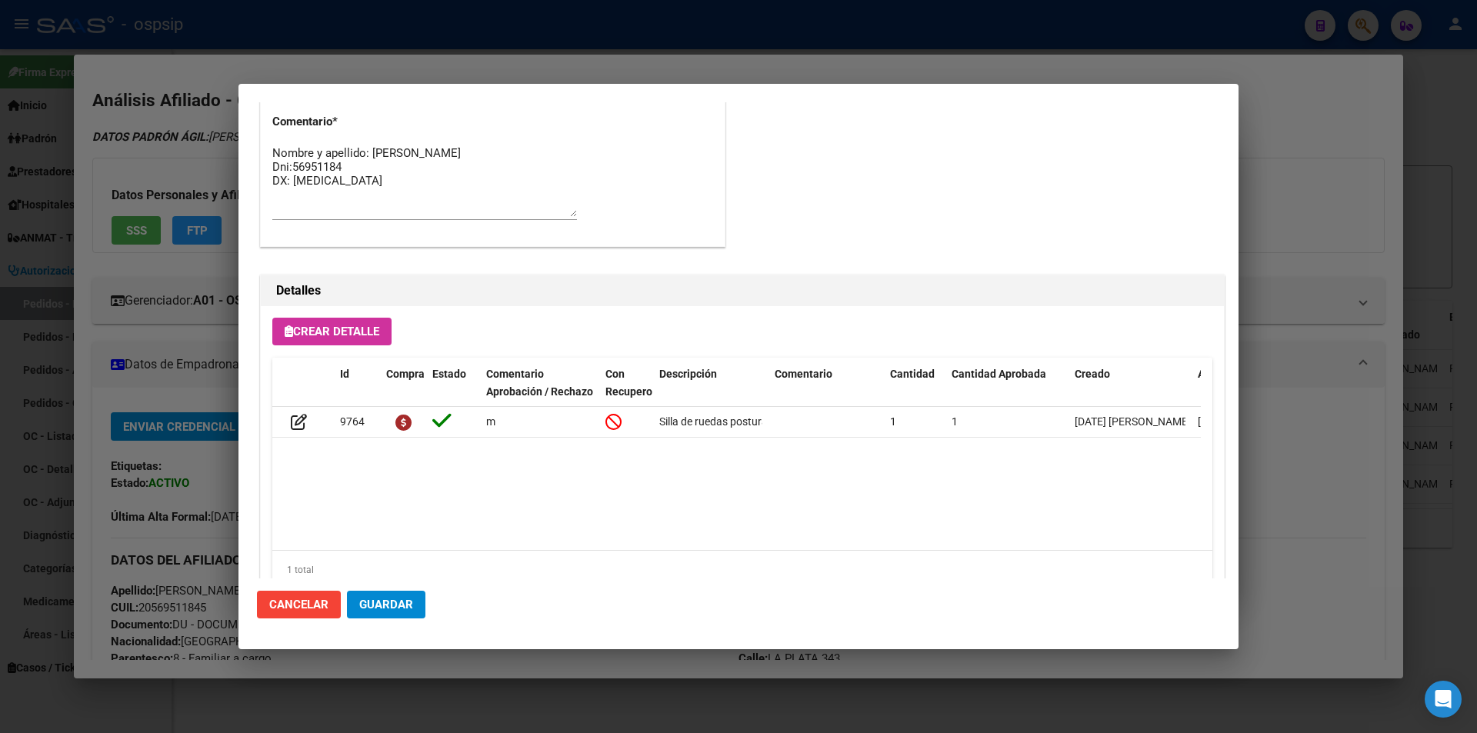
click at [455, 659] on div at bounding box center [738, 366] width 1477 height 733
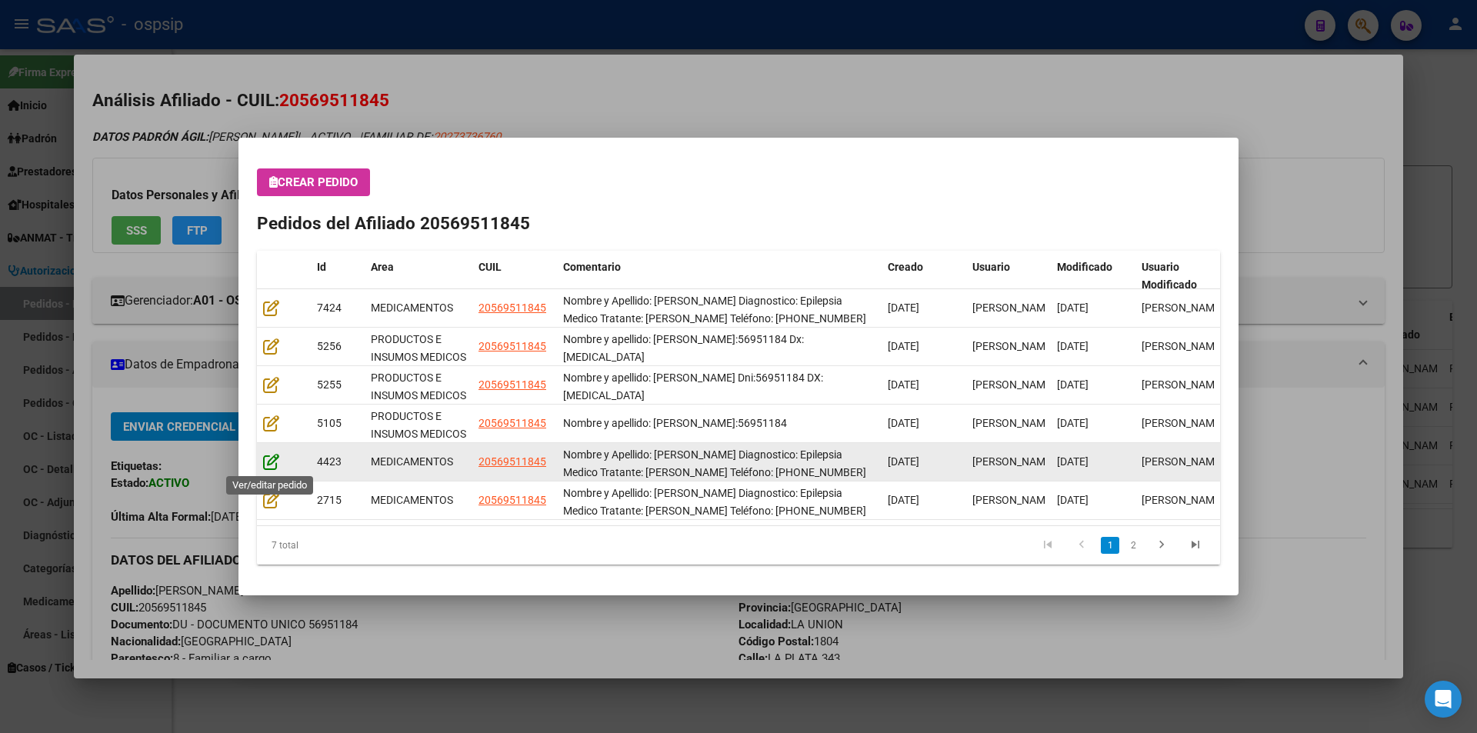
click at [268, 461] on icon at bounding box center [271, 461] width 16 height 17
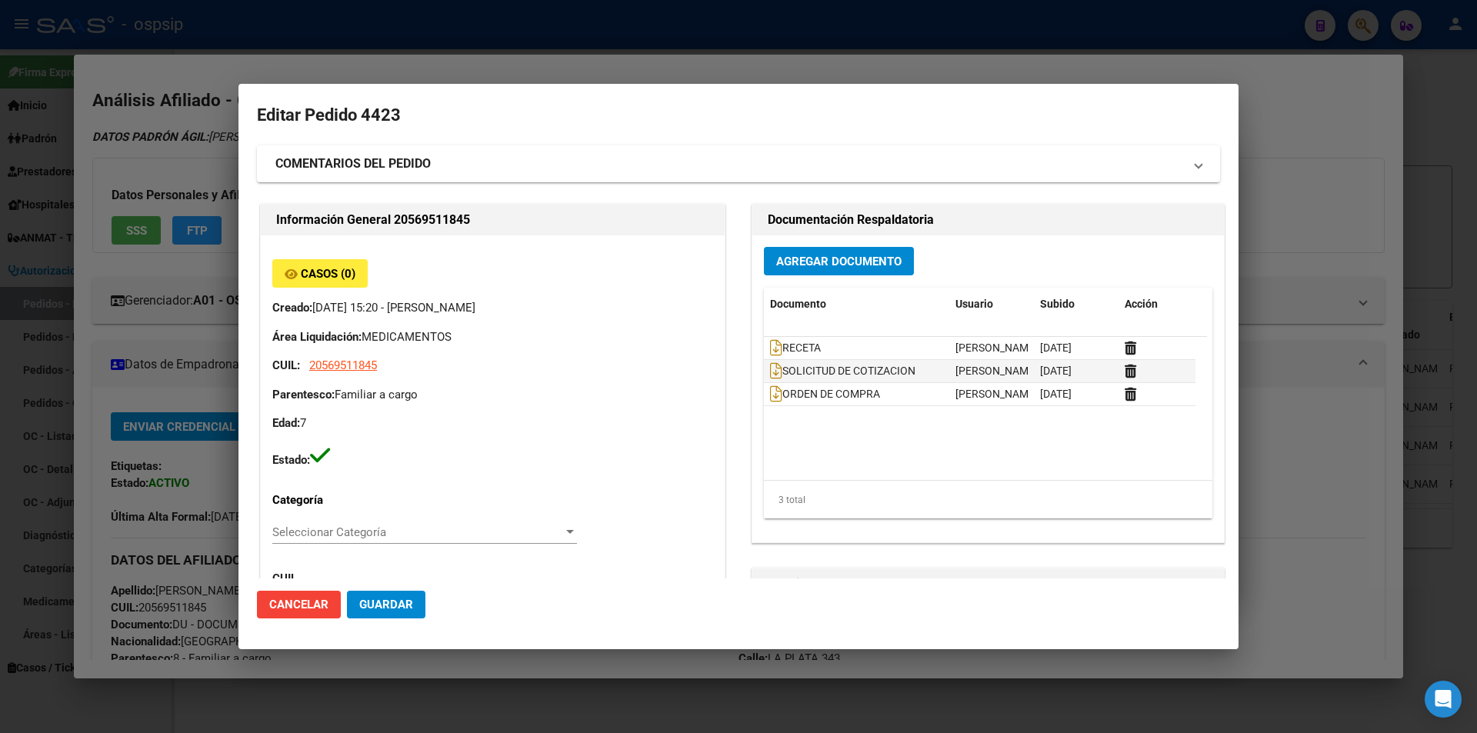
type input "[GEOGRAPHIC_DATA], [GEOGRAPHIC_DATA], [GEOGRAPHIC_DATA] 343"
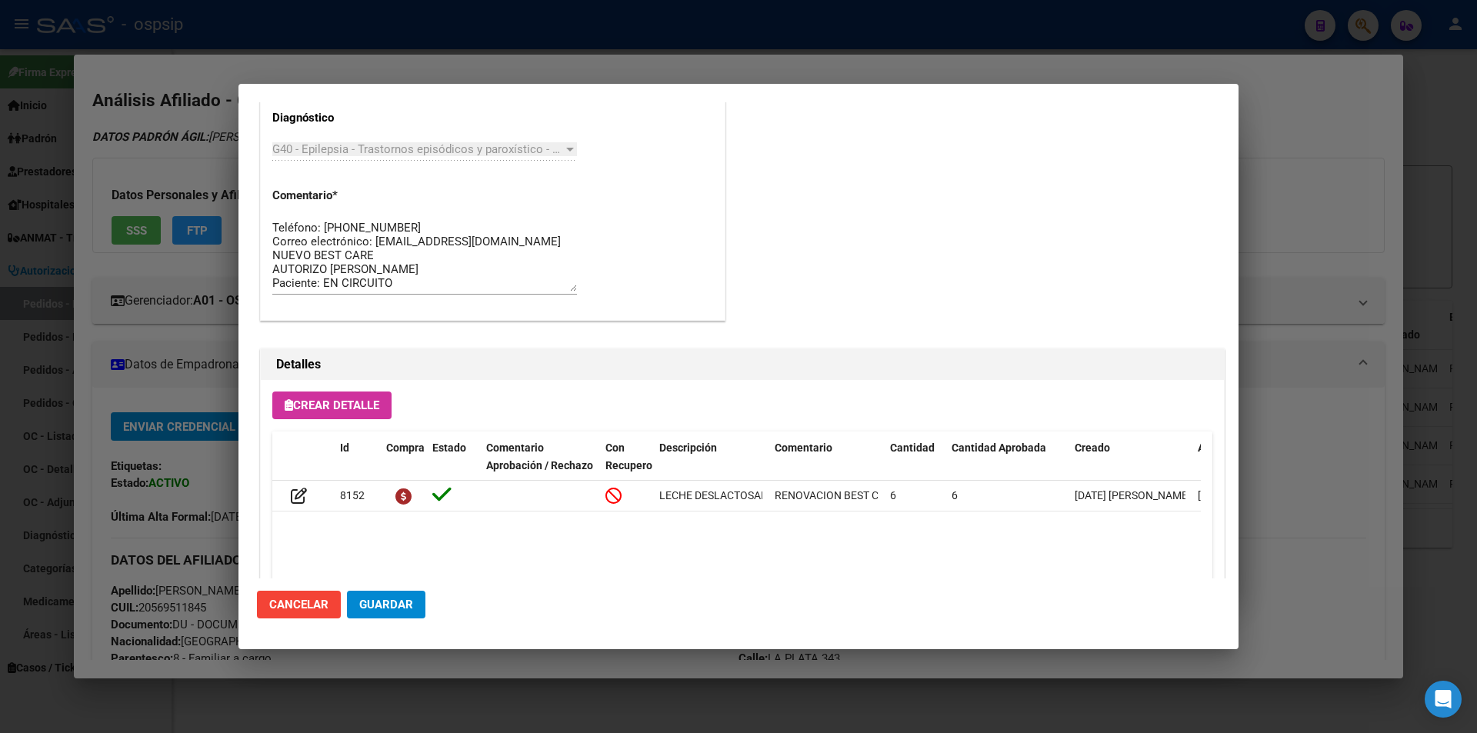
scroll to position [983, 0]
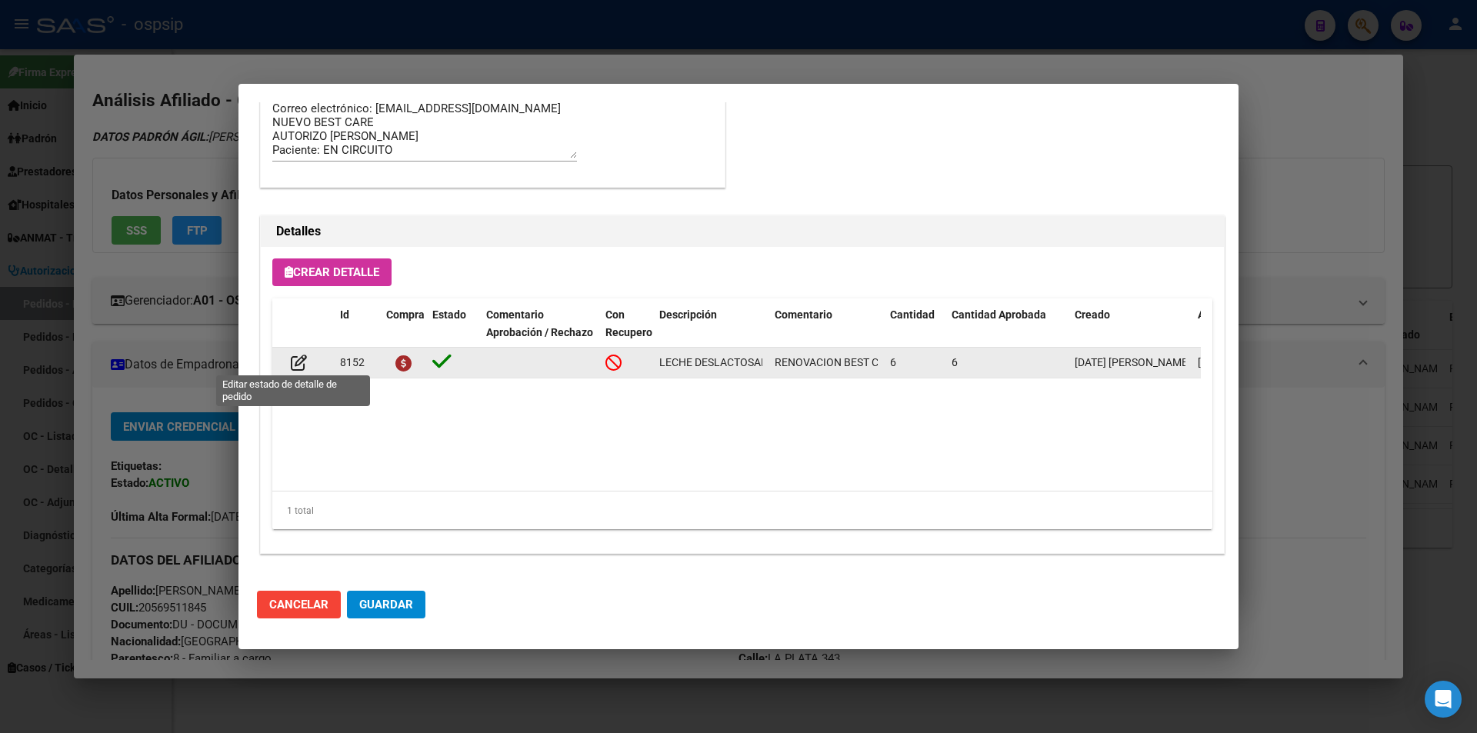
click at [288, 360] on span at bounding box center [293, 363] width 28 height 12
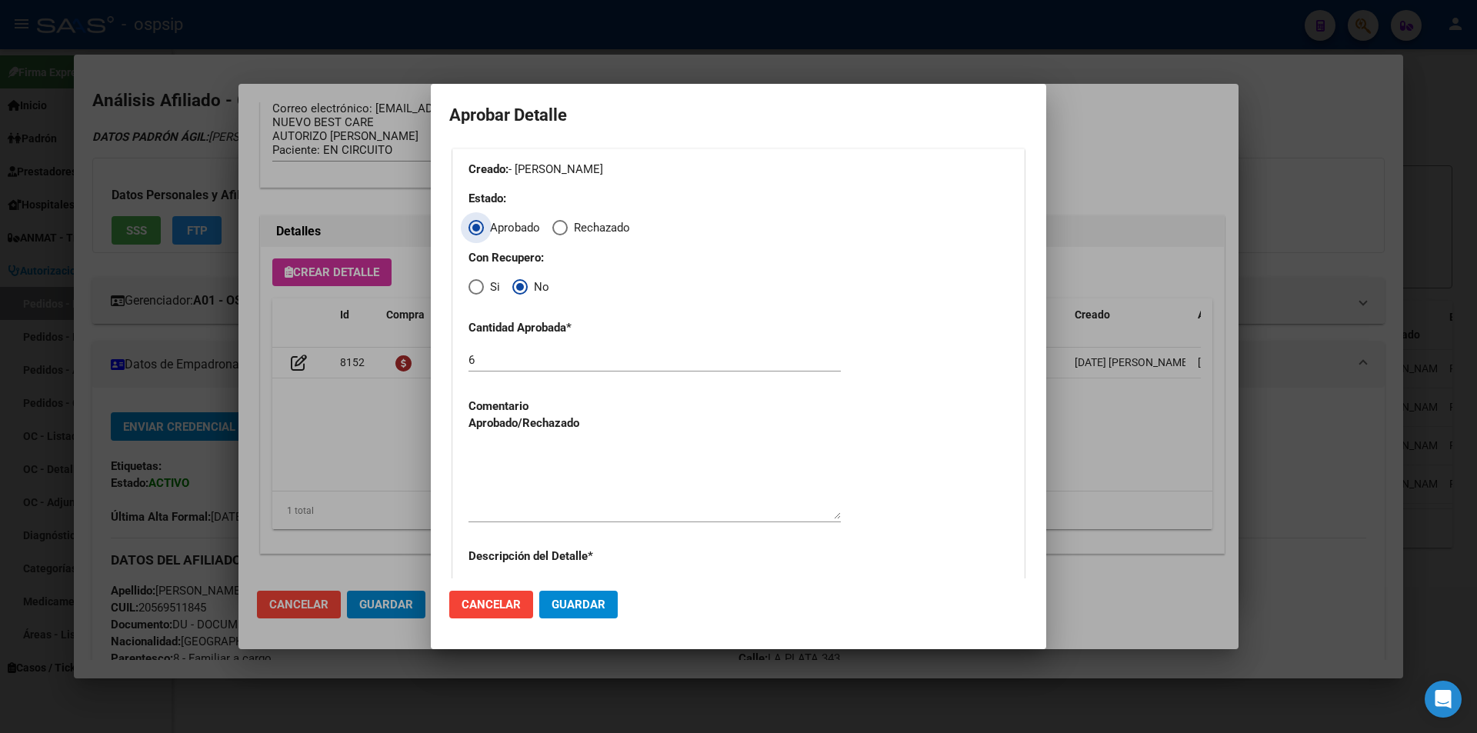
click at [359, 429] on div at bounding box center [738, 366] width 1477 height 733
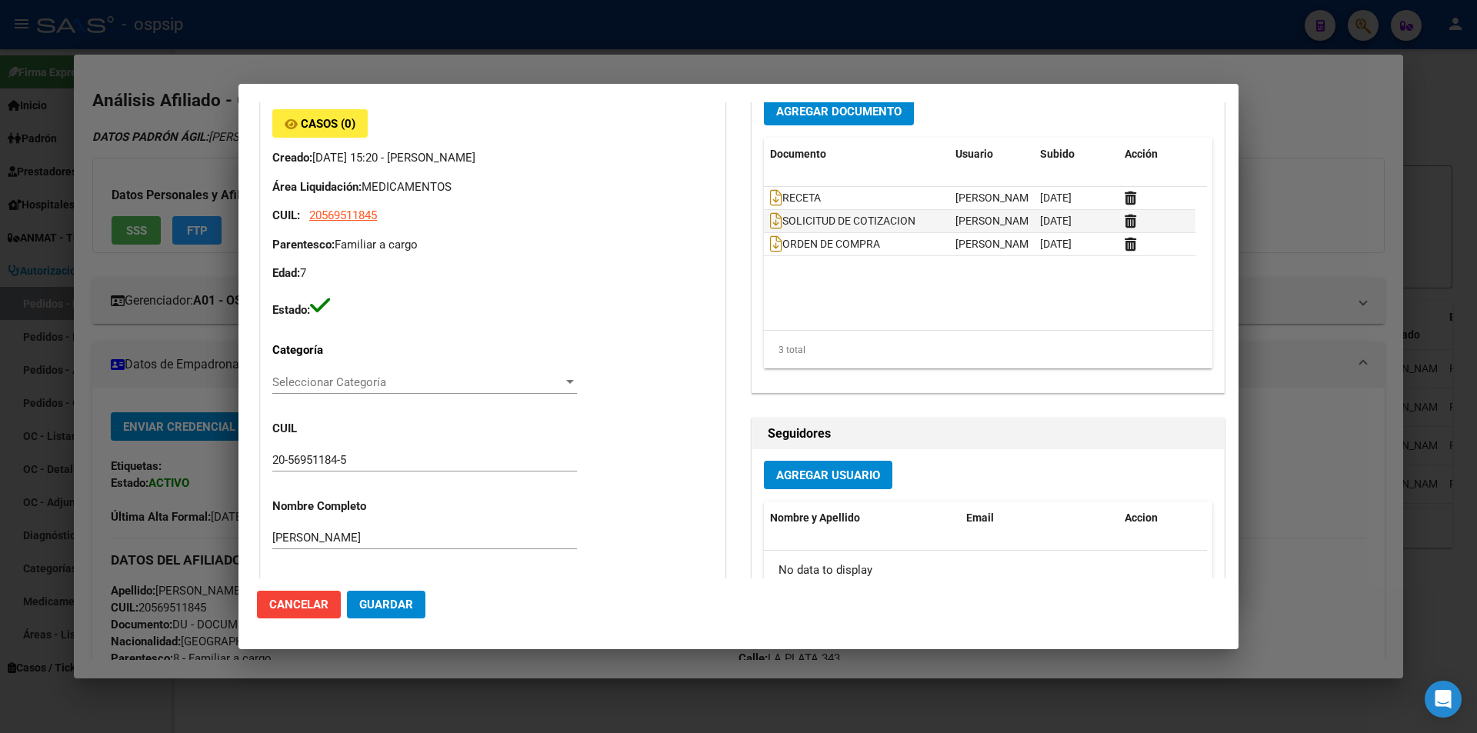
scroll to position [137, 0]
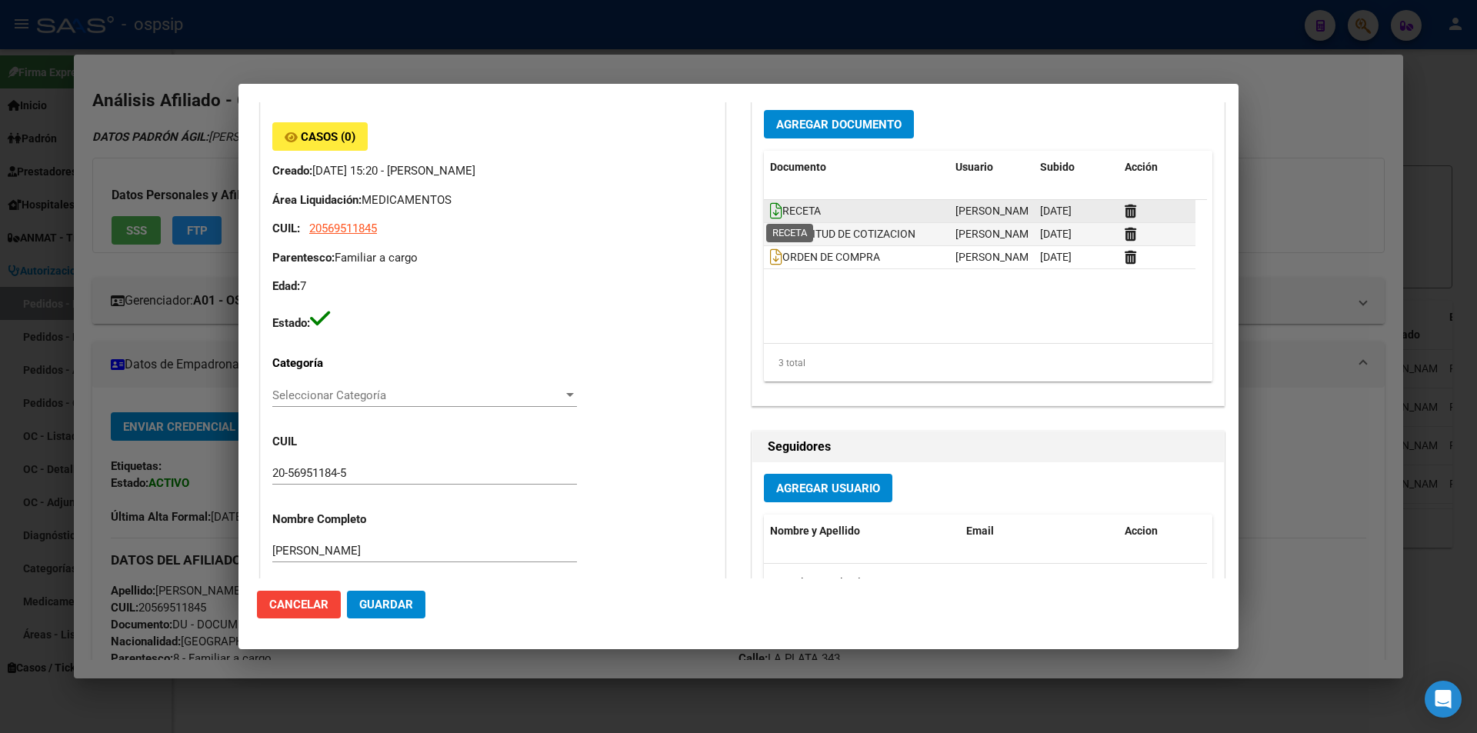
click at [770, 209] on icon at bounding box center [776, 210] width 12 height 17
click at [200, 465] on div at bounding box center [738, 366] width 1477 height 733
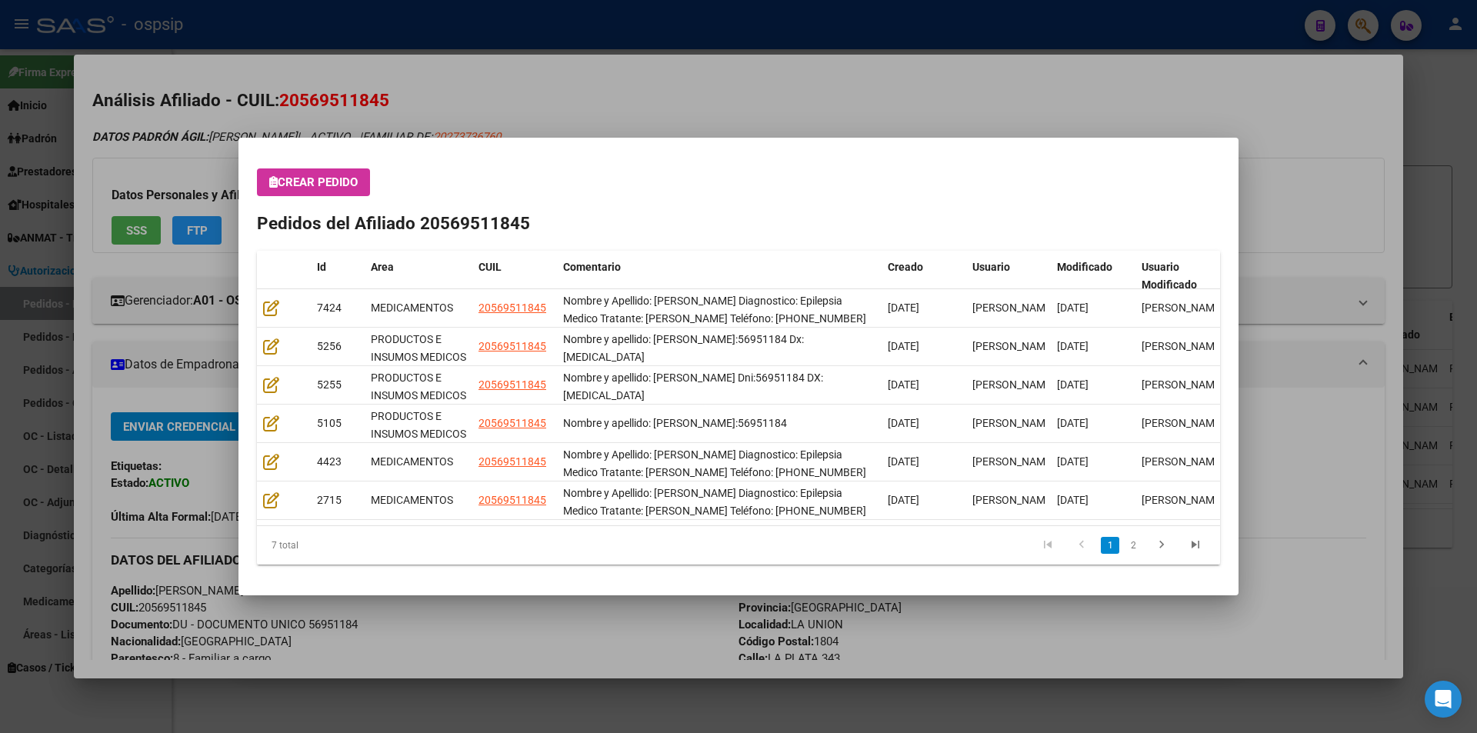
click at [428, 715] on div at bounding box center [738, 366] width 1477 height 733
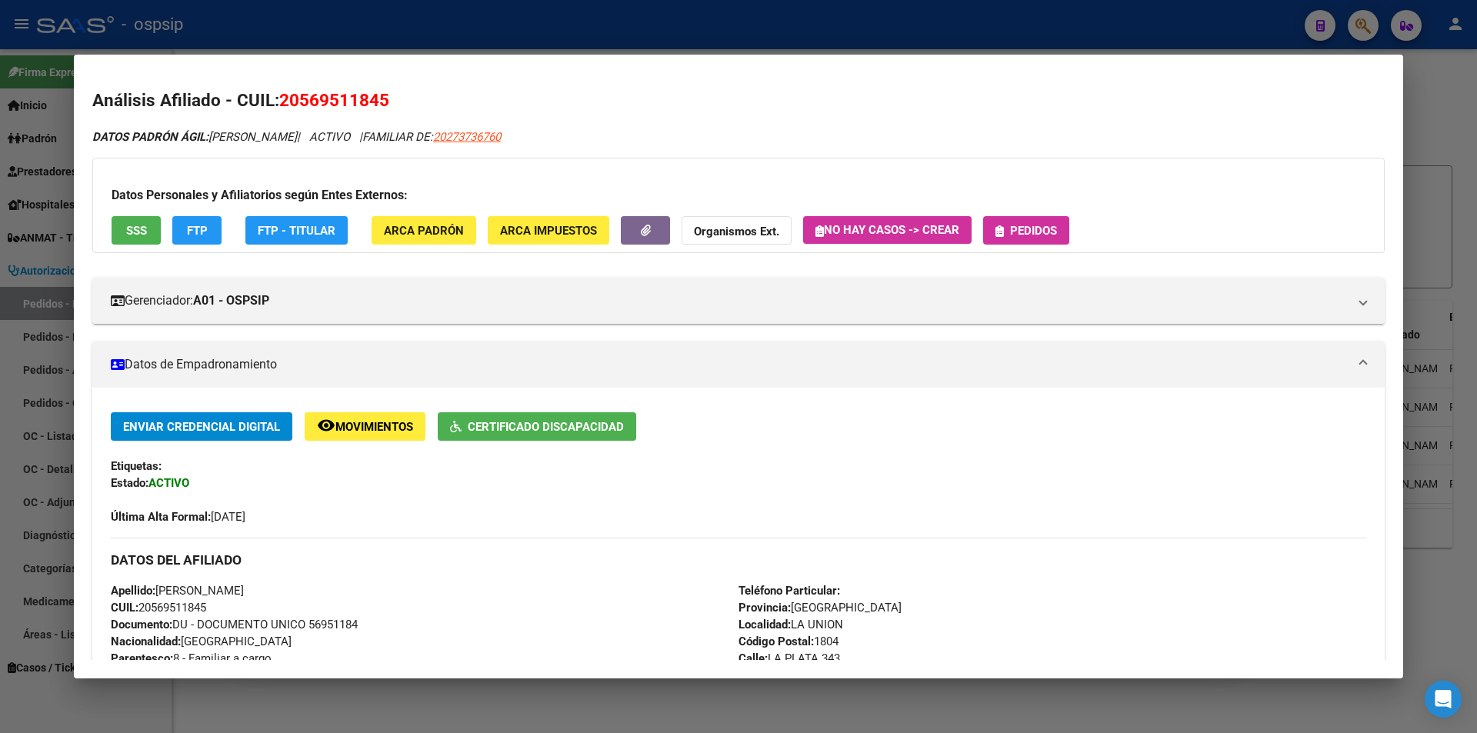
click at [430, 715] on div at bounding box center [738, 366] width 1477 height 733
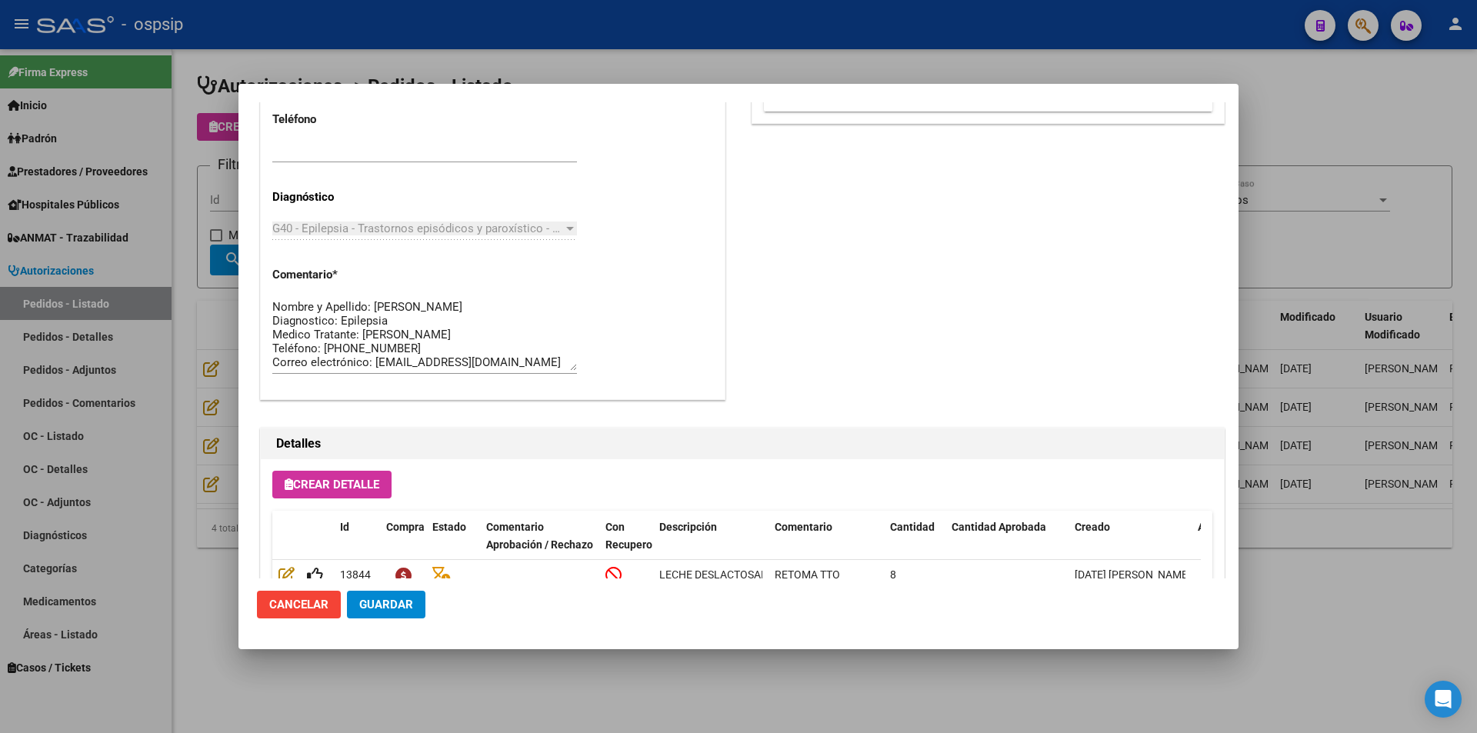
scroll to position [983, 0]
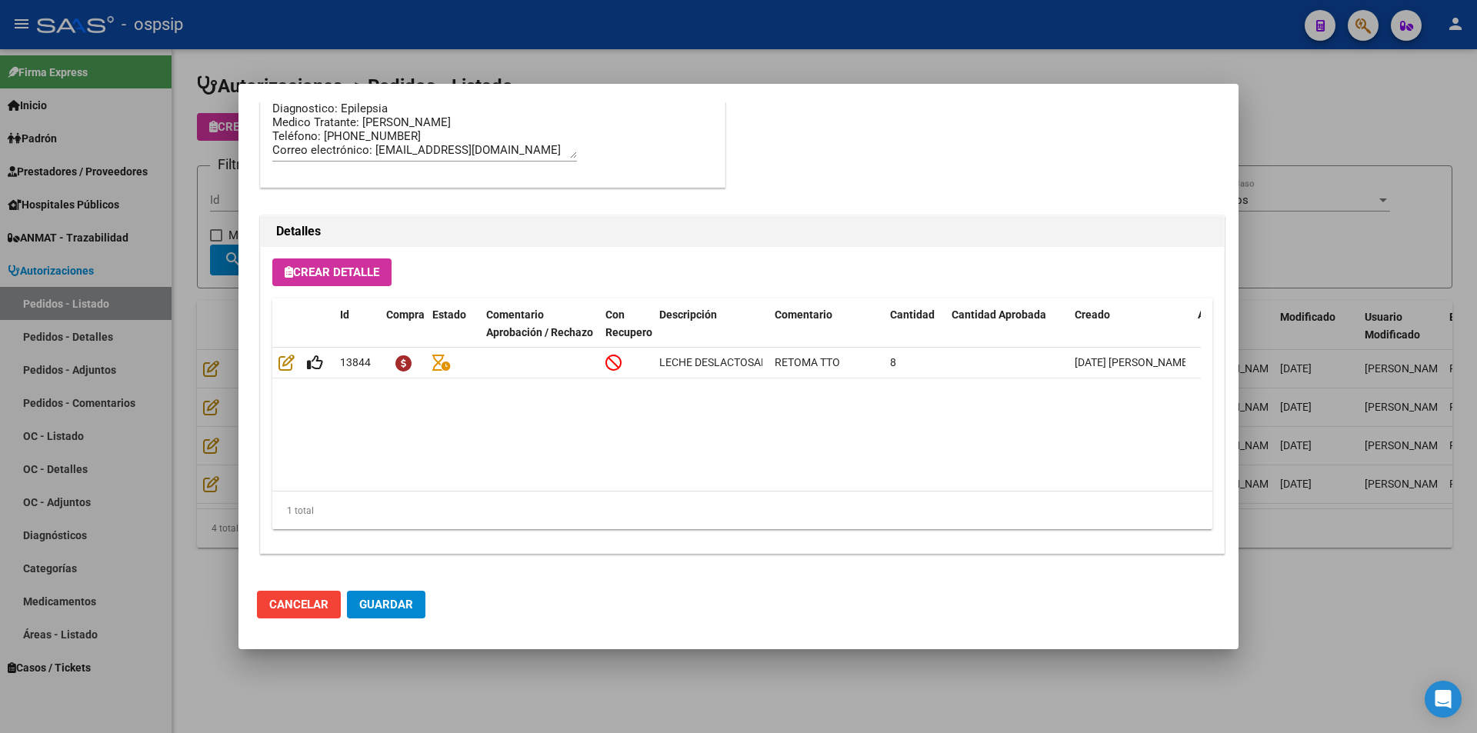
click at [327, 699] on div at bounding box center [738, 366] width 1477 height 733
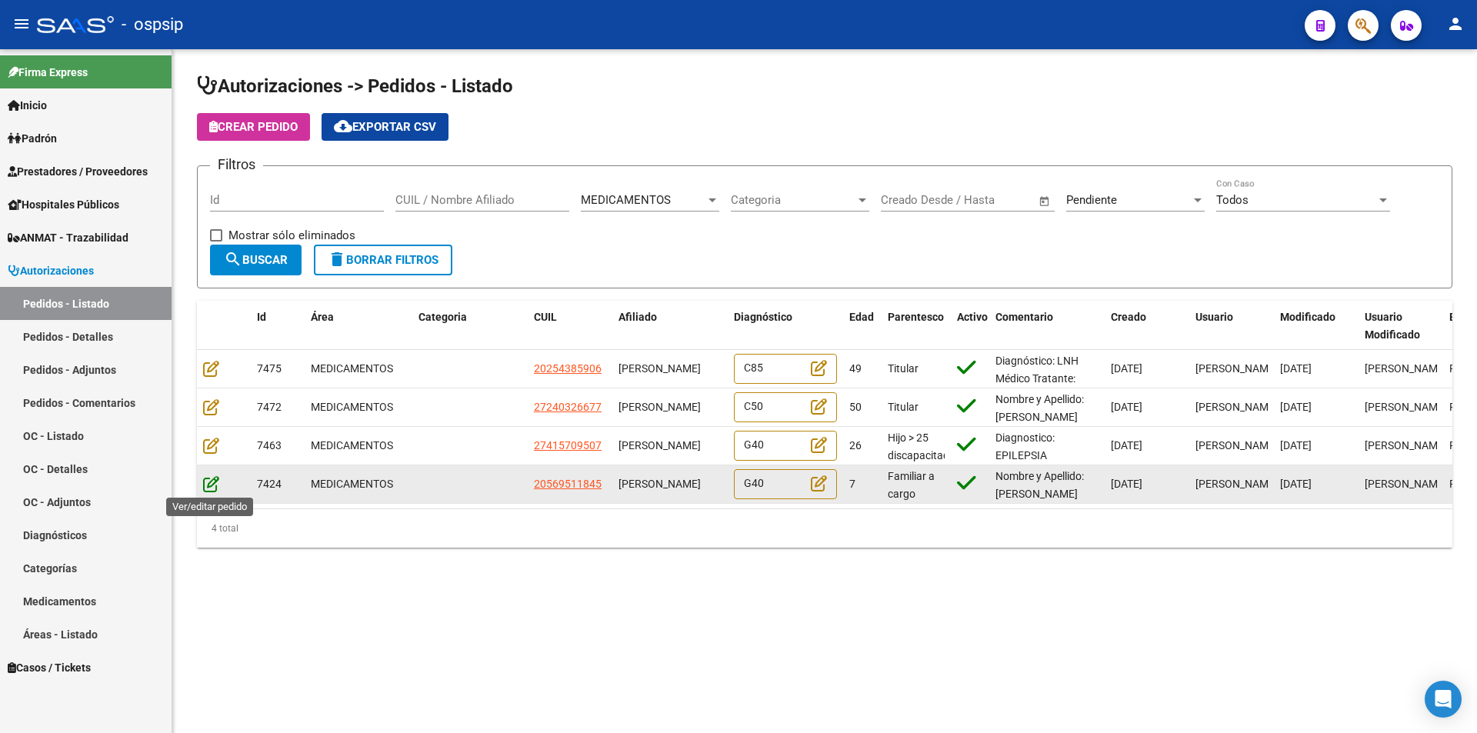
click at [207, 478] on icon at bounding box center [211, 483] width 16 height 17
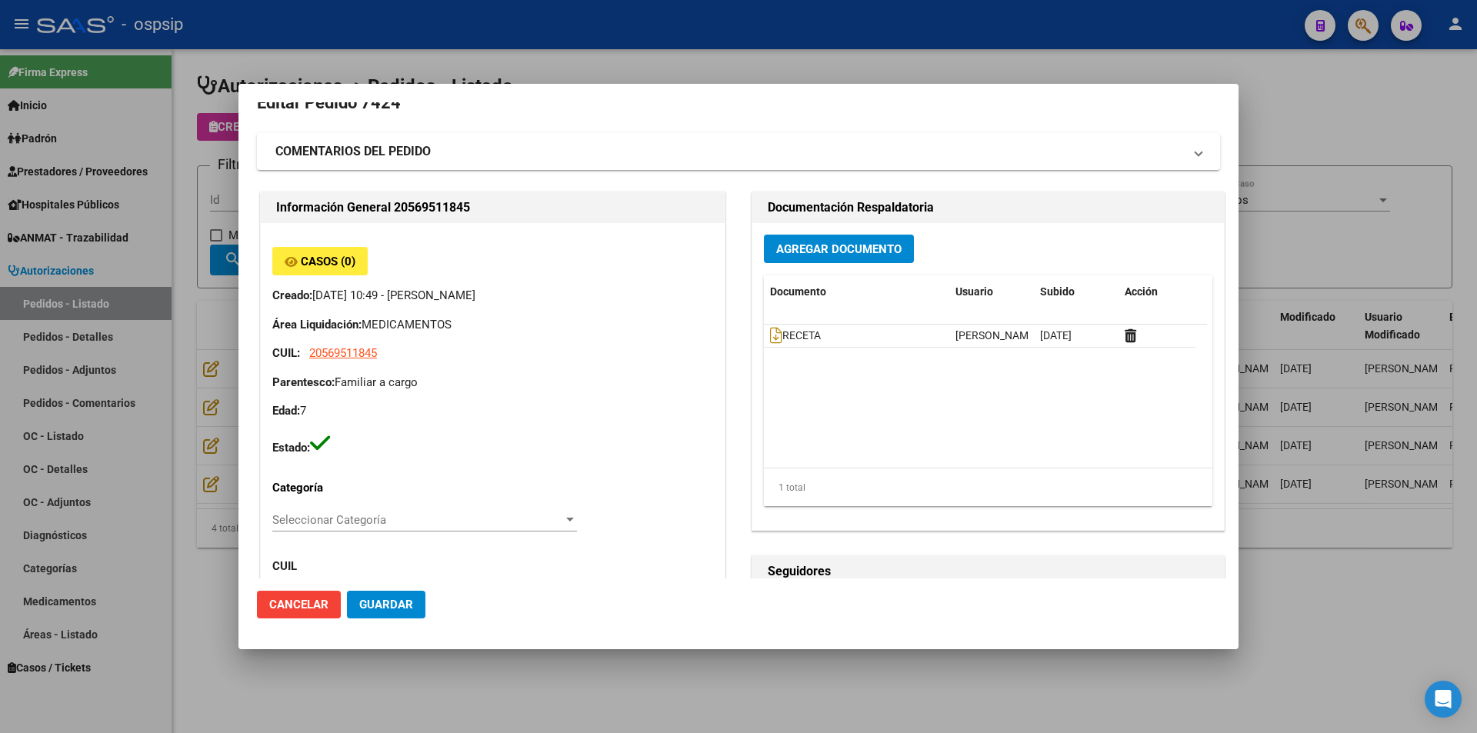
scroll to position [0, 0]
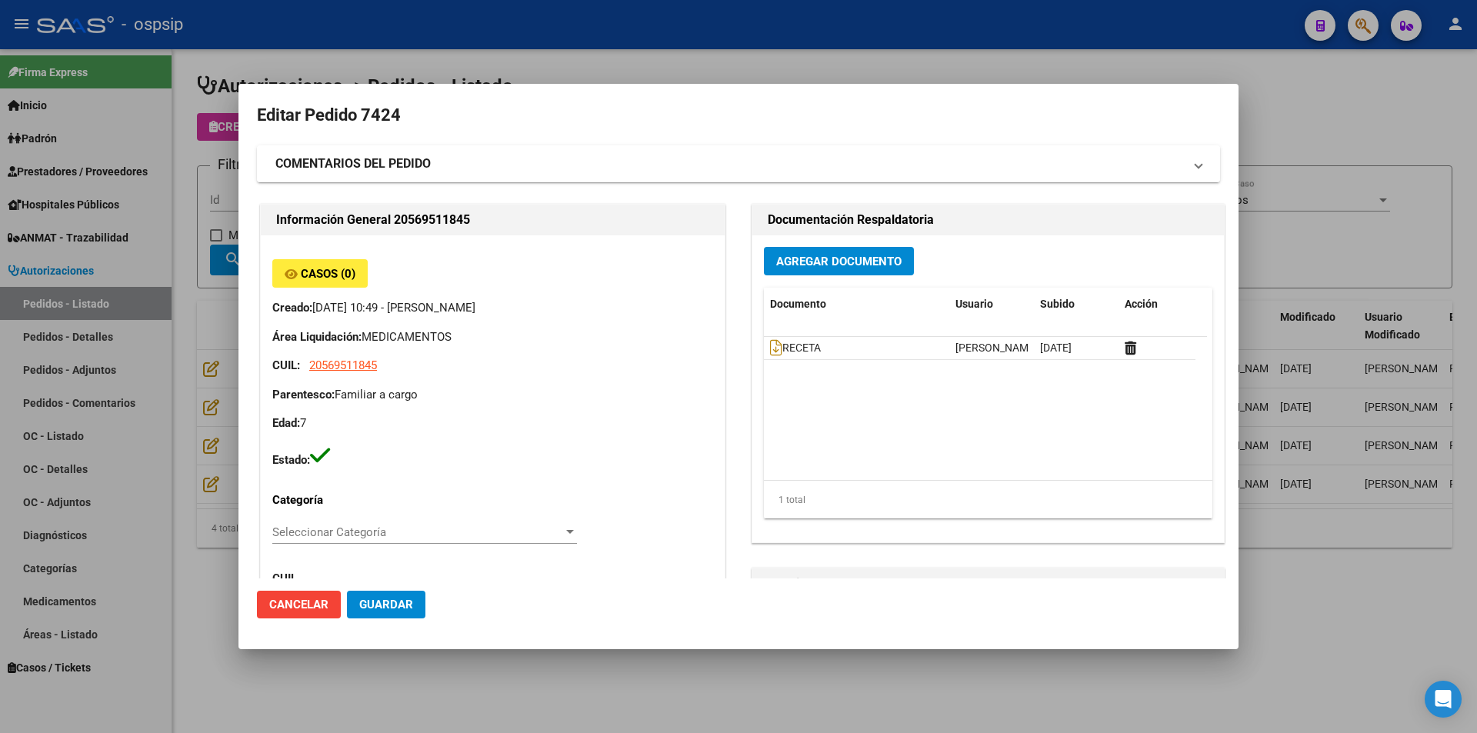
click at [337, 161] on strong "COMENTARIOS DEL PEDIDO" at bounding box center [352, 164] width 155 height 18
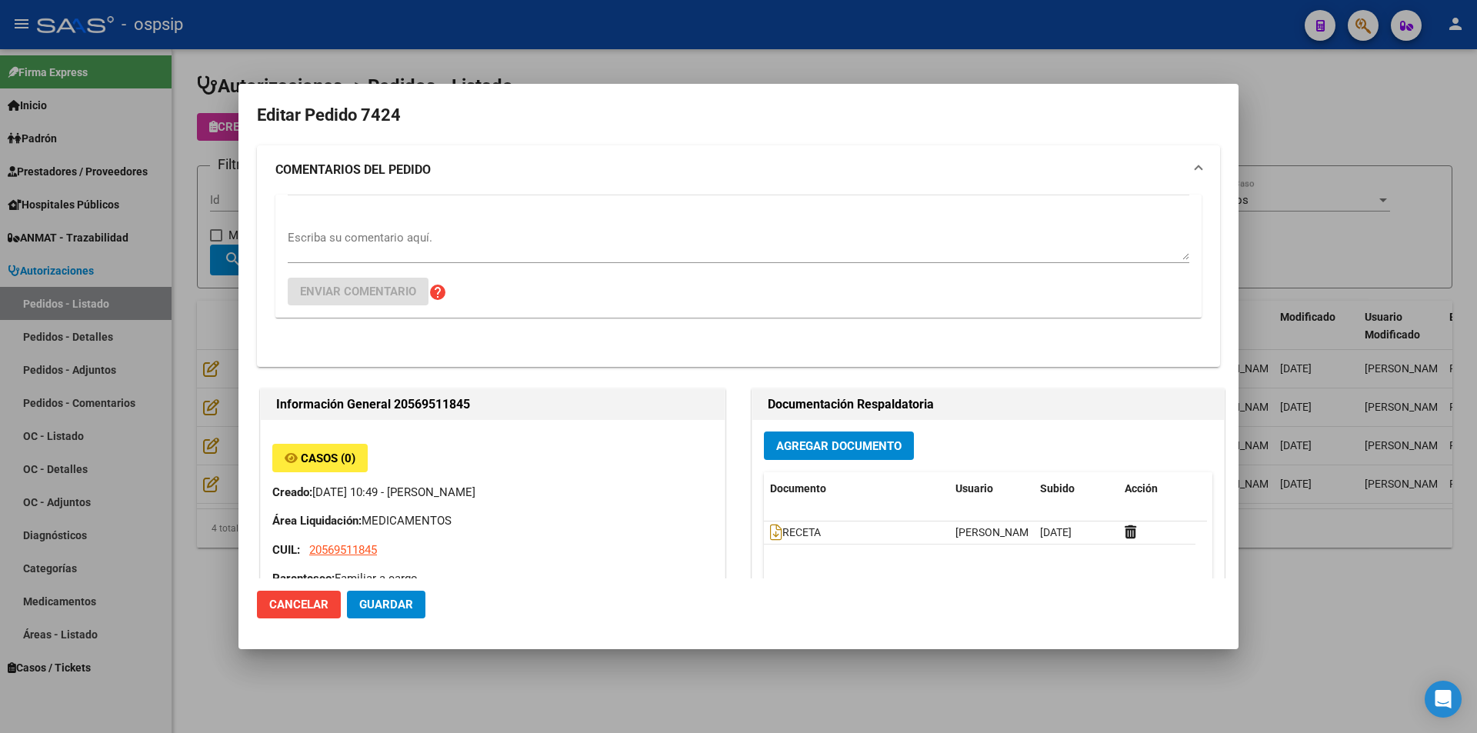
click at [398, 249] on textarea "Escriba su comentario aquí." at bounding box center [739, 244] width 902 height 31
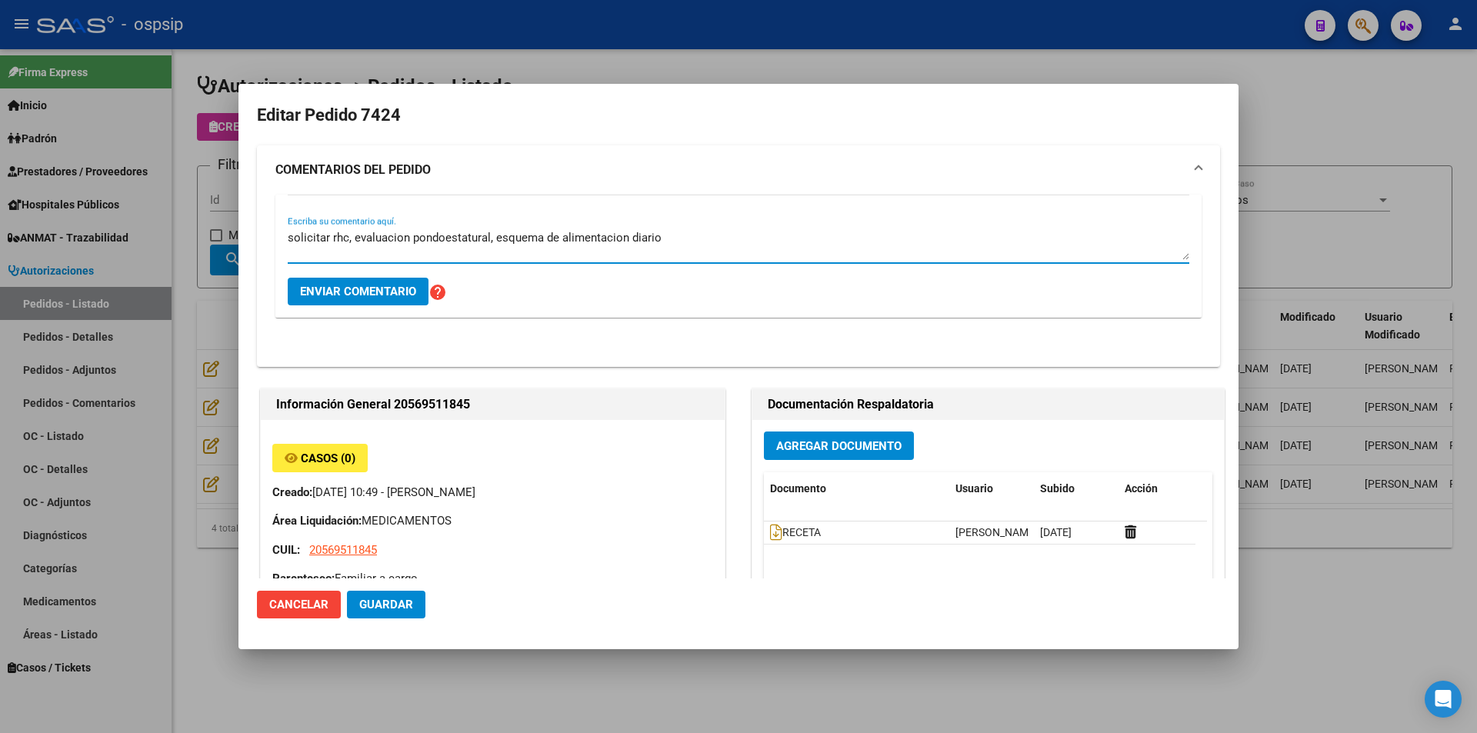
type textarea "solicitar rhc, evaluacion pondoestatural, esquema de alimentacion diario"
click at [359, 287] on span "Enviar comentario" at bounding box center [358, 292] width 116 height 14
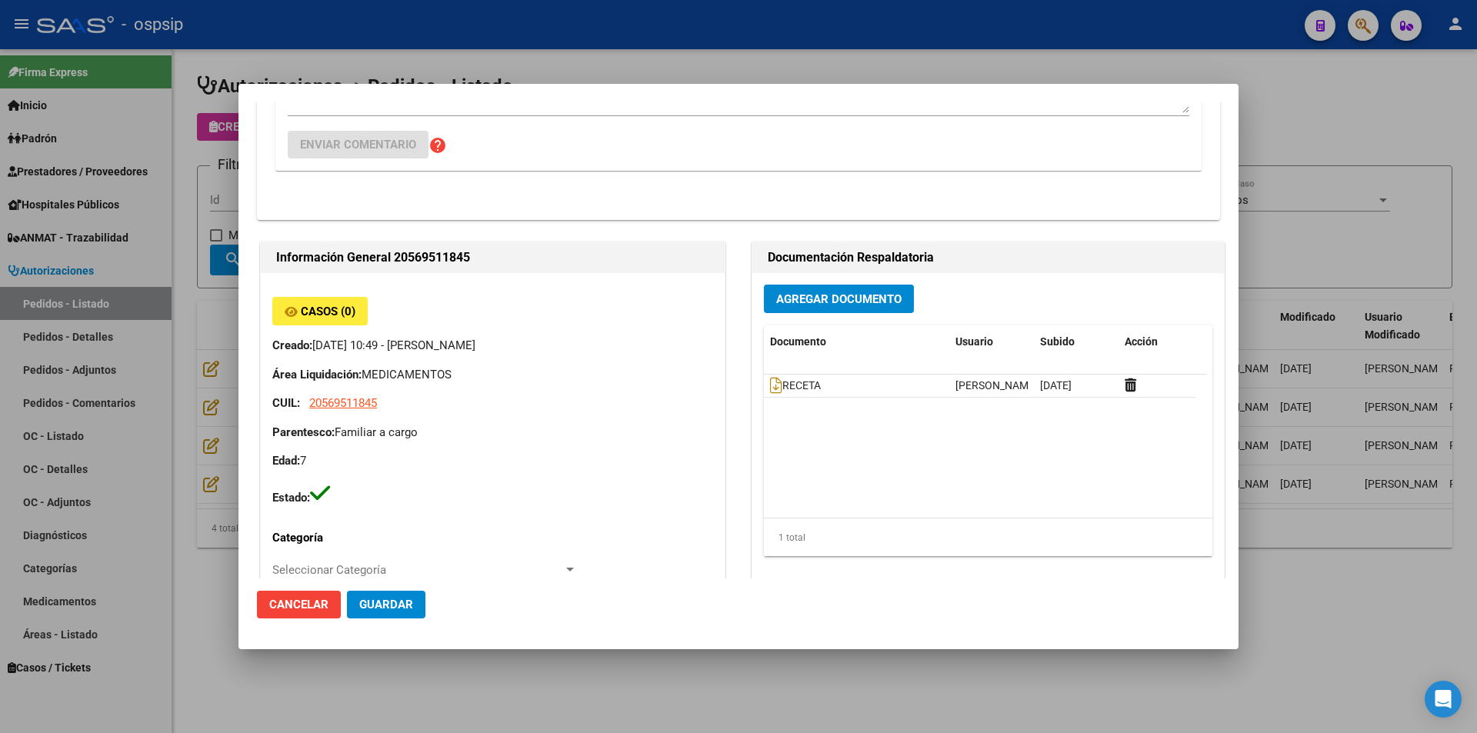
scroll to position [385, 0]
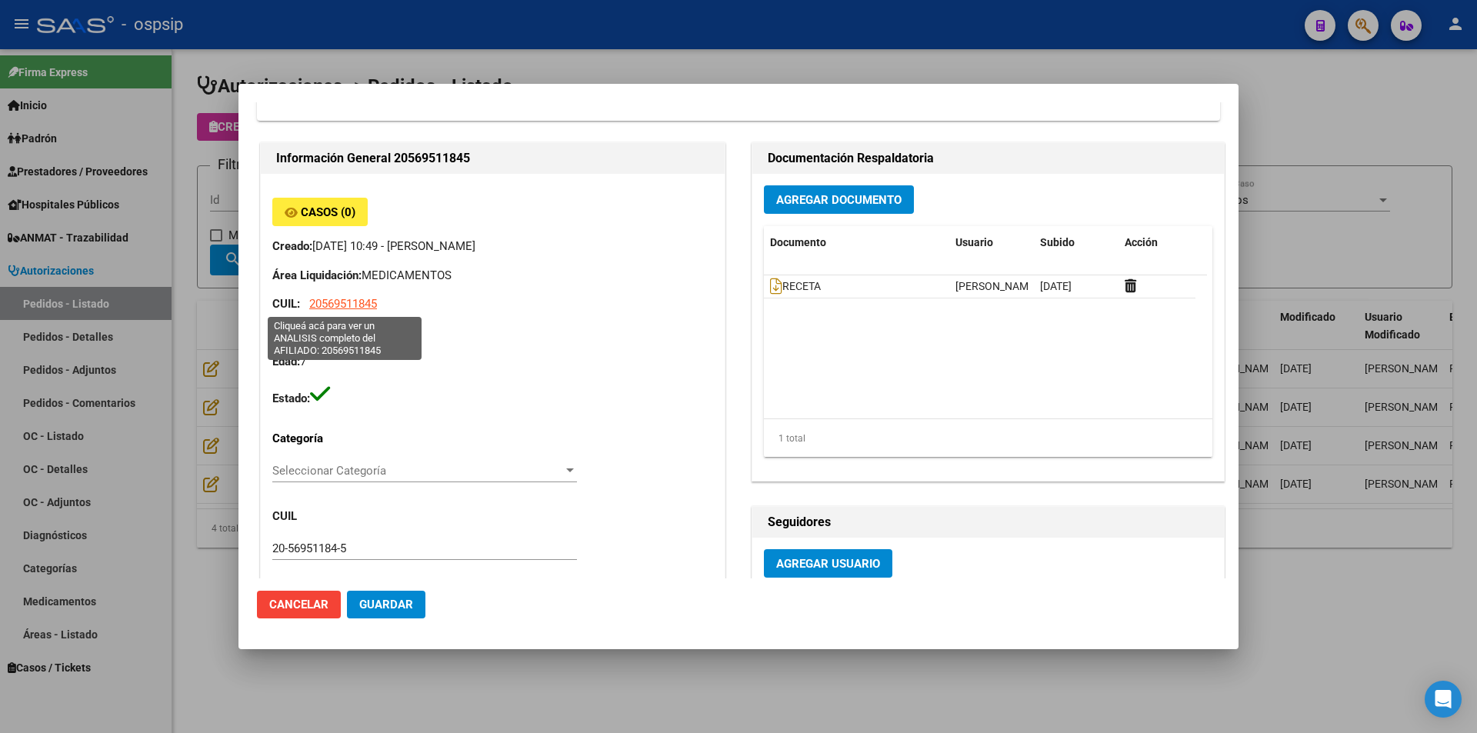
click at [355, 302] on span "20569511845" at bounding box center [343, 304] width 68 height 14
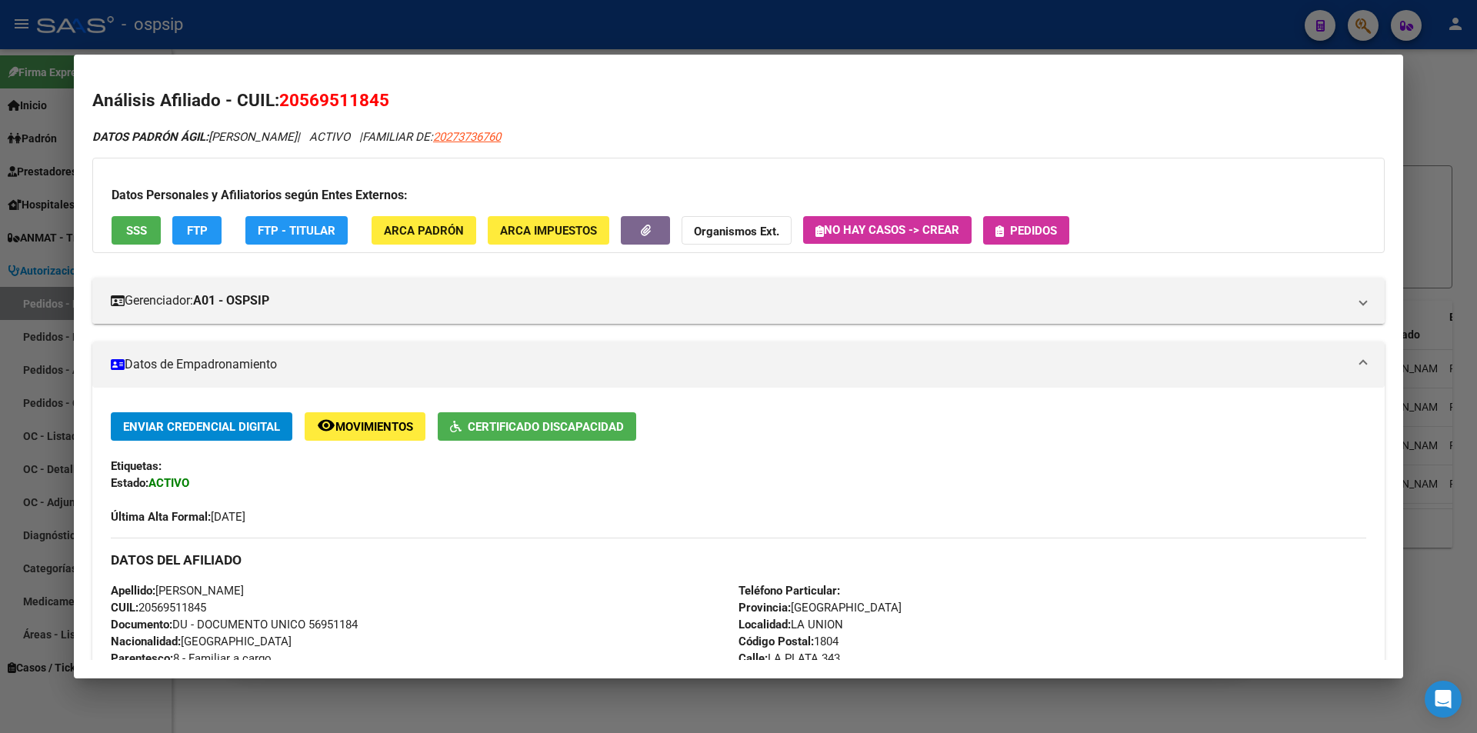
click at [1022, 227] on span "Pedidos" at bounding box center [1033, 231] width 47 height 14
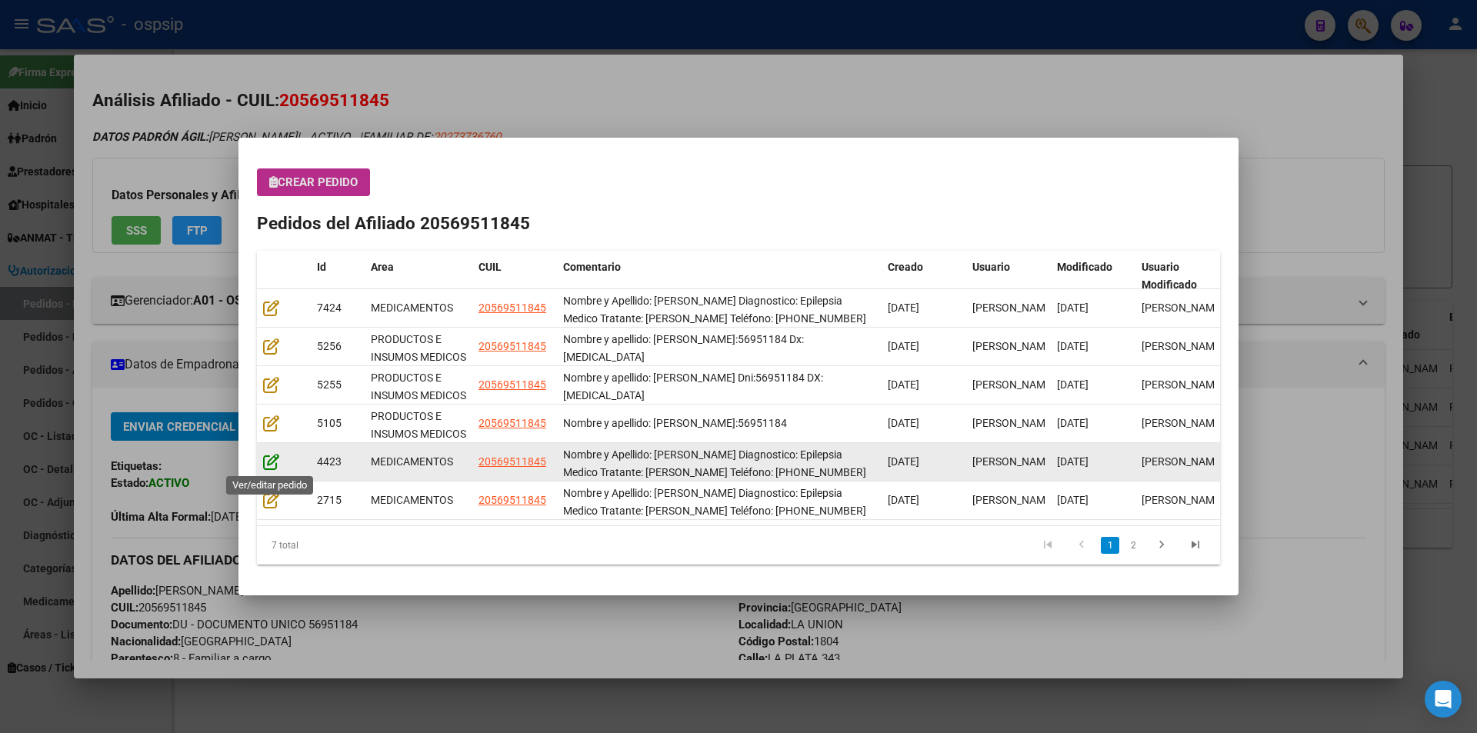
click at [266, 465] on icon at bounding box center [271, 461] width 16 height 17
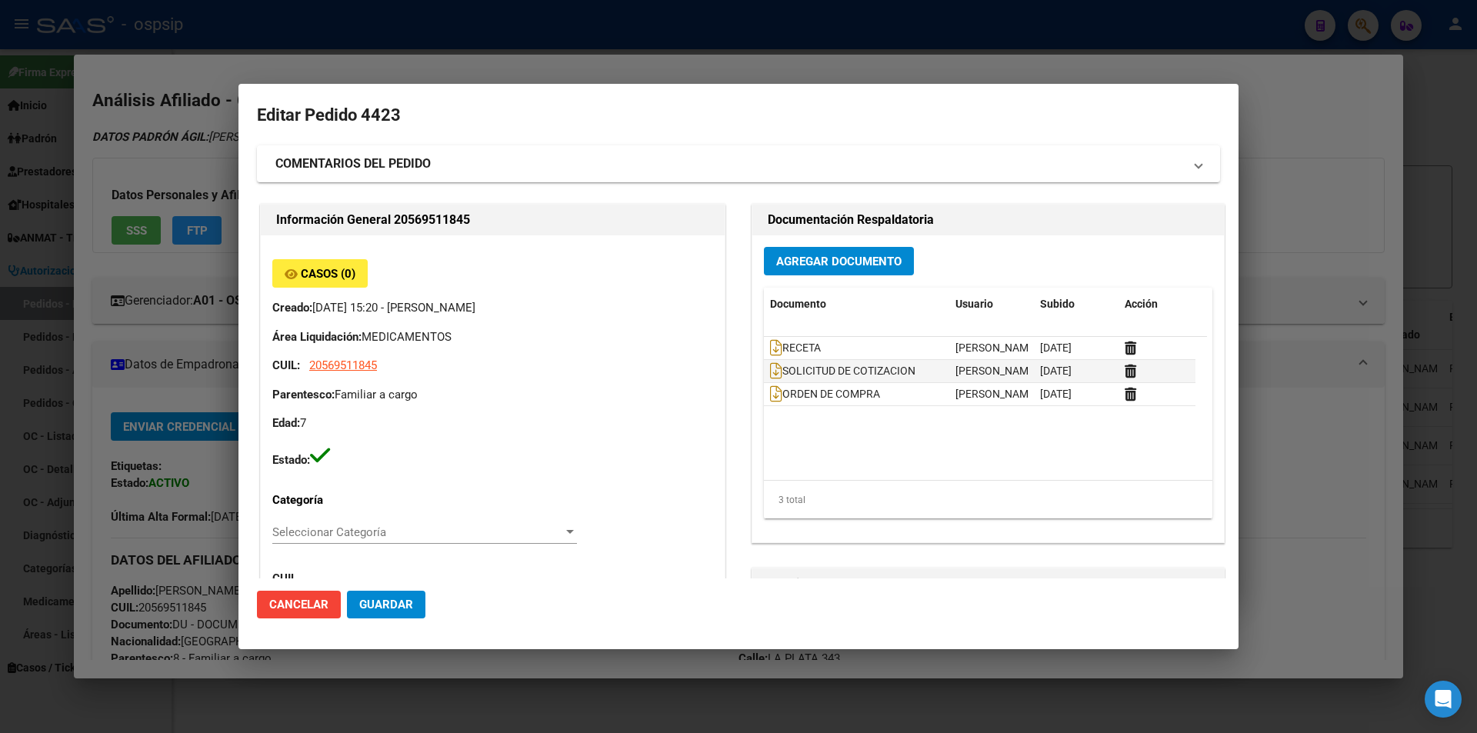
type input "[GEOGRAPHIC_DATA], [GEOGRAPHIC_DATA], [GEOGRAPHIC_DATA] 343"
click at [770, 369] on icon at bounding box center [776, 370] width 12 height 17
click at [228, 475] on div at bounding box center [738, 366] width 1477 height 733
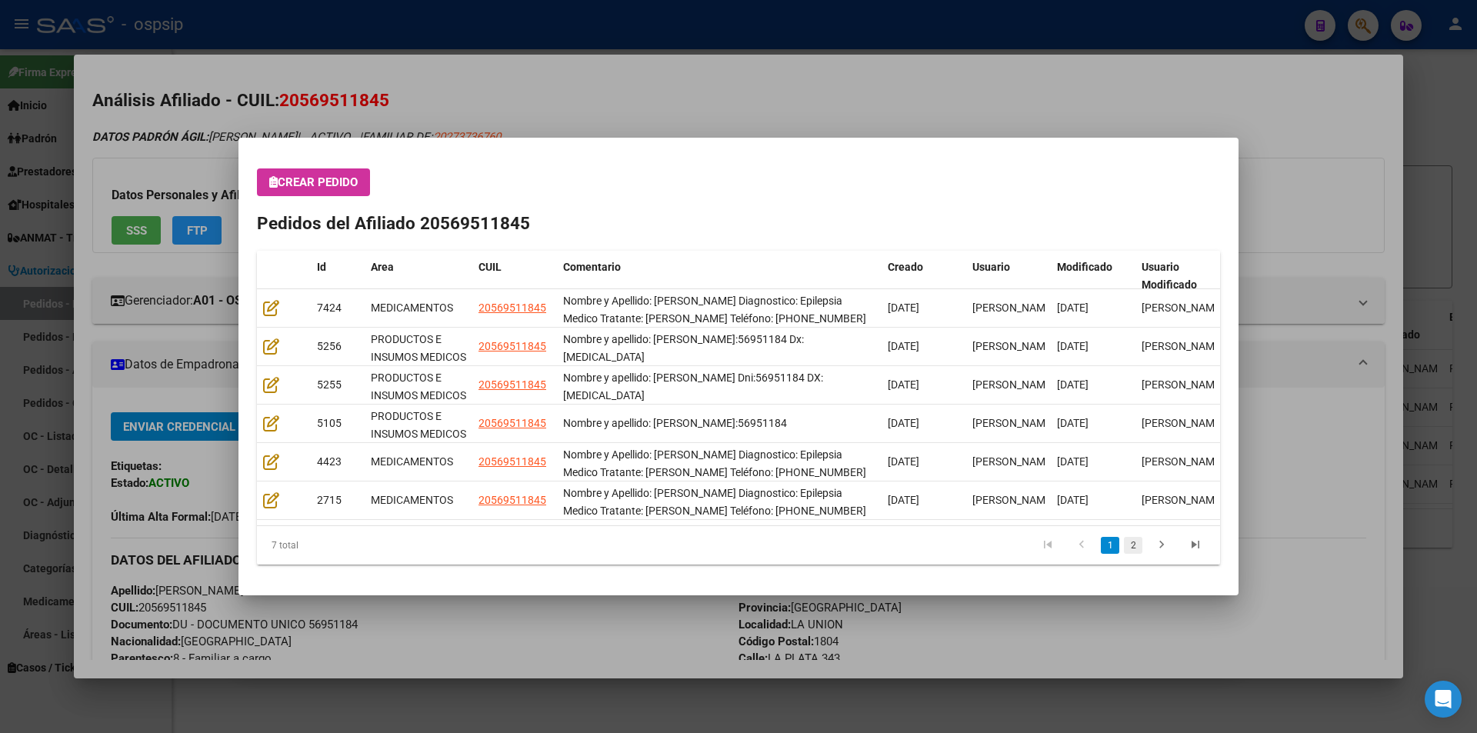
click at [1133, 548] on link "2" at bounding box center [1133, 545] width 18 height 17
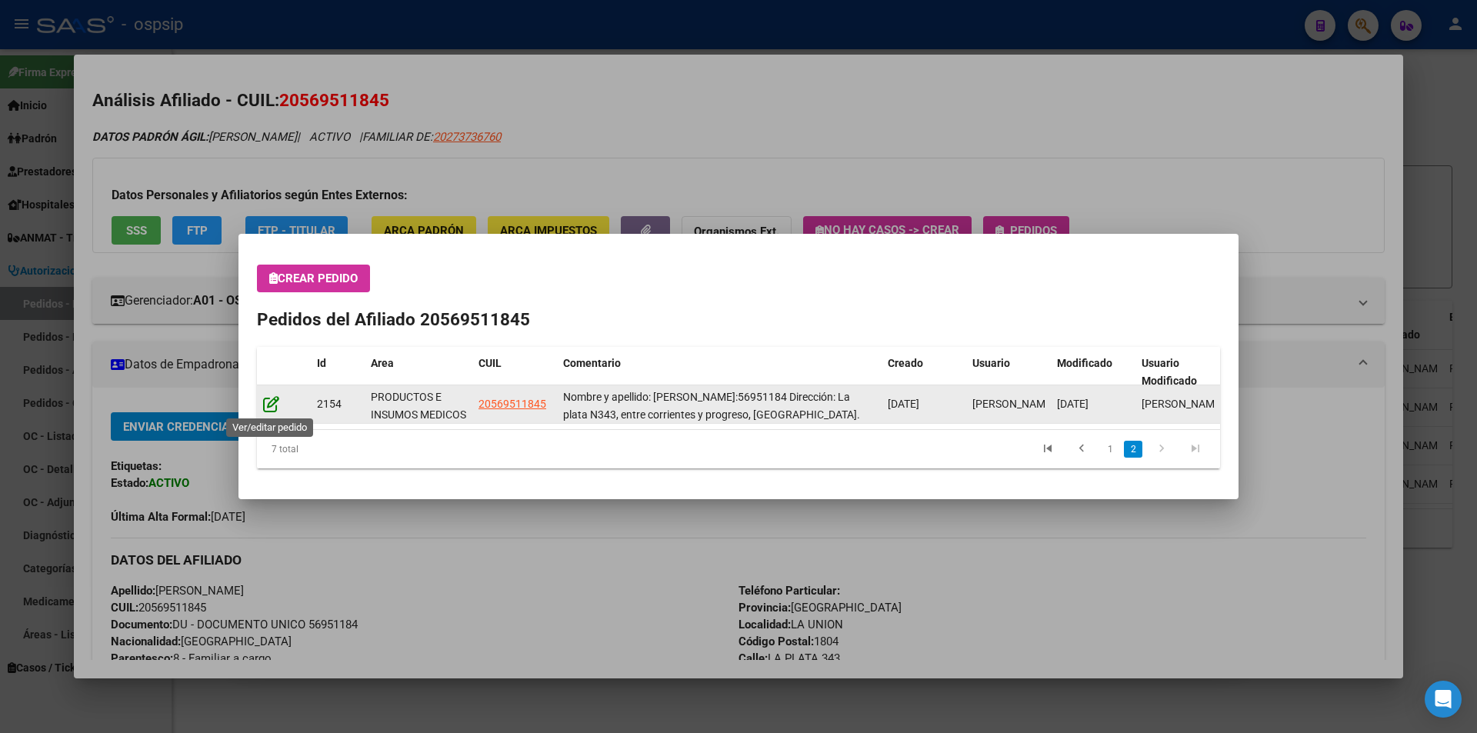
click at [269, 406] on icon at bounding box center [271, 403] width 16 height 17
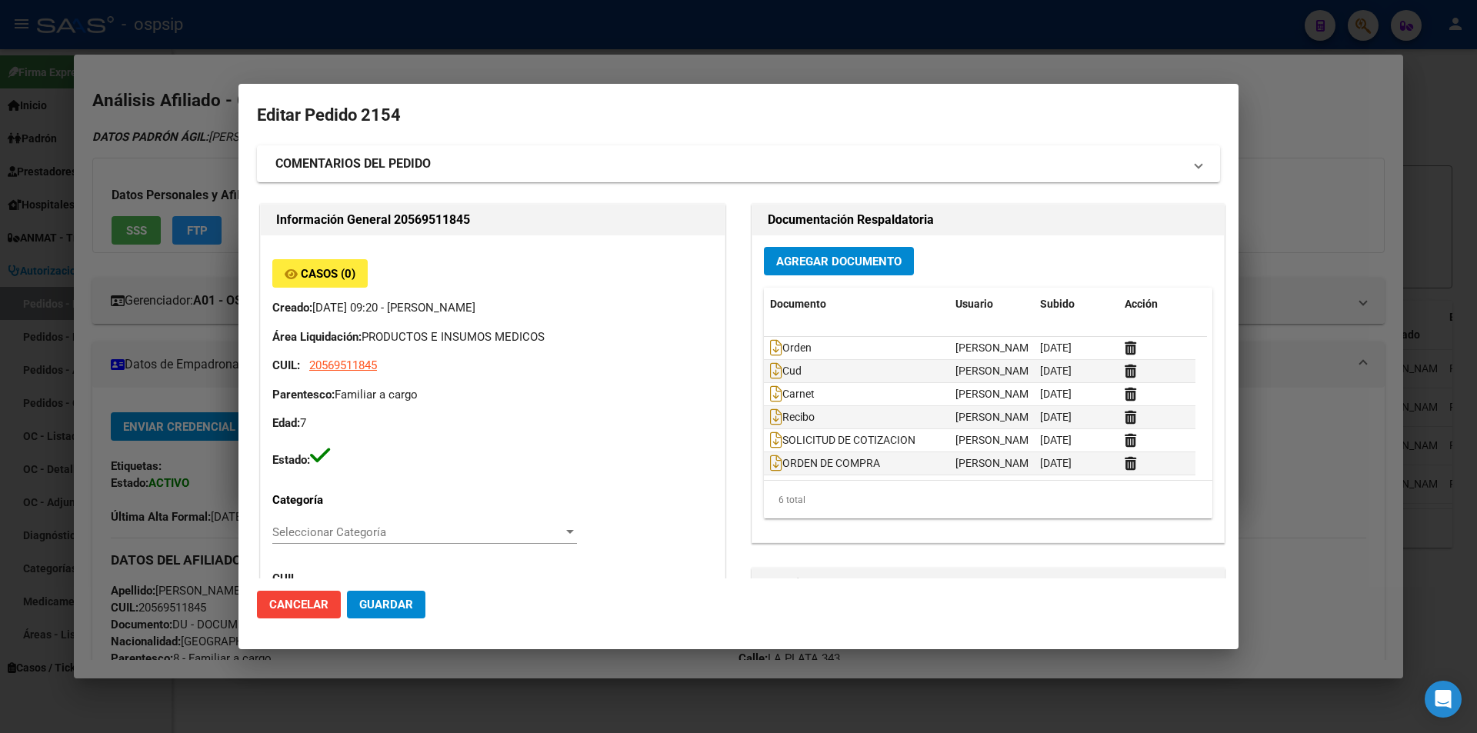
type input "[GEOGRAPHIC_DATA], [GEOGRAPHIC_DATA], [GEOGRAPHIC_DATA] 343"
click at [771, 368] on icon at bounding box center [776, 370] width 12 height 17
click at [770, 347] on icon at bounding box center [776, 347] width 12 height 17
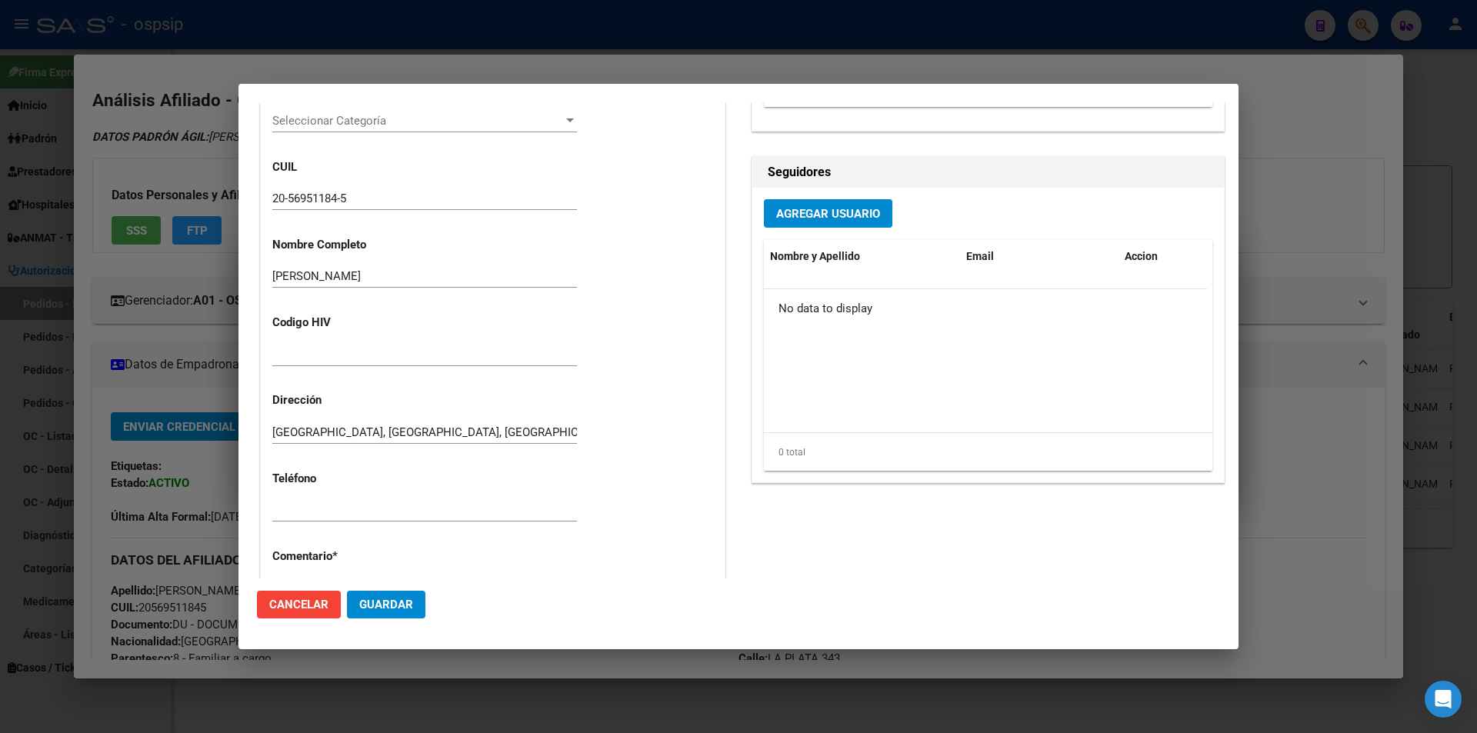
scroll to position [213, 0]
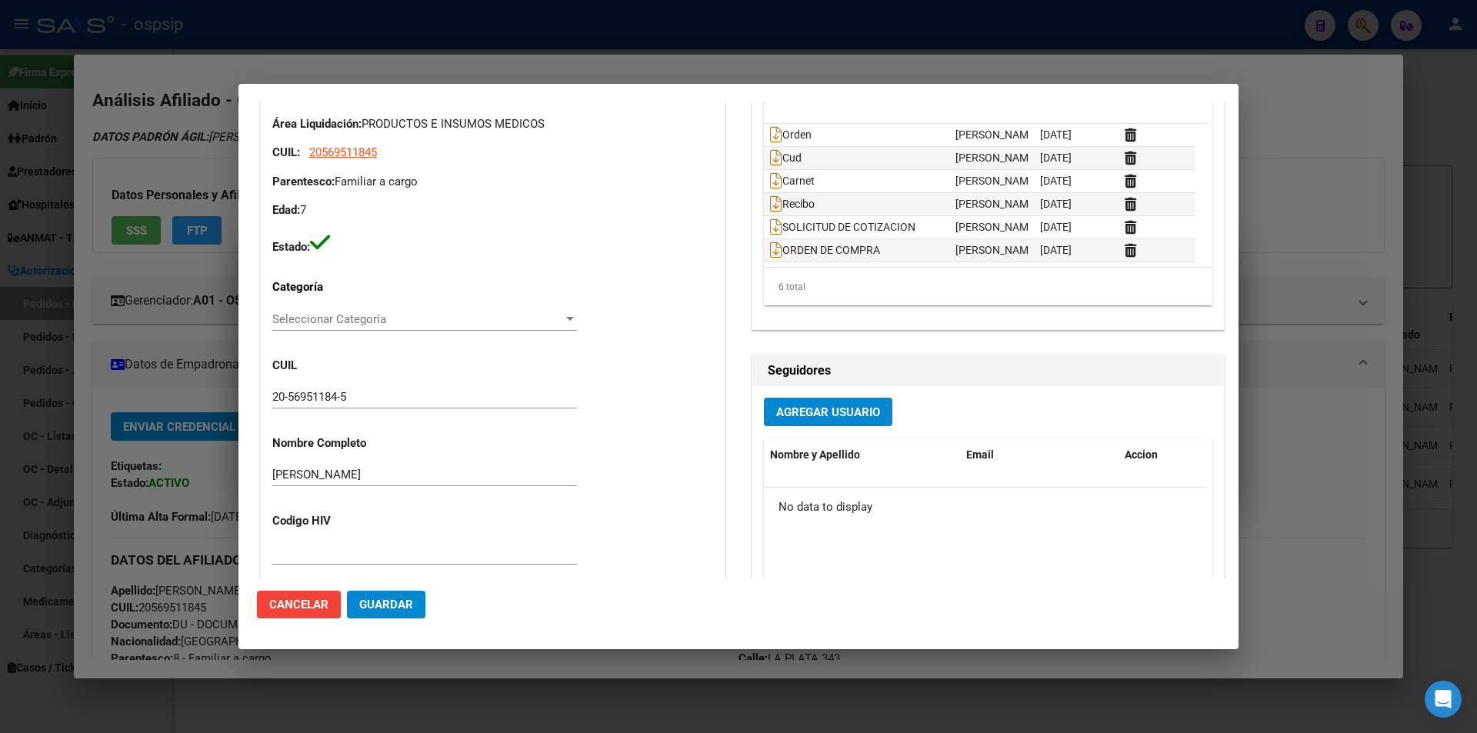
click at [182, 399] on div at bounding box center [738, 366] width 1477 height 733
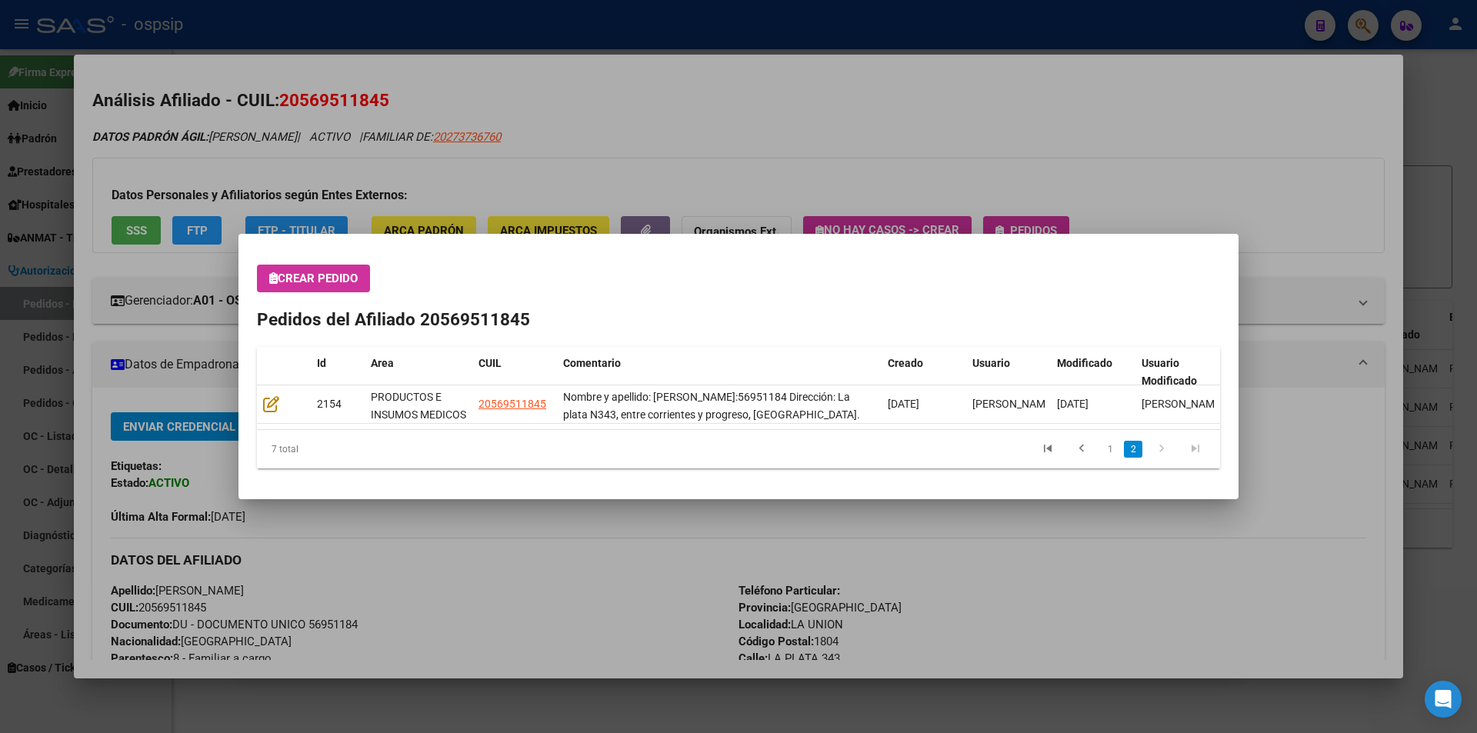
drag, startPoint x: 1110, startPoint y: 445, endPoint x: 1101, endPoint y: 445, distance: 9.3
click at [1109, 445] on link "1" at bounding box center [1110, 449] width 18 height 17
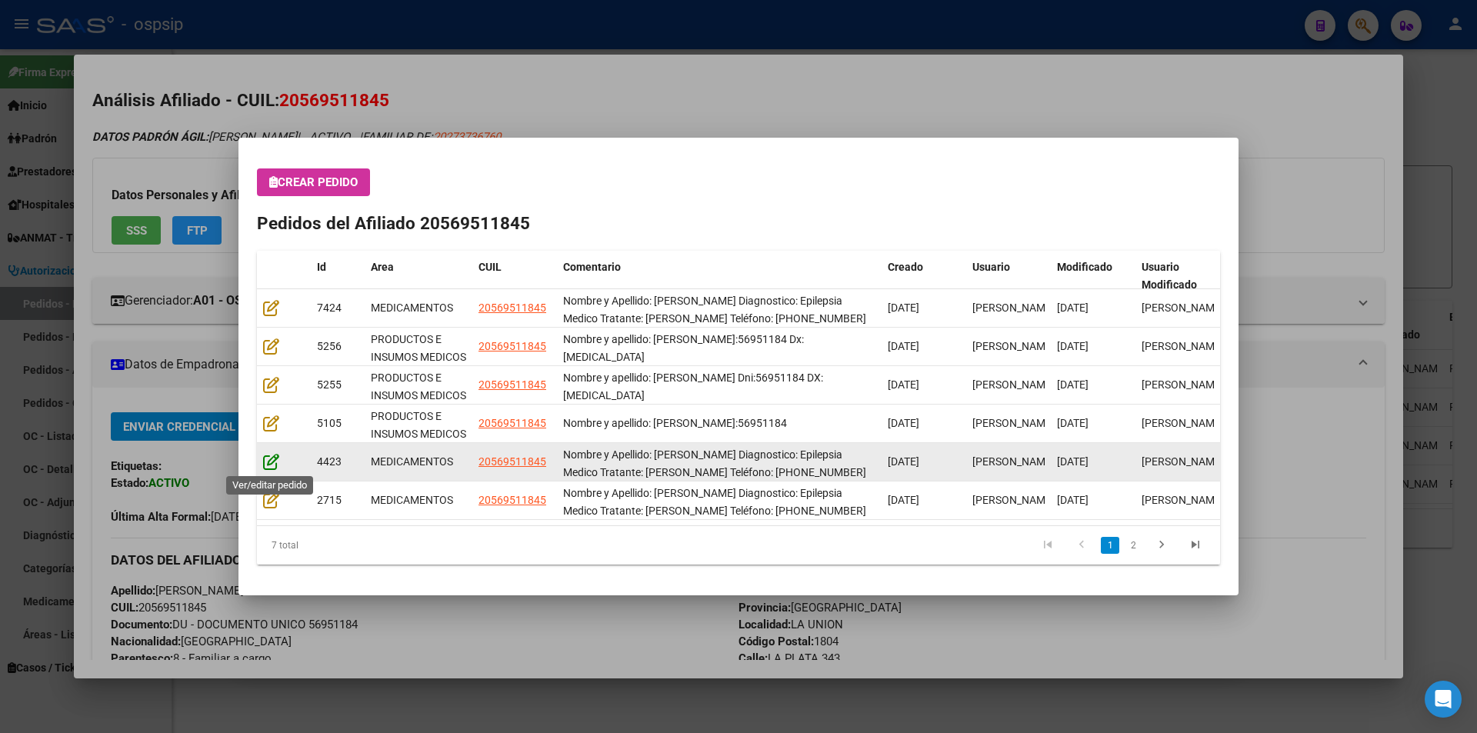
click at [272, 462] on icon at bounding box center [271, 461] width 16 height 17
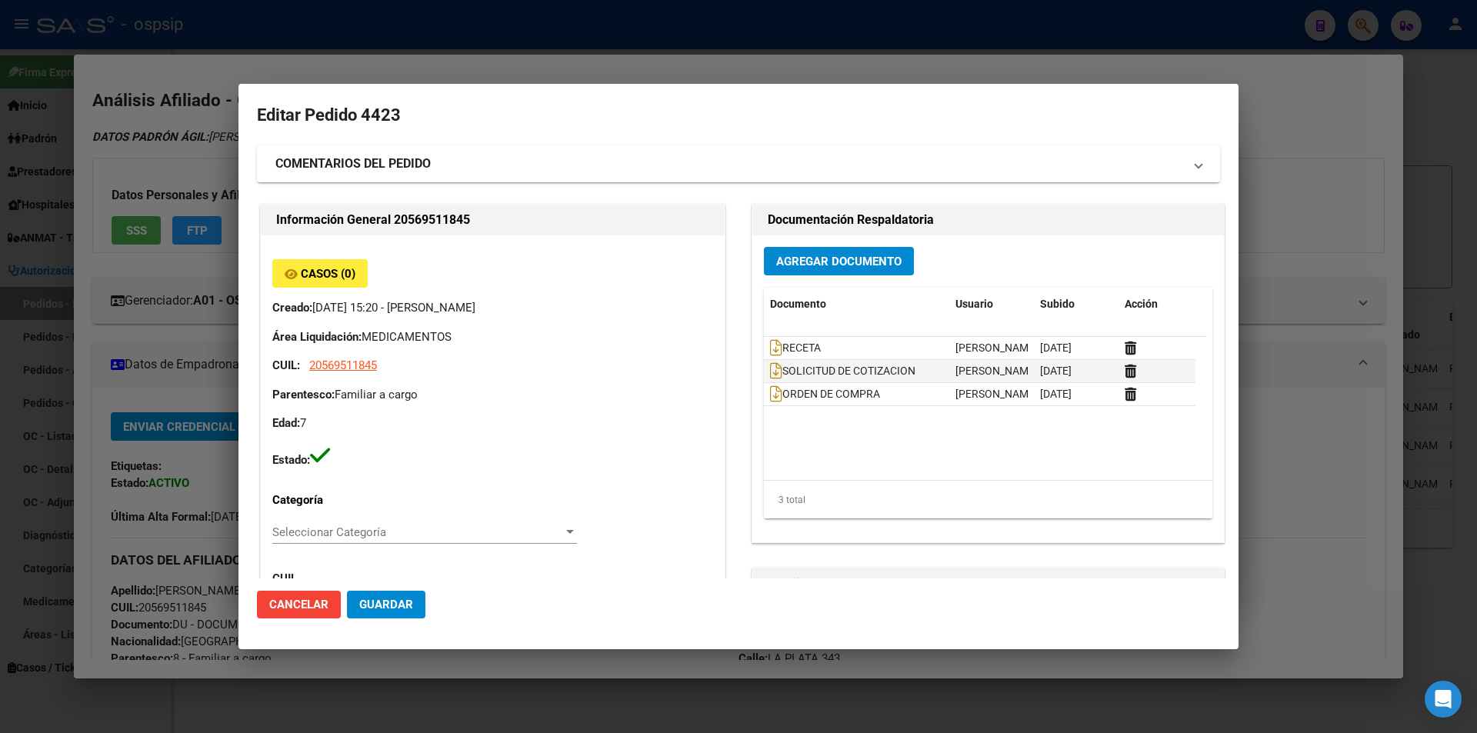
type input "[GEOGRAPHIC_DATA], [GEOGRAPHIC_DATA], [GEOGRAPHIC_DATA] 343"
click at [224, 484] on div at bounding box center [738, 366] width 1477 height 733
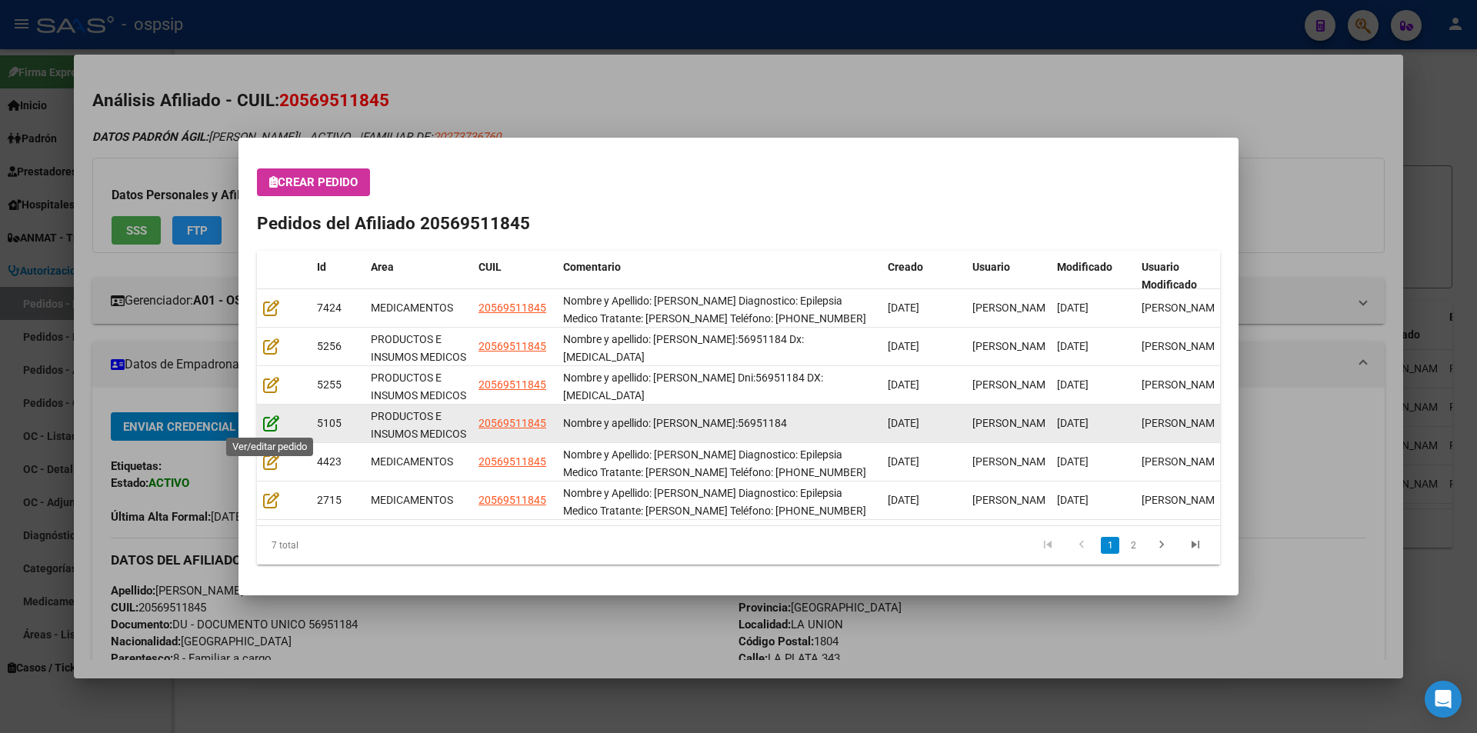
click at [269, 423] on icon at bounding box center [271, 423] width 16 height 17
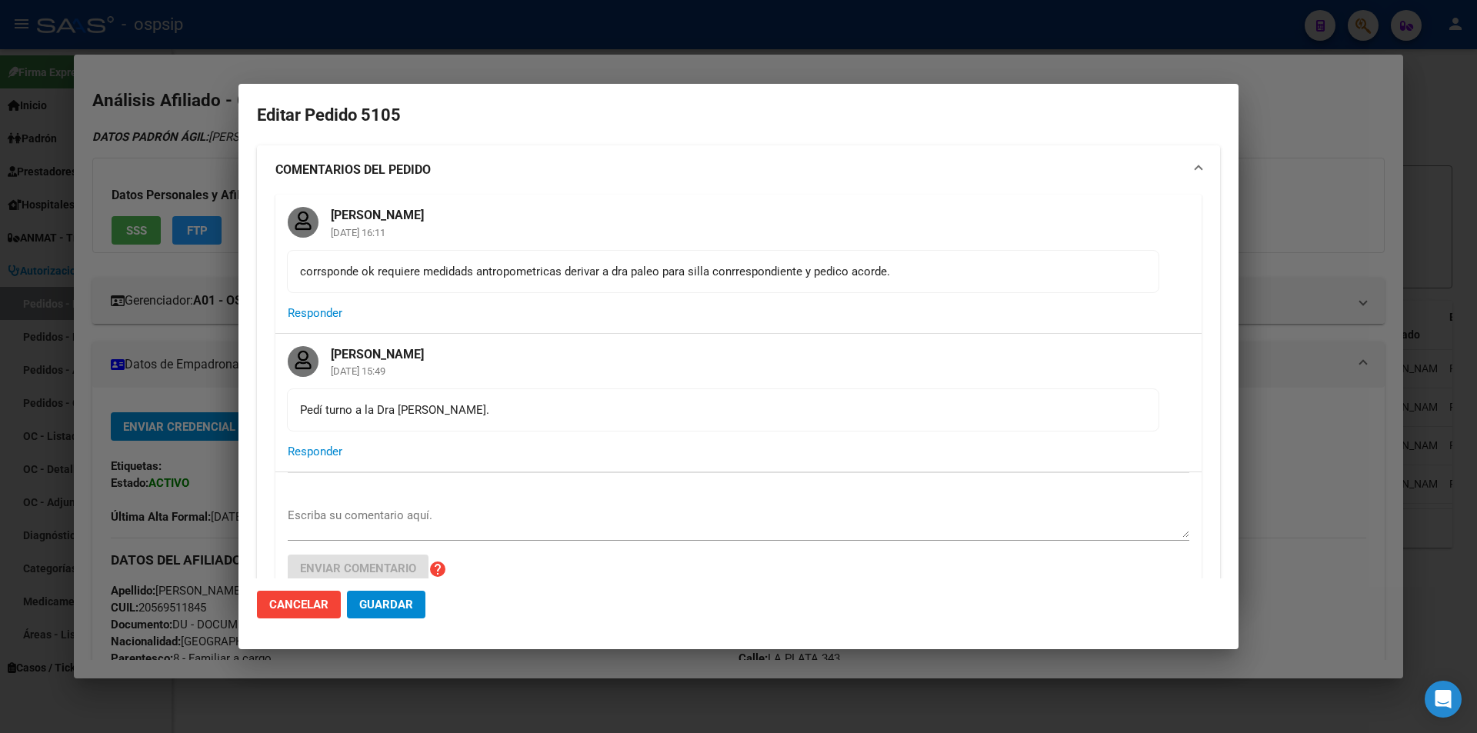
type input "[GEOGRAPHIC_DATA], [GEOGRAPHIC_DATA], [GEOGRAPHIC_DATA] 343"
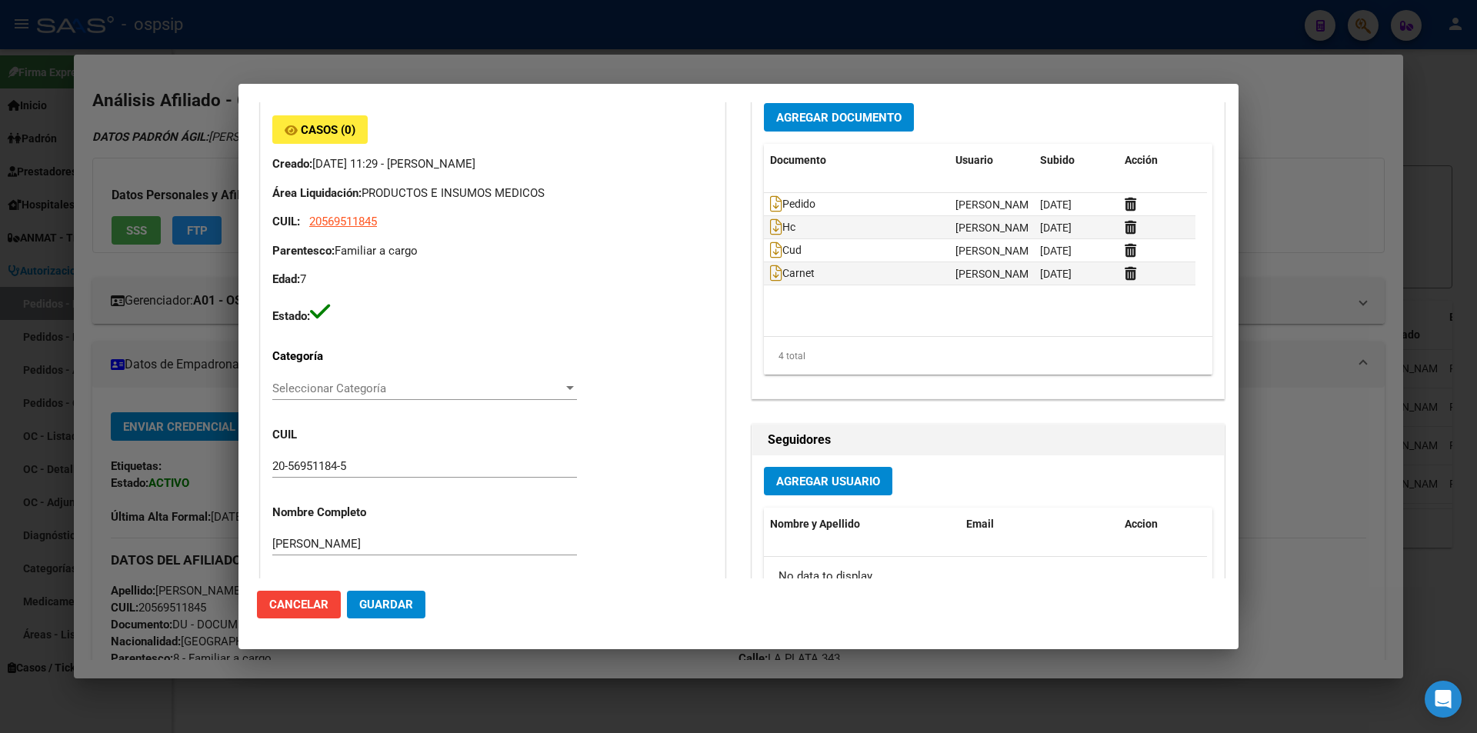
scroll to position [615, 0]
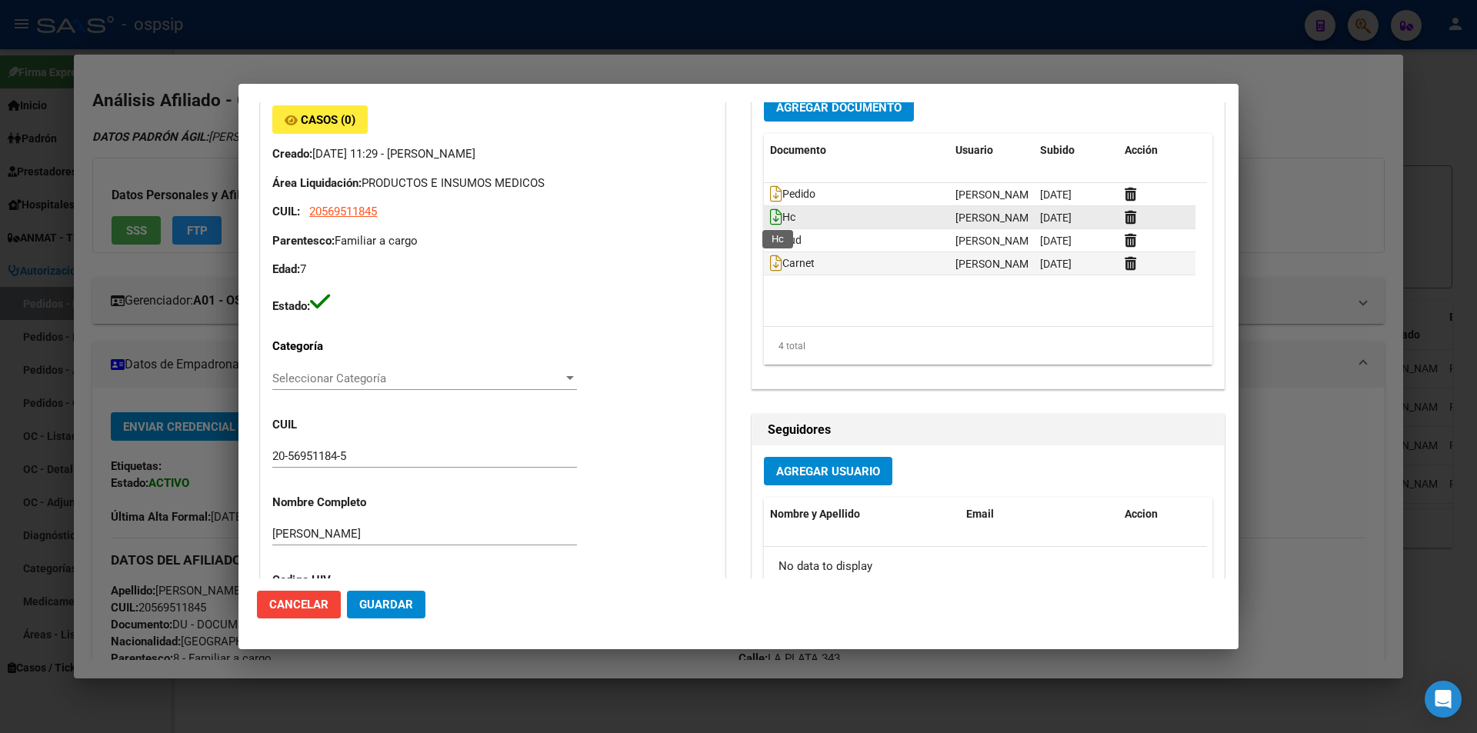
click at [771, 214] on icon at bounding box center [776, 216] width 12 height 17
click at [770, 192] on icon at bounding box center [776, 193] width 12 height 17
click at [218, 398] on div at bounding box center [738, 366] width 1477 height 733
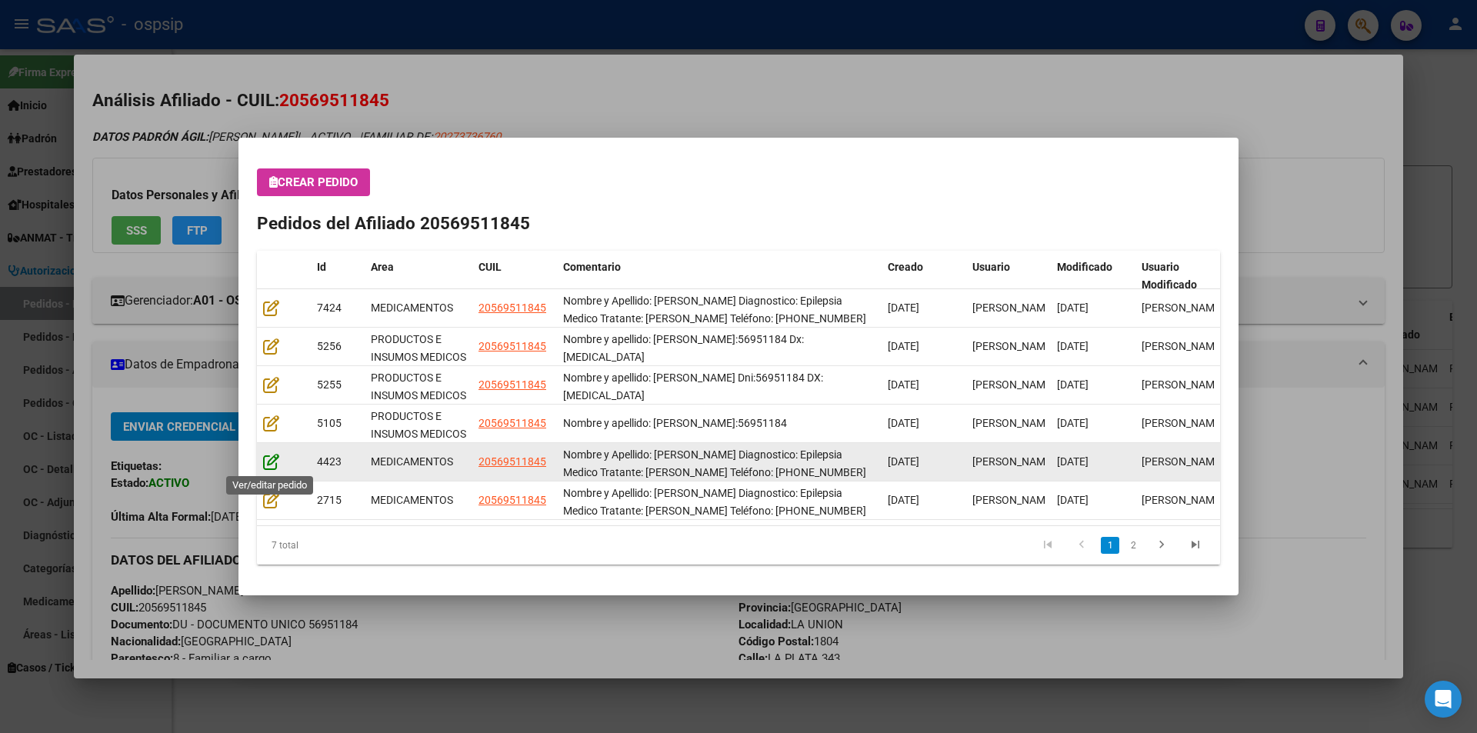
click at [268, 460] on icon at bounding box center [271, 461] width 16 height 17
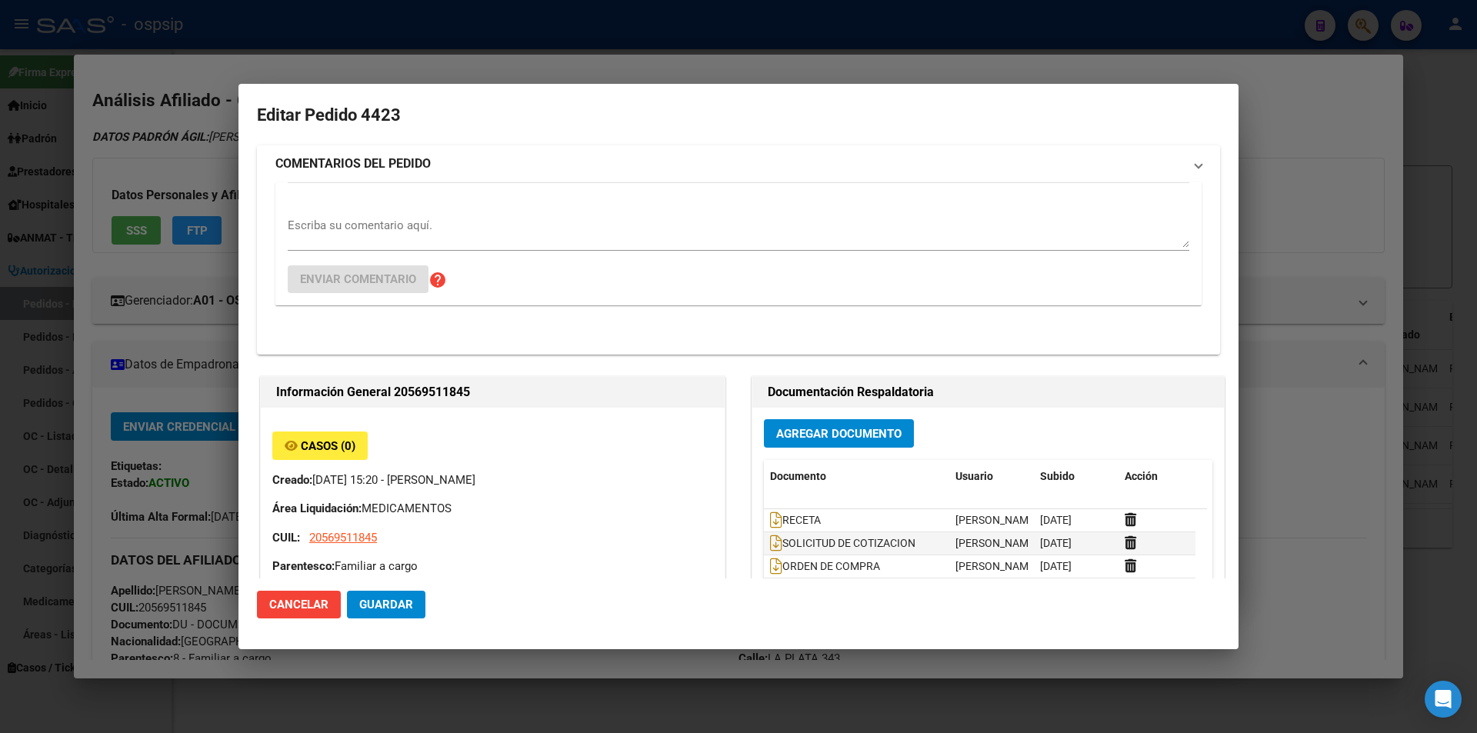
type input "[GEOGRAPHIC_DATA], [GEOGRAPHIC_DATA], [GEOGRAPHIC_DATA] 343"
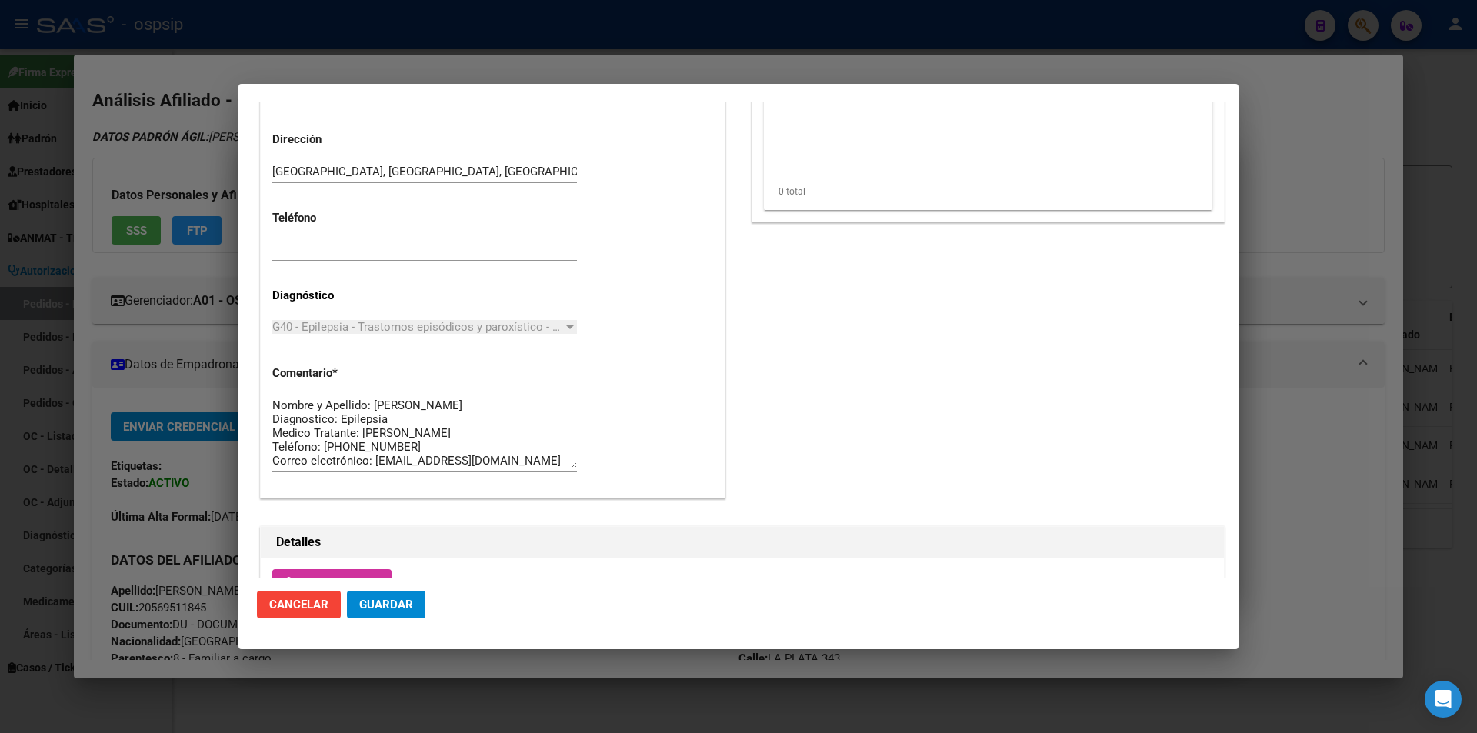
scroll to position [923, 0]
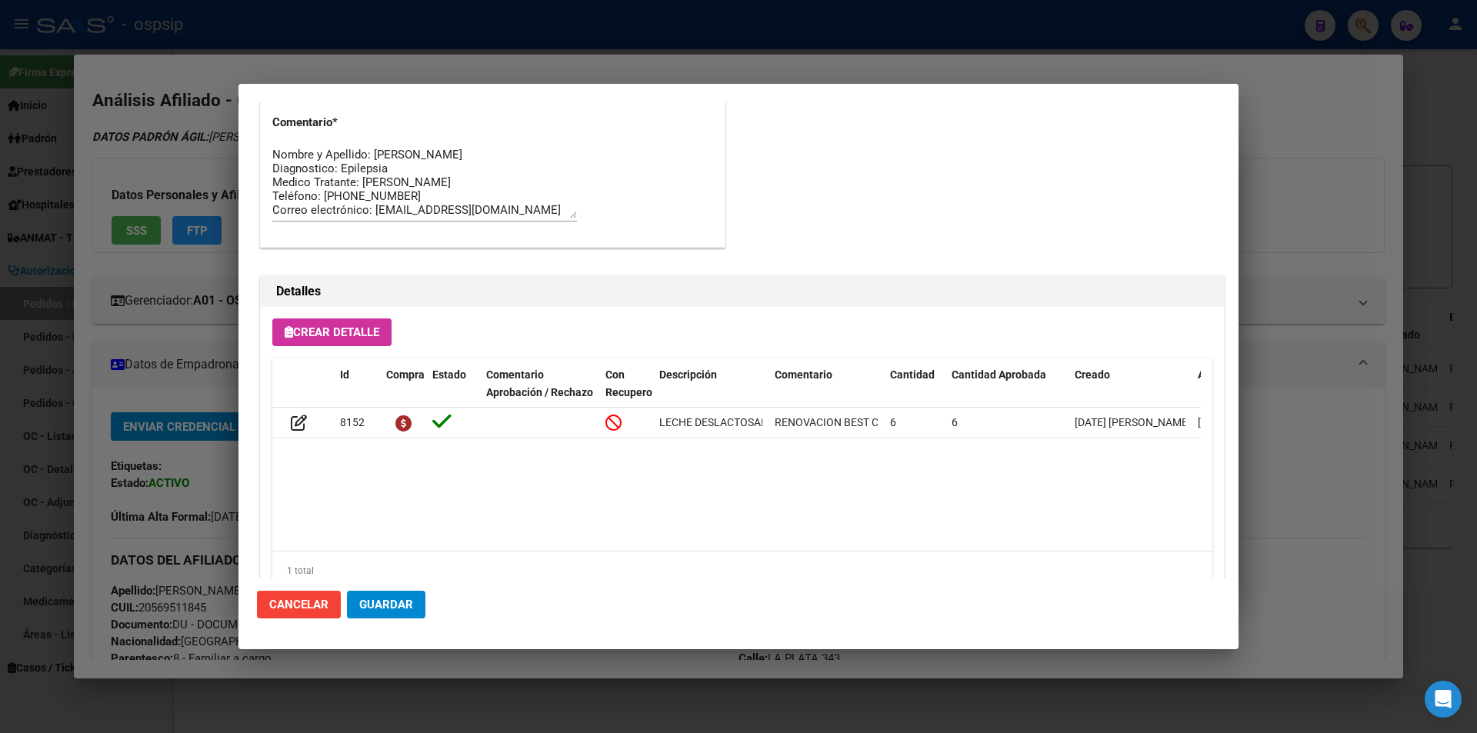
click at [213, 402] on div at bounding box center [738, 366] width 1477 height 733
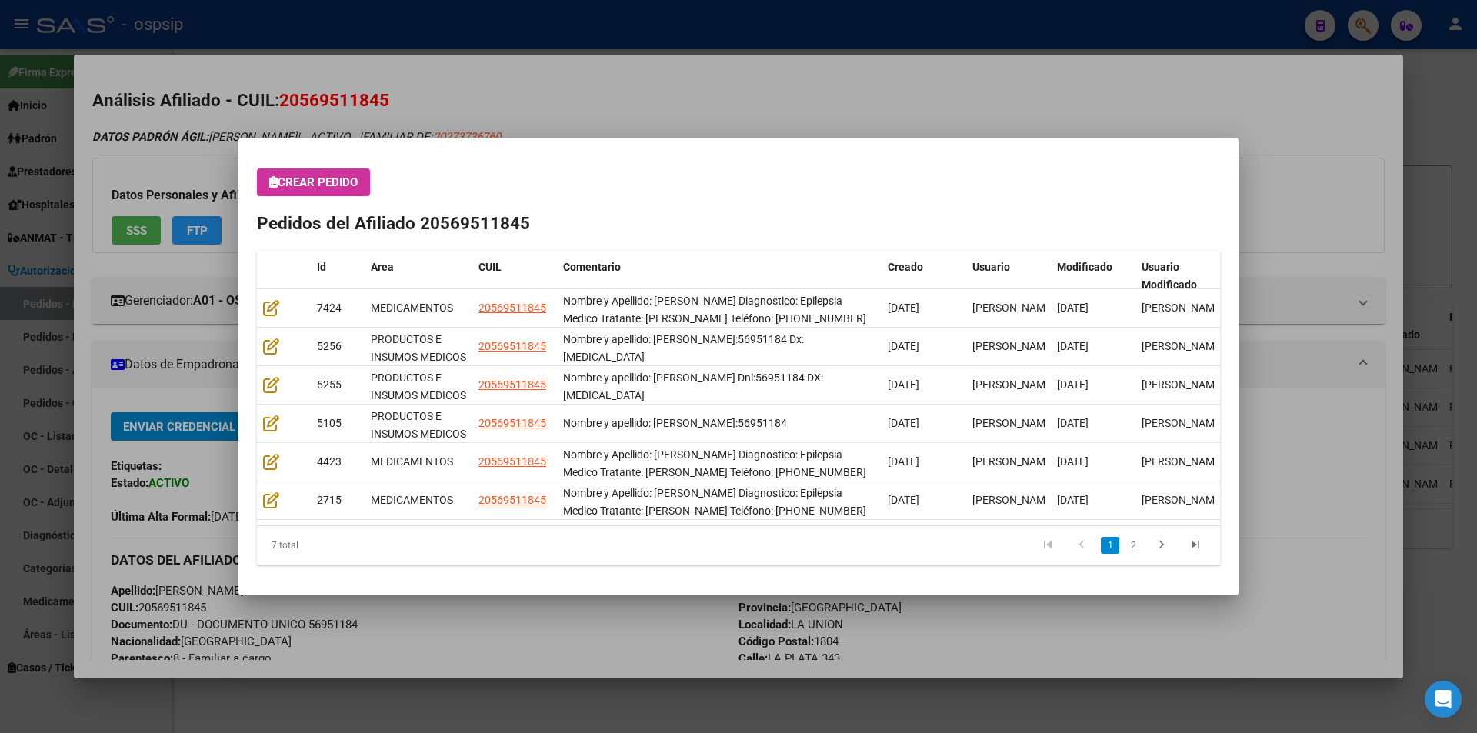
click at [457, 605] on div at bounding box center [738, 366] width 1477 height 733
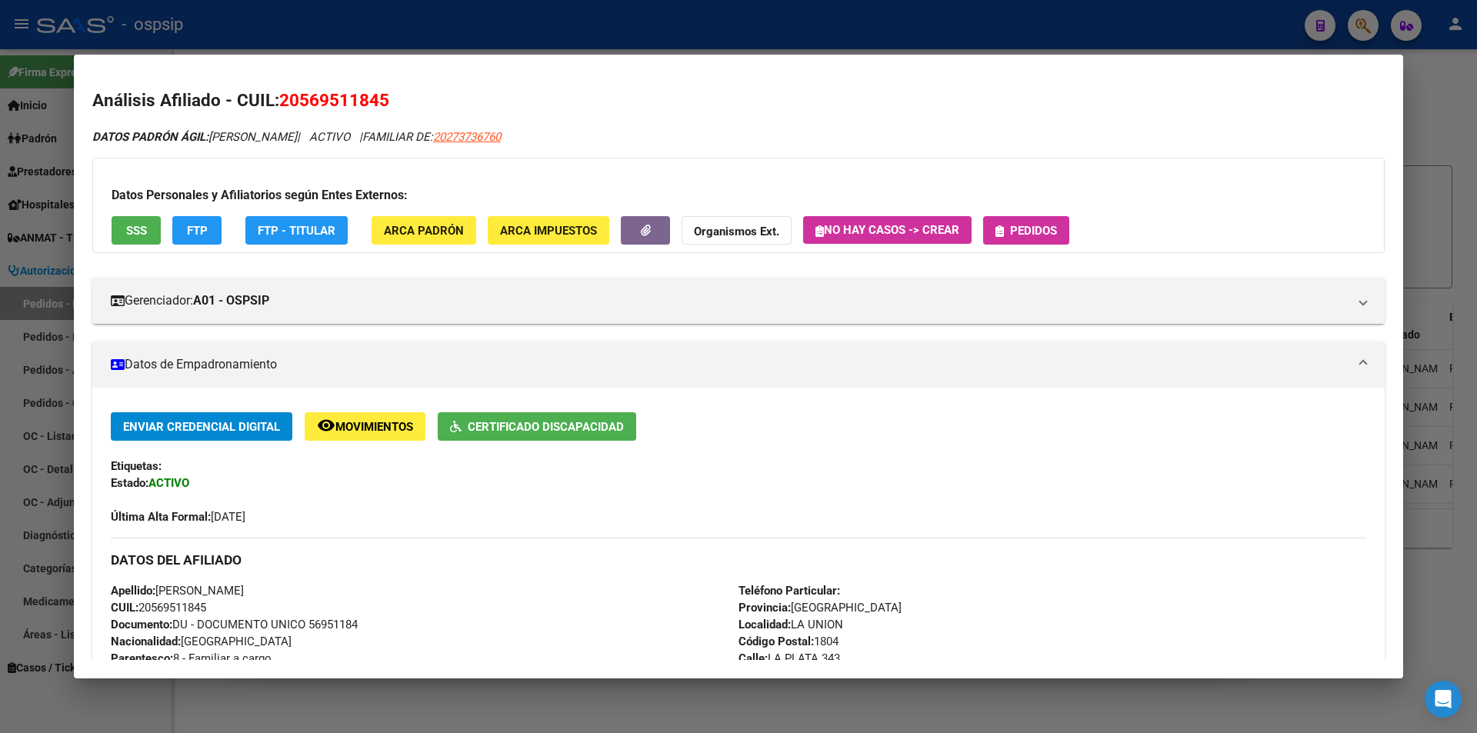
click at [449, 702] on div at bounding box center [738, 366] width 1477 height 733
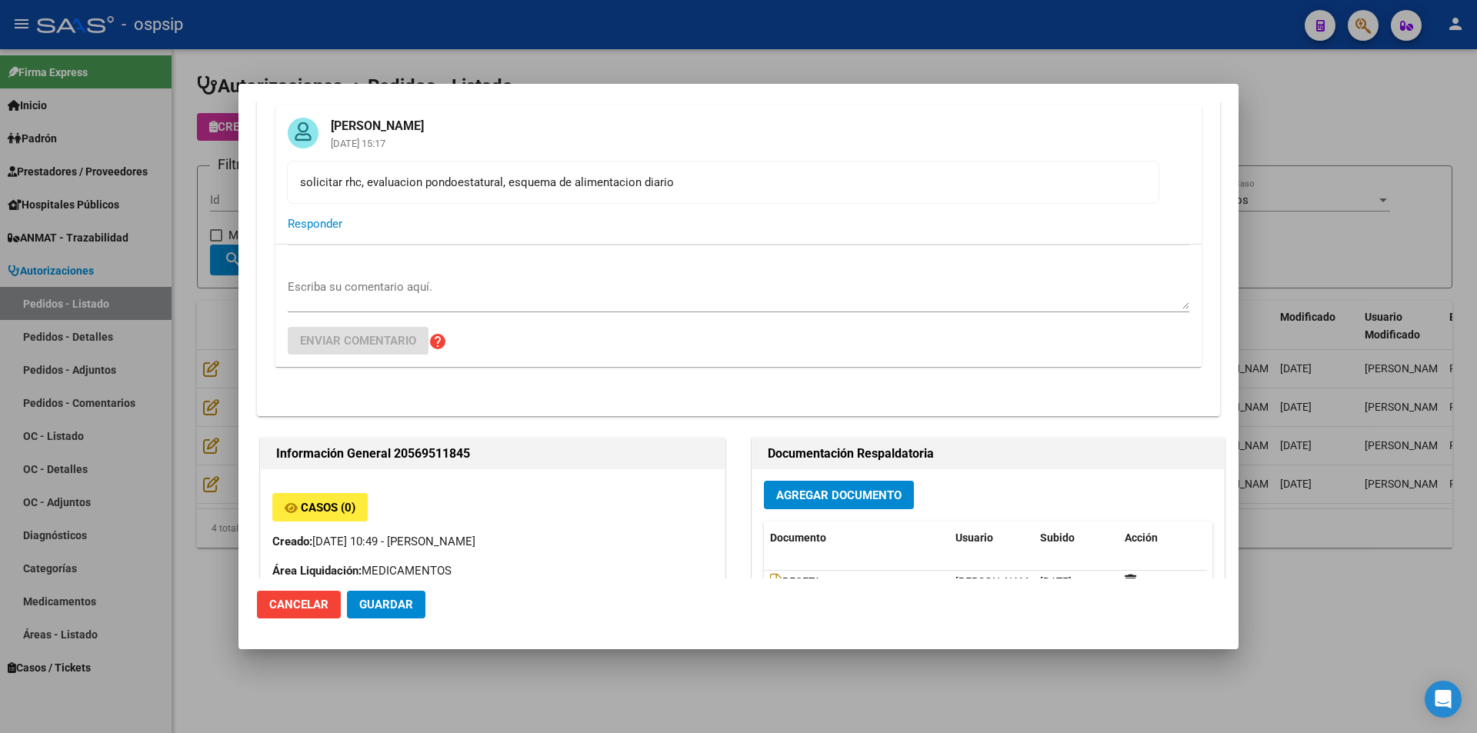
scroll to position [385, 0]
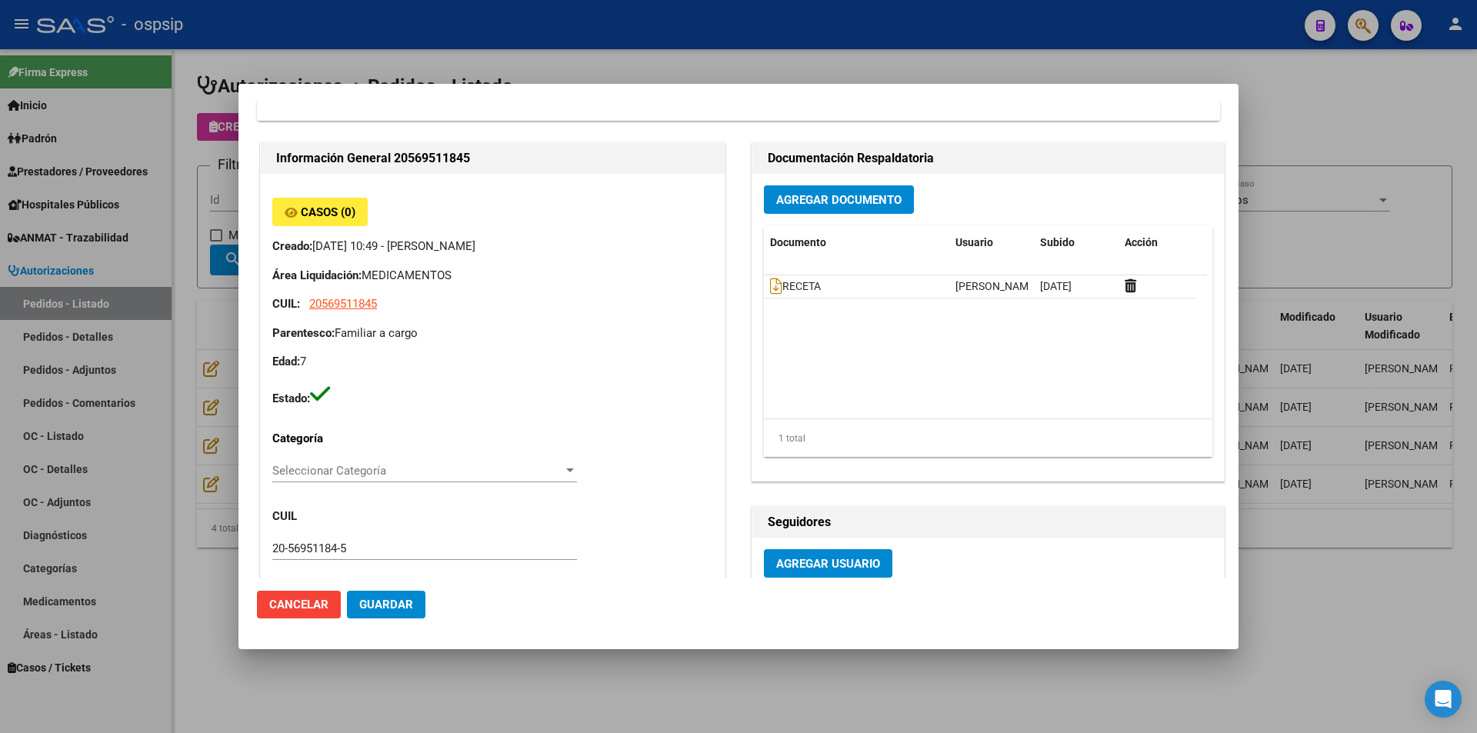
click at [387, 609] on span "Guardar" at bounding box center [386, 605] width 54 height 14
click at [465, 702] on div at bounding box center [738, 366] width 1477 height 733
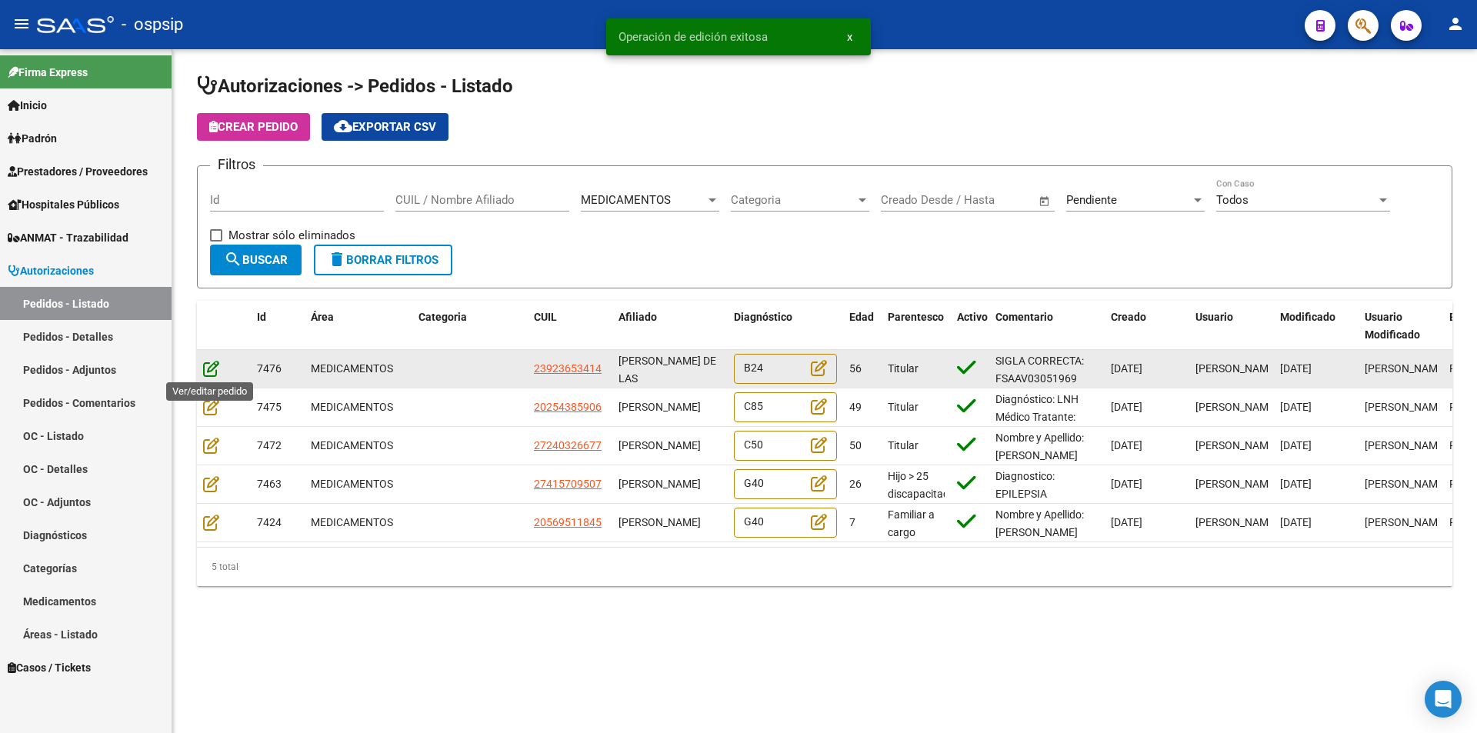
click at [210, 367] on icon at bounding box center [211, 368] width 16 height 17
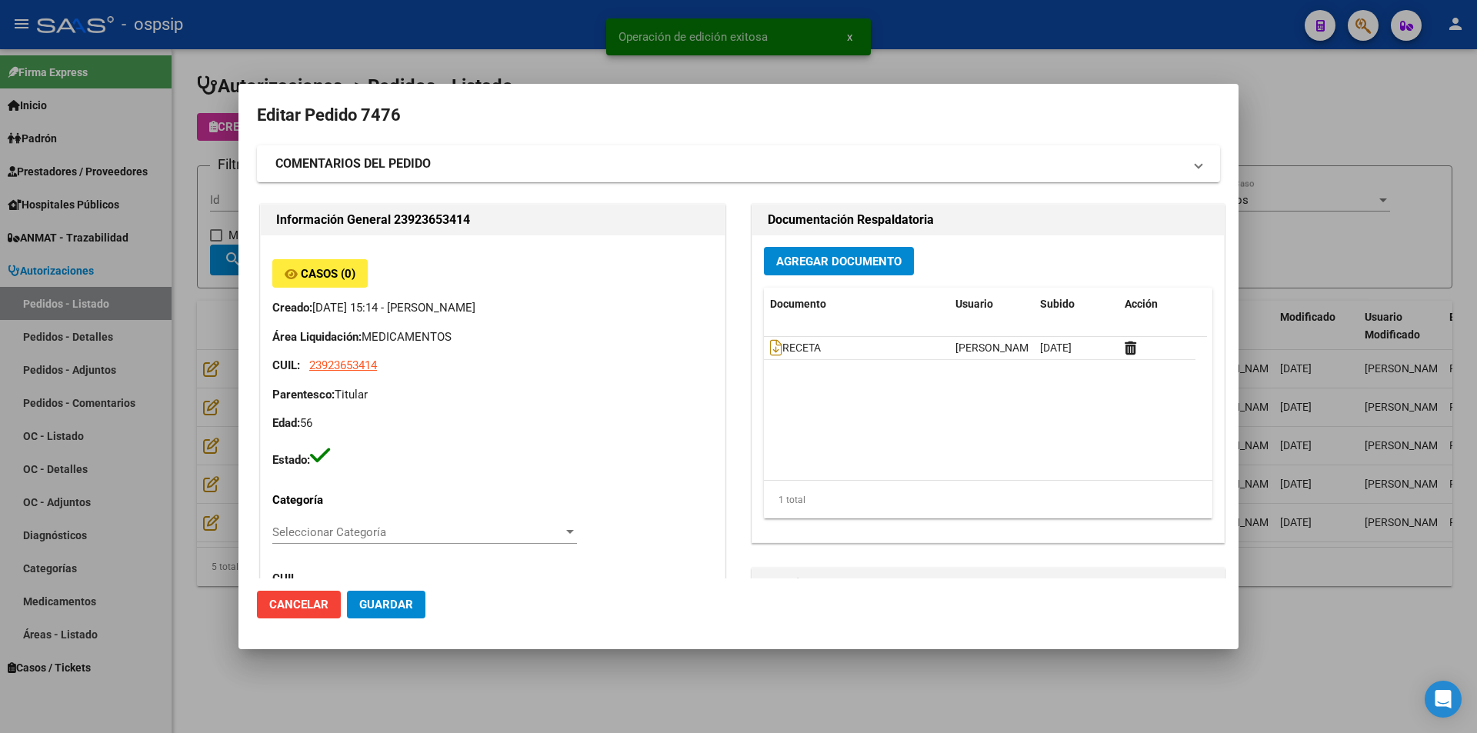
type input "[GEOGRAPHIC_DATA], [PERSON_NAME], [PERSON_NAME] 84"
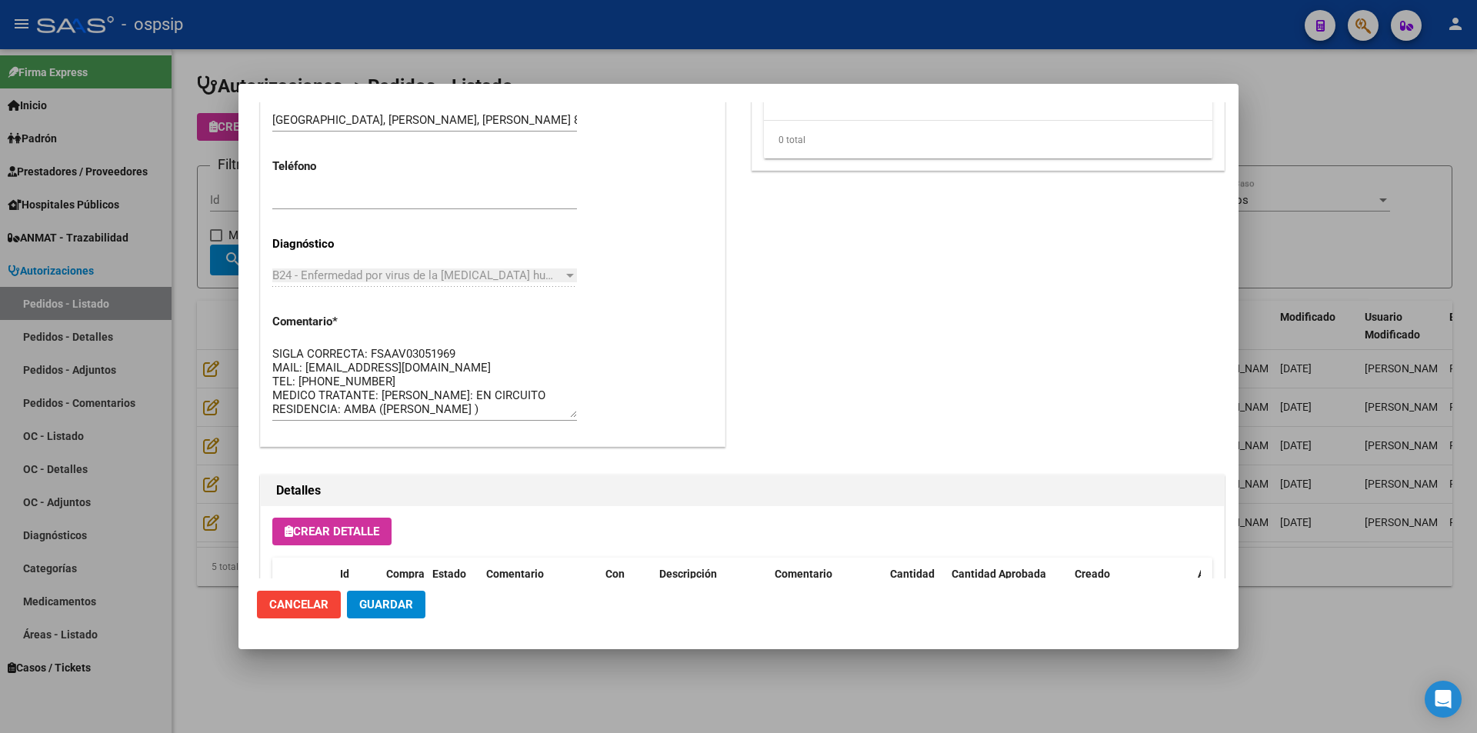
scroll to position [846, 0]
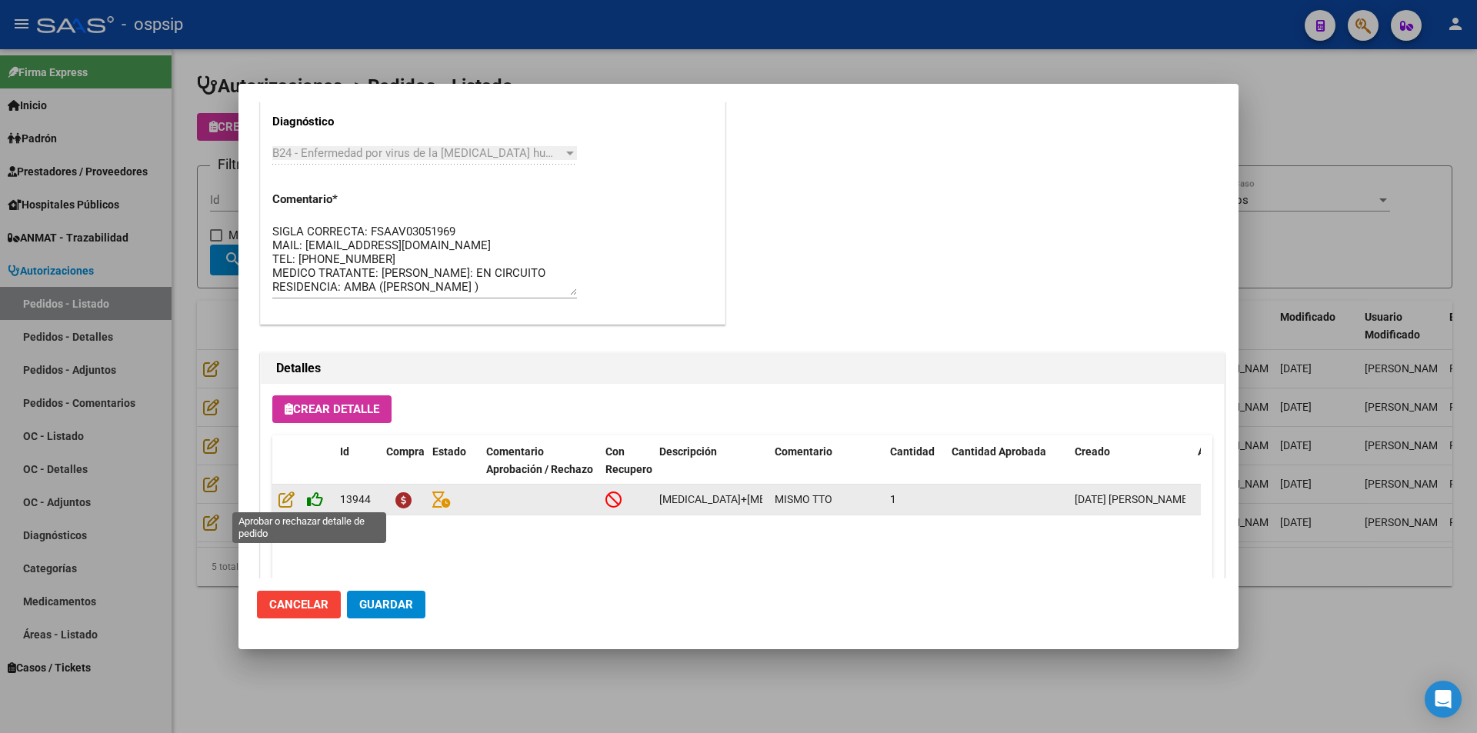
click at [316, 499] on icon at bounding box center [315, 499] width 16 height 17
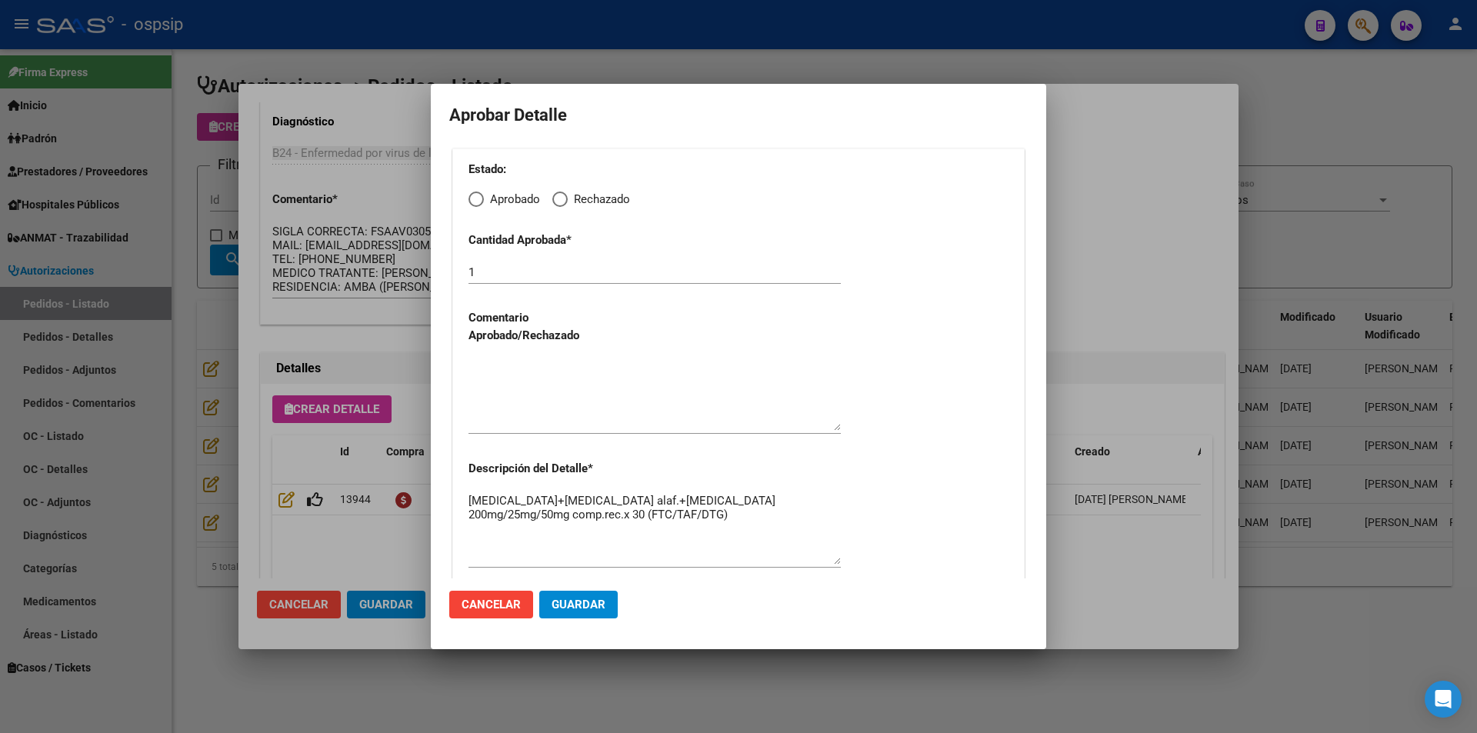
click at [476, 197] on span "Elija una opción" at bounding box center [476, 199] width 15 height 15
click at [476, 197] on input "Aprobado" at bounding box center [476, 199] width 15 height 15
radio input "true"
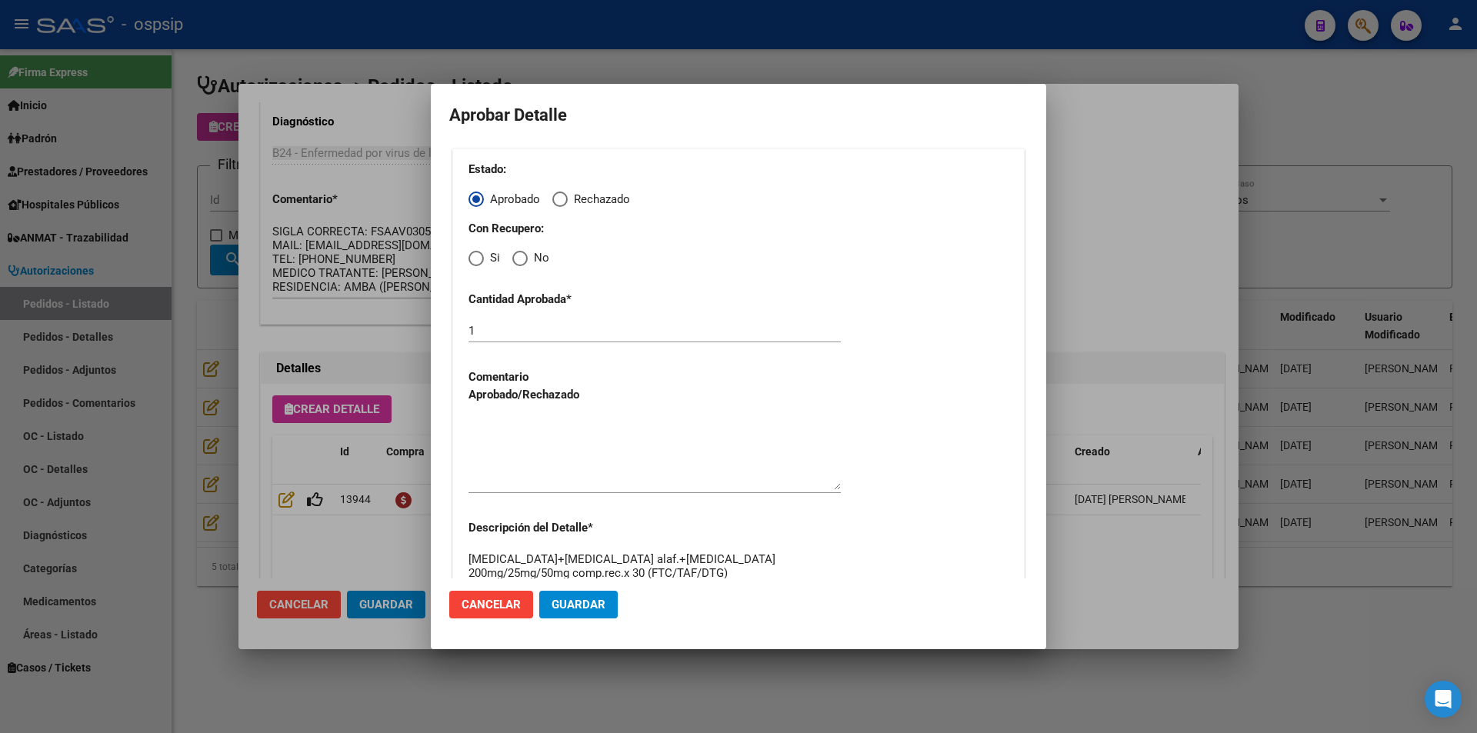
drag, startPoint x: 480, startPoint y: 260, endPoint x: 477, endPoint y: 272, distance: 12.7
click at [480, 262] on span "Elija una opción" at bounding box center [476, 258] width 15 height 15
click at [480, 262] on input "Si" at bounding box center [476, 258] width 15 height 15
radio input "true"
click at [510, 461] on textarea at bounding box center [655, 454] width 372 height 72
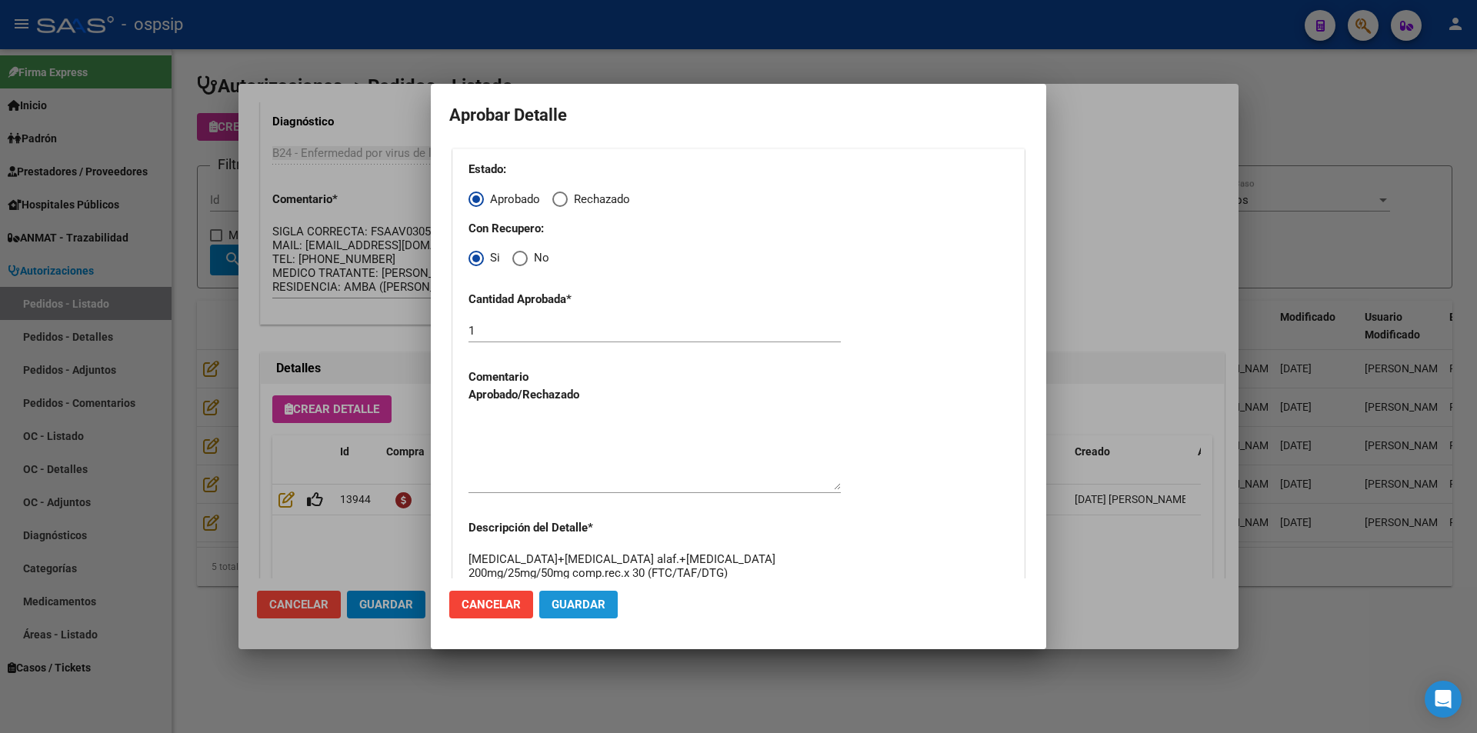
click at [573, 603] on span "Guardar" at bounding box center [579, 605] width 54 height 14
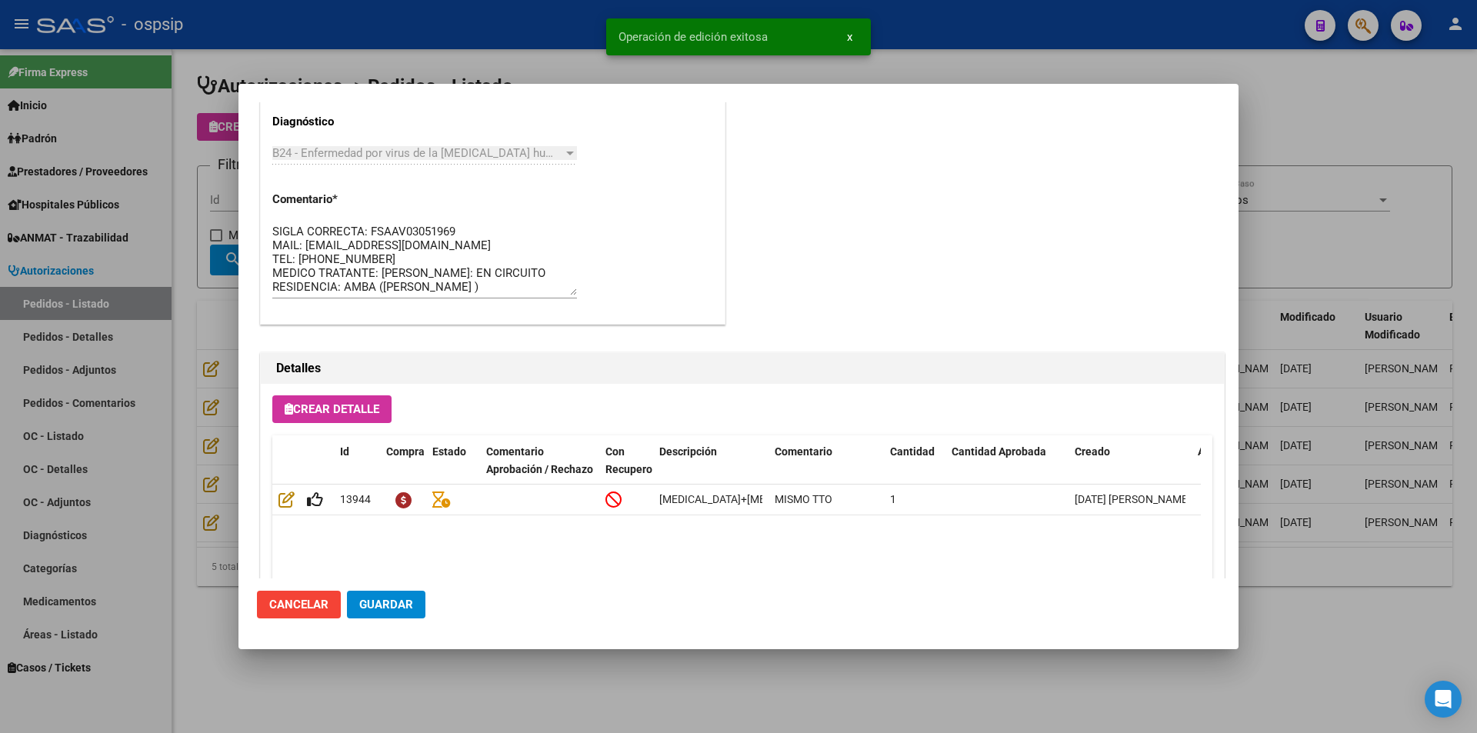
type input "[GEOGRAPHIC_DATA], [PERSON_NAME], [PERSON_NAME] 84"
click at [390, 597] on button "Guardar" at bounding box center [386, 605] width 78 height 28
click at [452, 672] on div at bounding box center [738, 366] width 1477 height 733
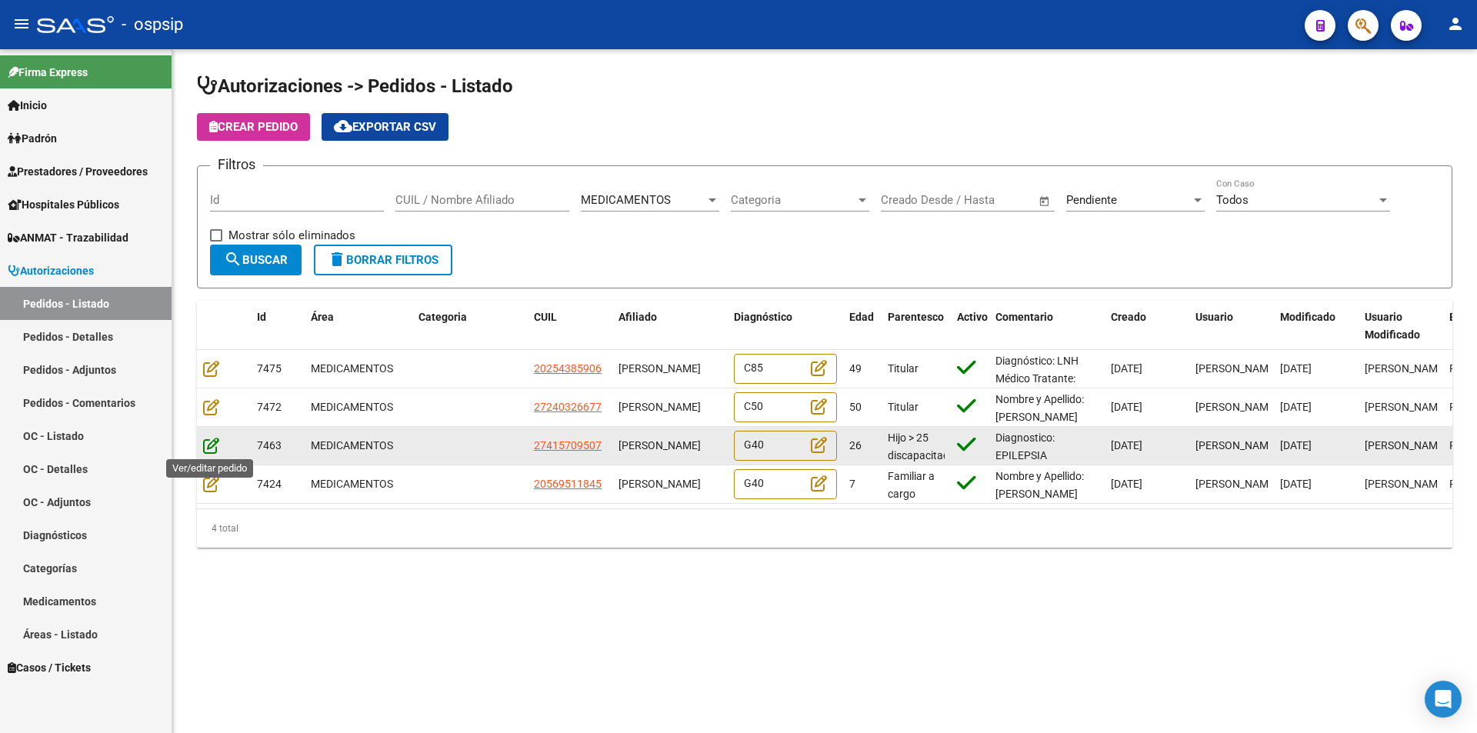
click at [212, 448] on icon at bounding box center [211, 445] width 16 height 17
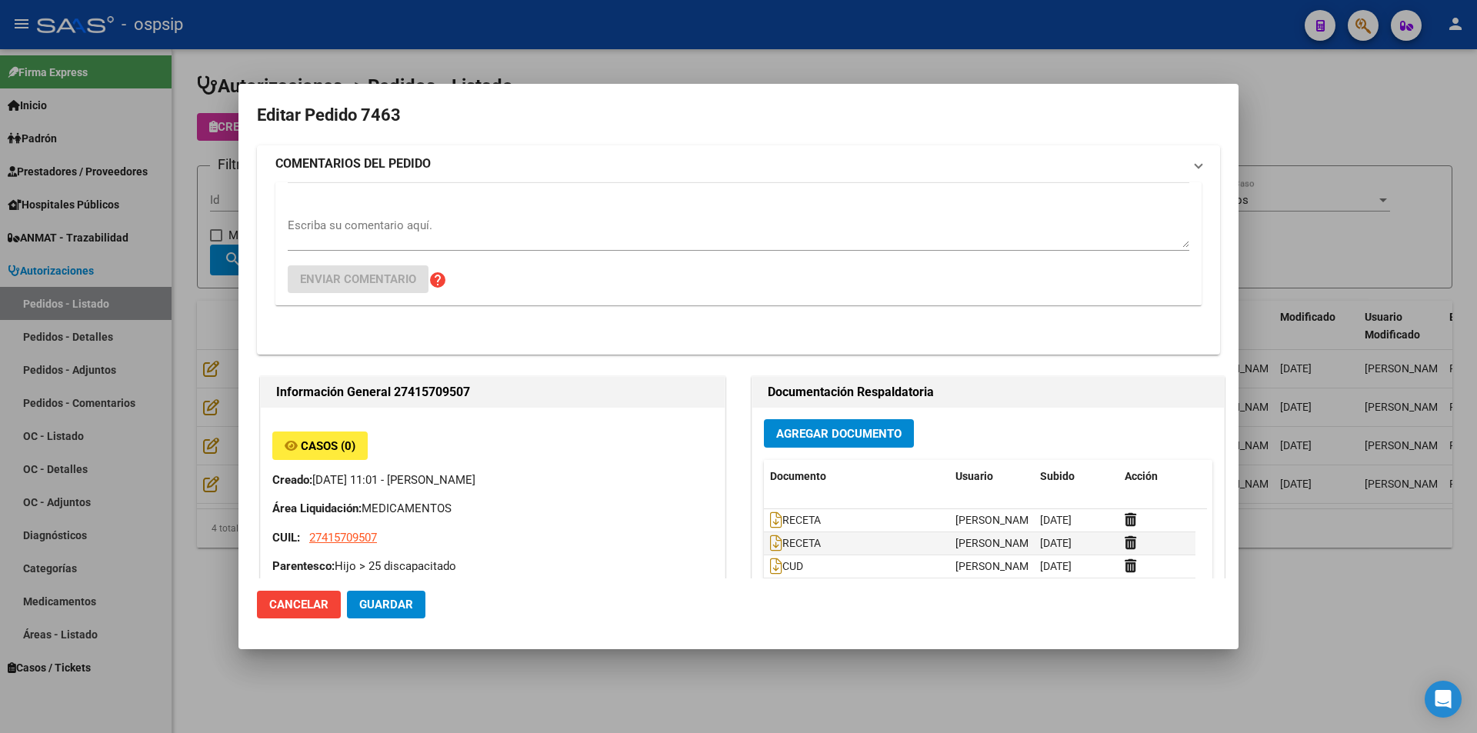
type input "[GEOGRAPHIC_DATA], [PERSON_NAME], [DATE]"
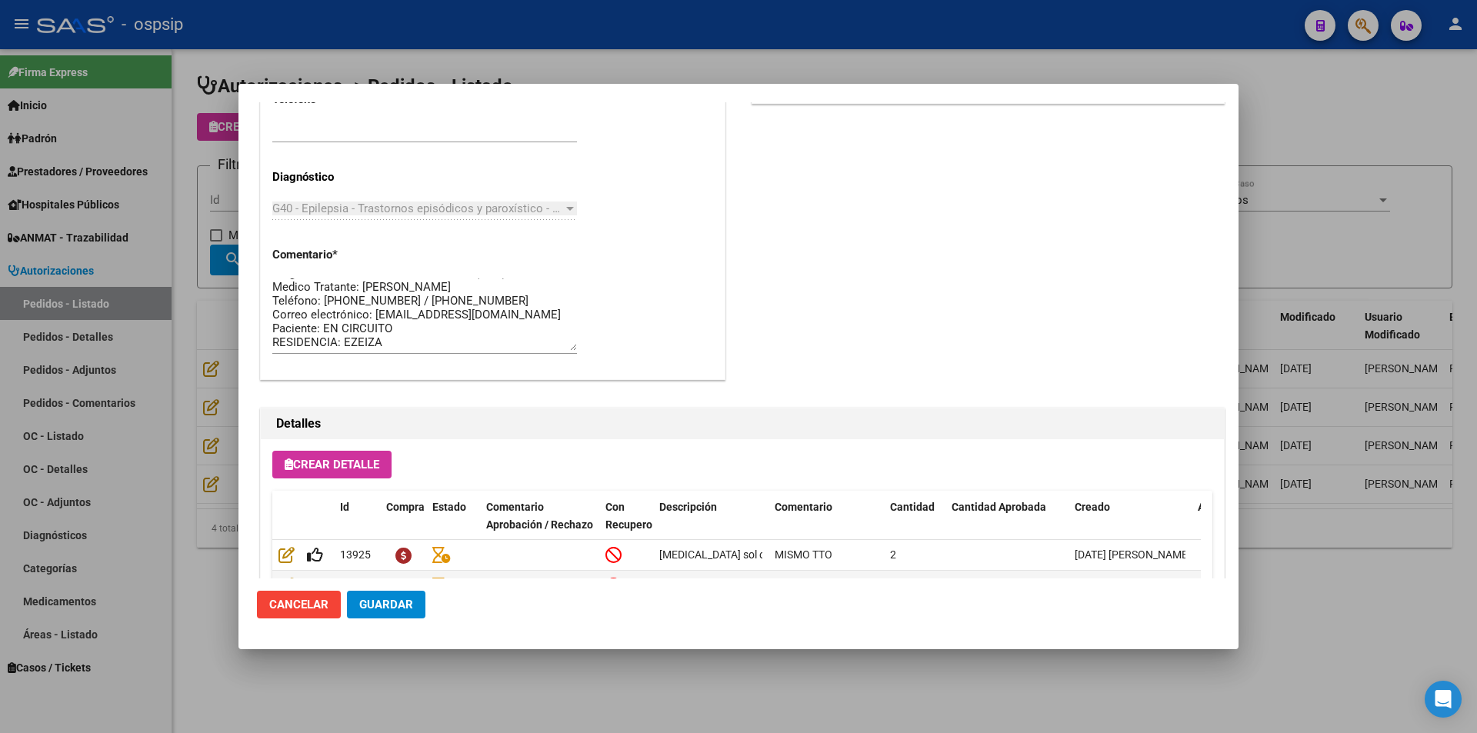
scroll to position [983, 0]
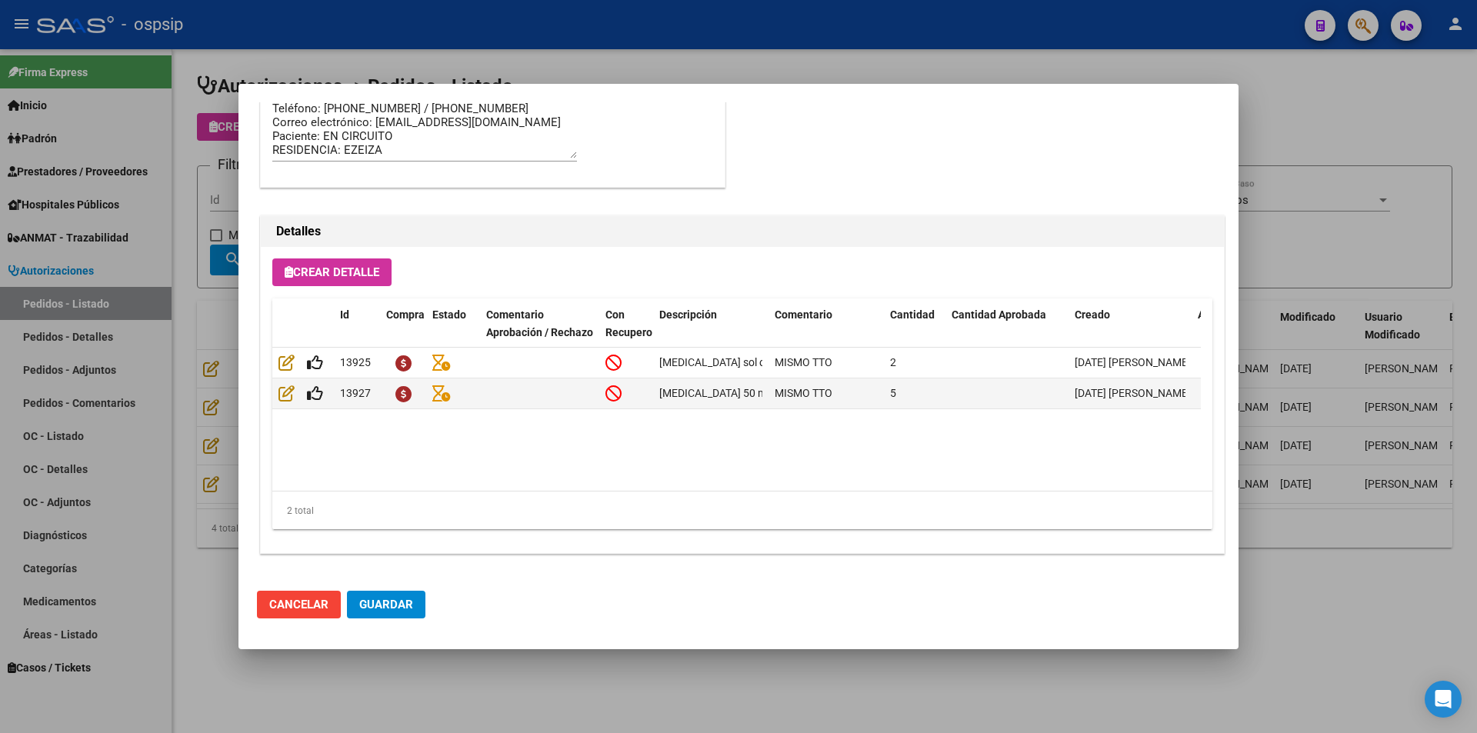
click at [493, 710] on div at bounding box center [738, 366] width 1477 height 733
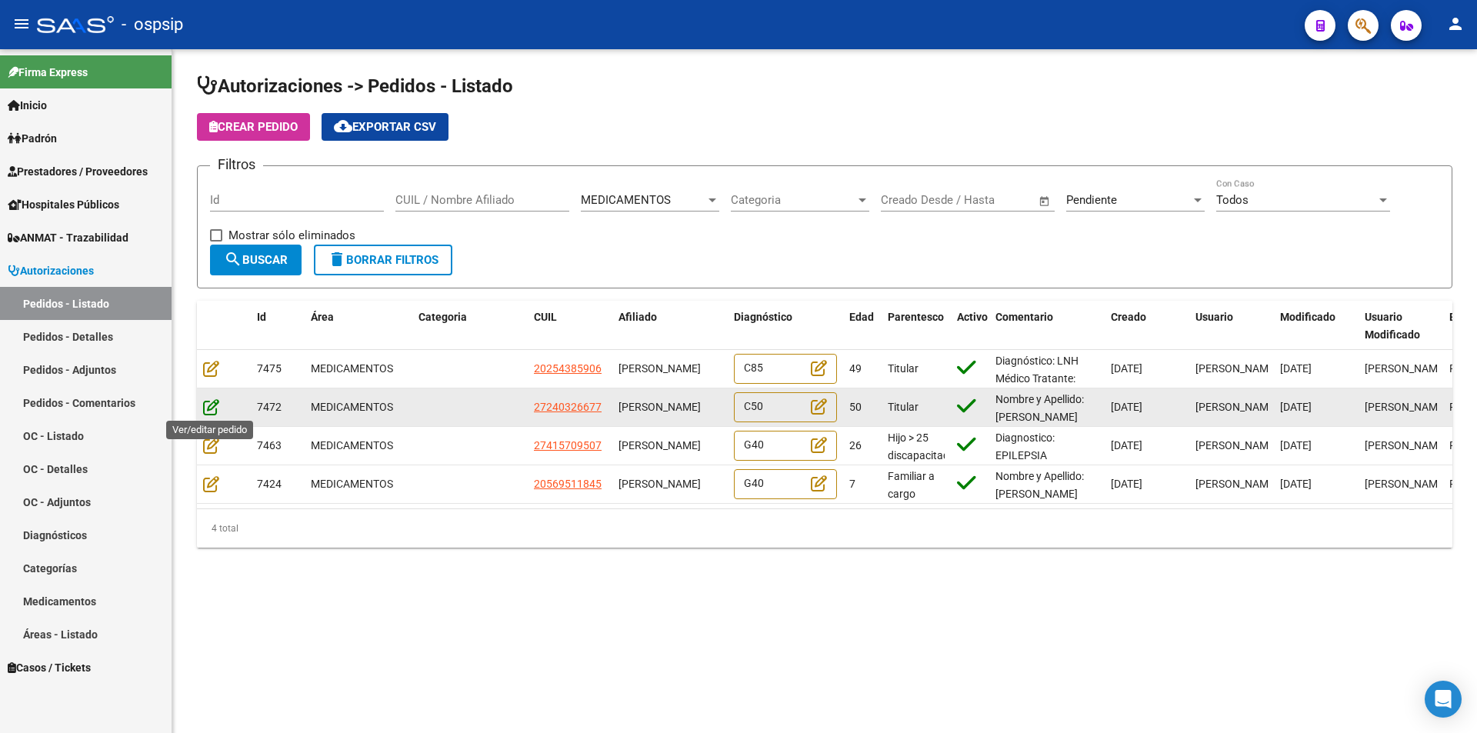
click at [210, 405] on icon at bounding box center [211, 407] width 16 height 17
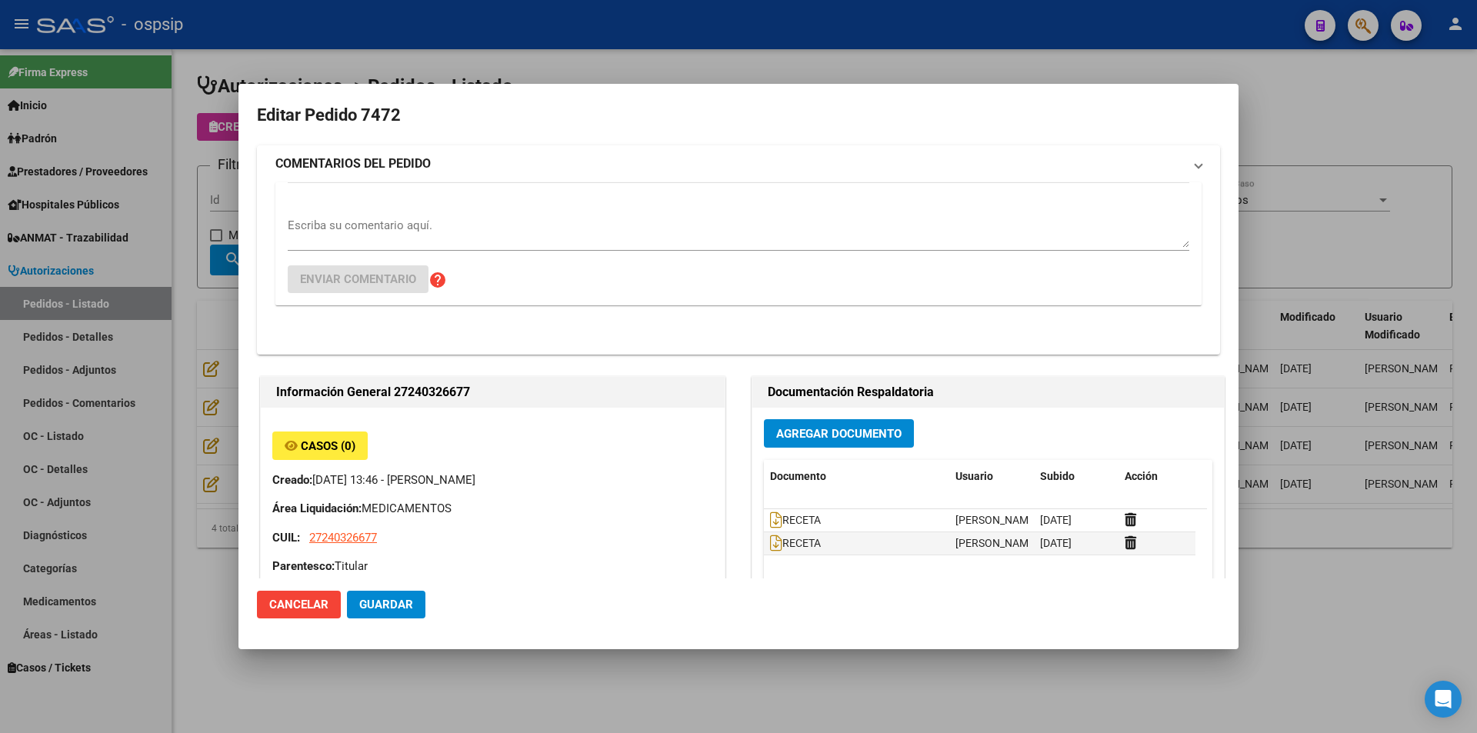
type input "[GEOGRAPHIC_DATA], [GEOGRAPHIC_DATA], [GEOGRAPHIC_DATA] 3504"
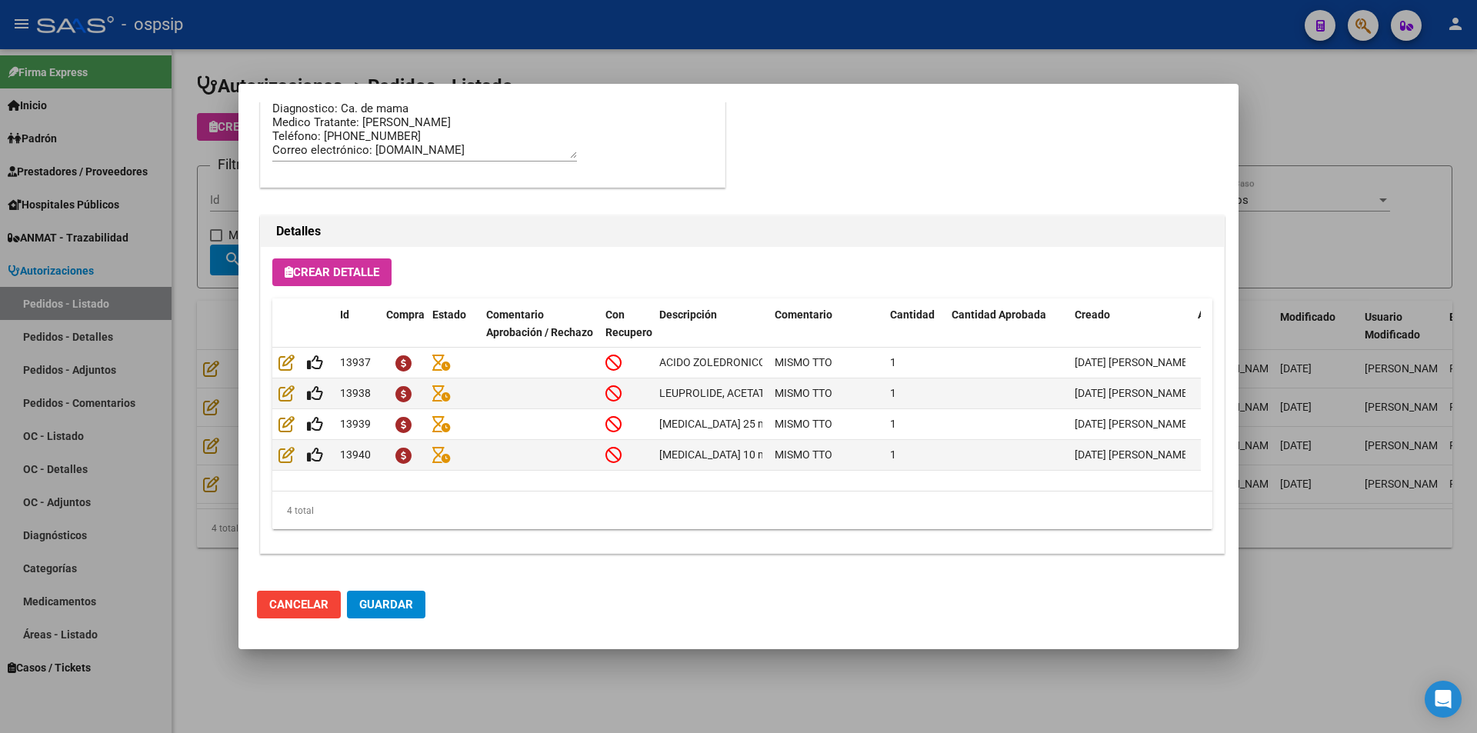
click at [570, 685] on div at bounding box center [738, 366] width 1477 height 733
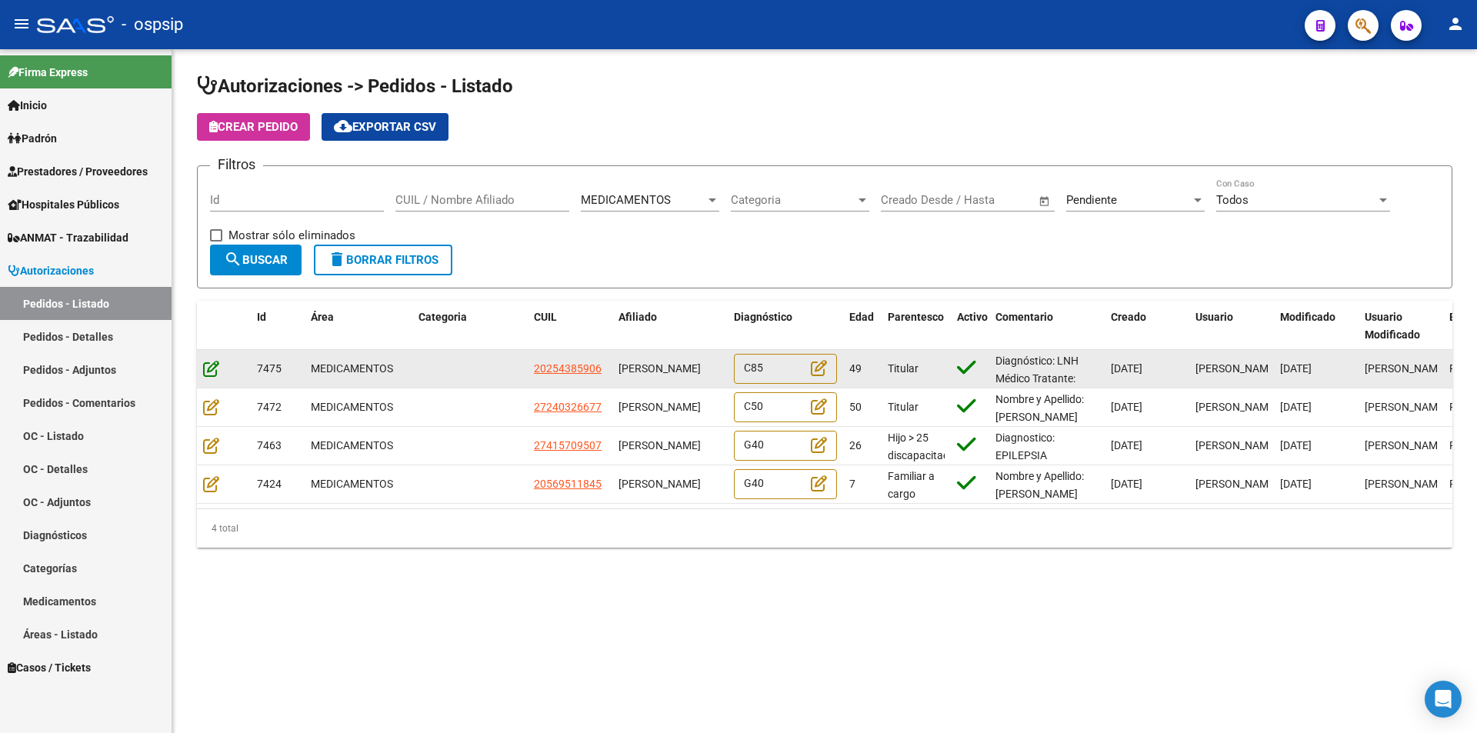
click at [207, 365] on icon at bounding box center [211, 368] width 16 height 17
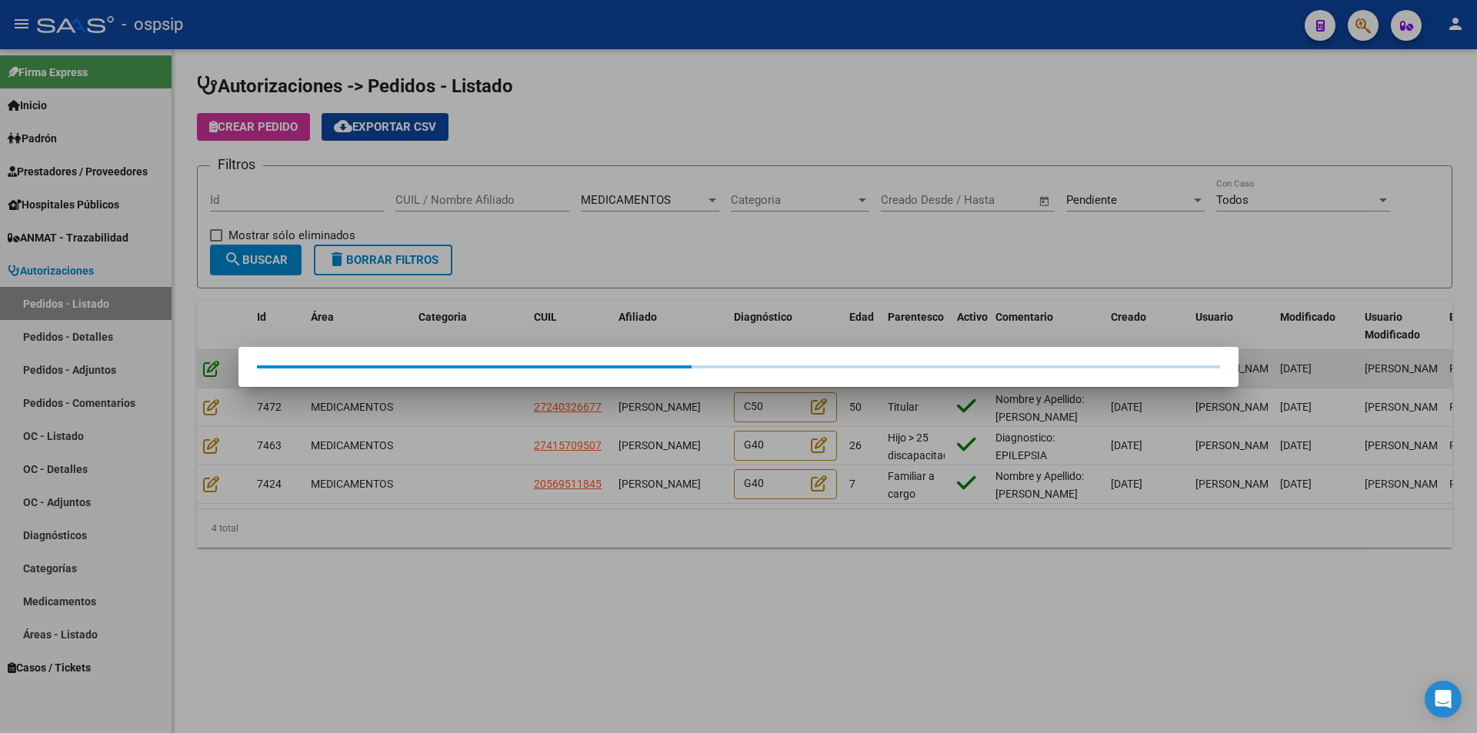
click at [207, 365] on div at bounding box center [738, 366] width 1477 height 733
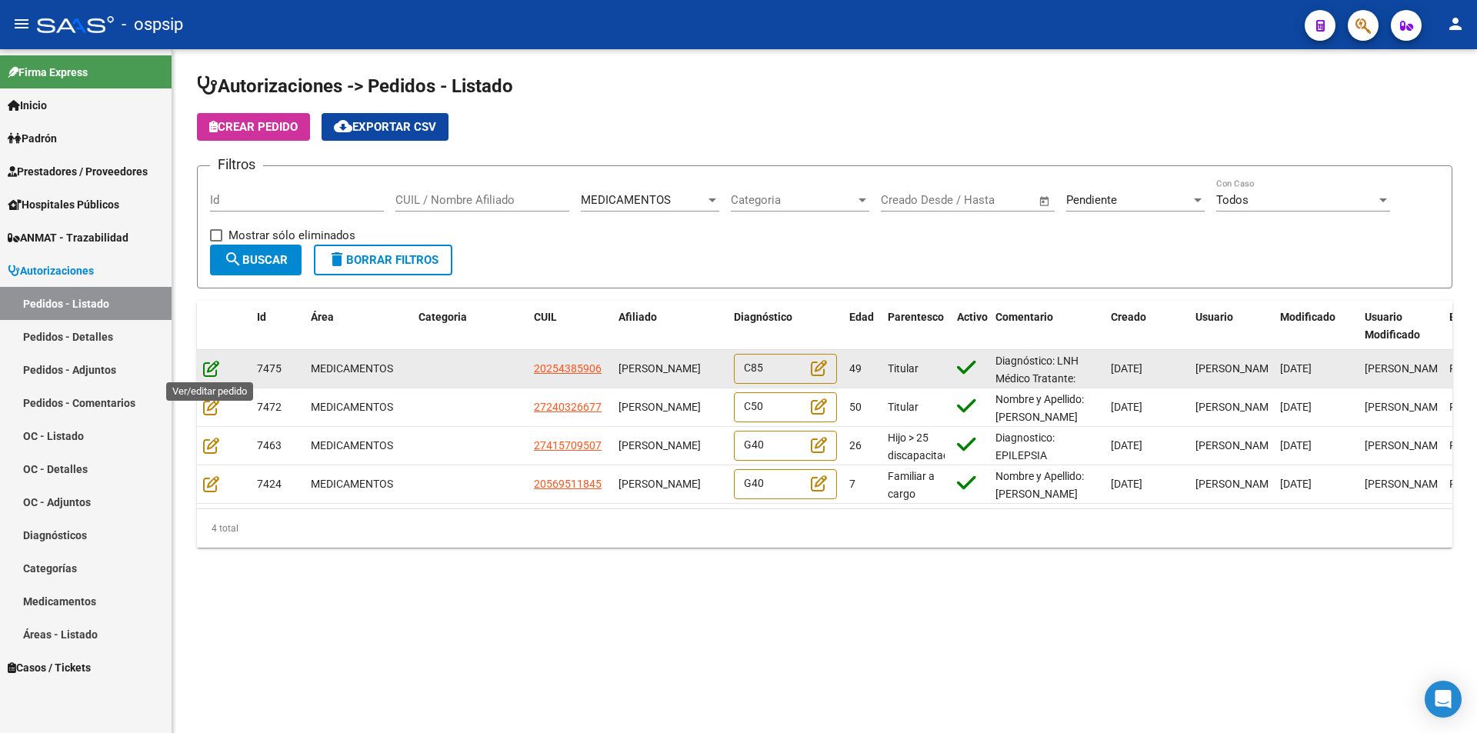
click at [209, 366] on icon at bounding box center [211, 368] width 16 height 17
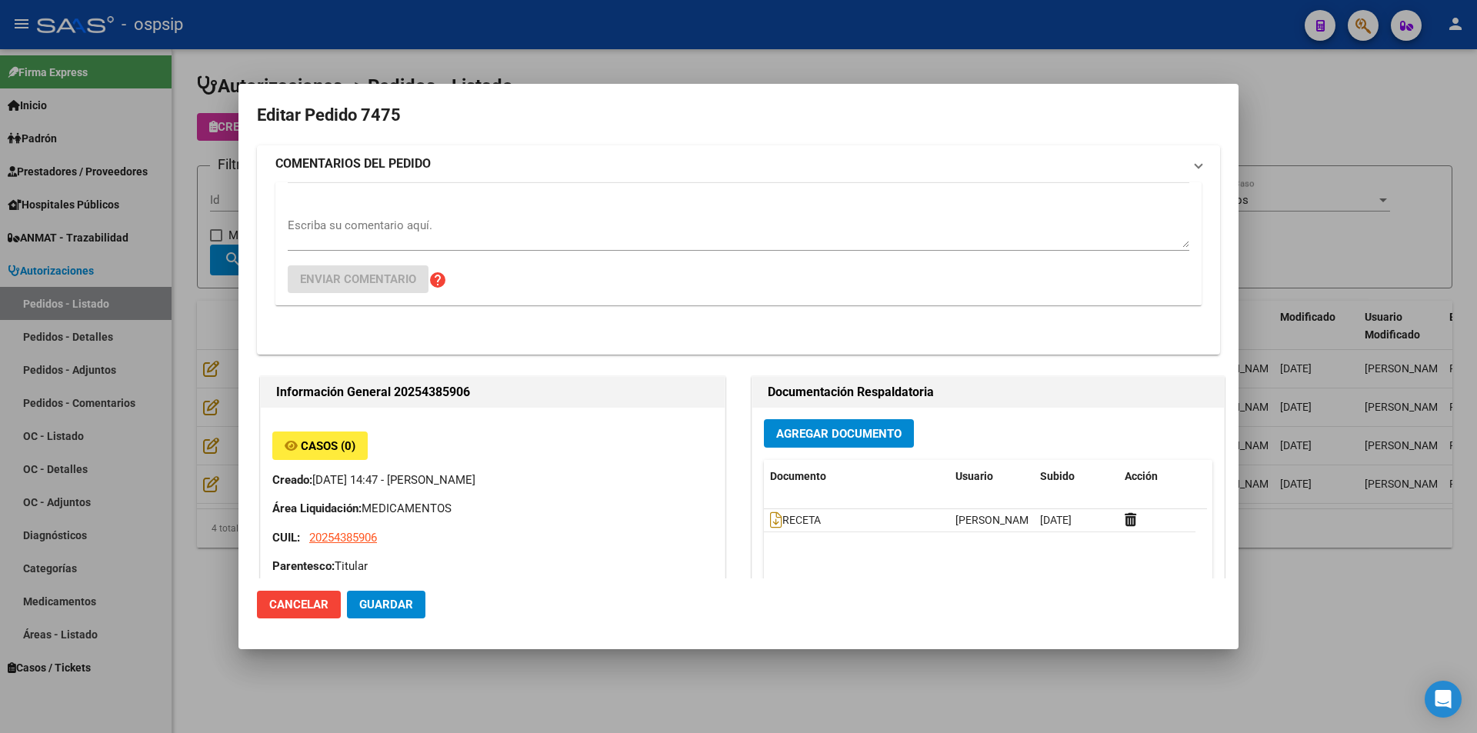
type input "[GEOGRAPHIC_DATA], [STREET_ADDRESS]"
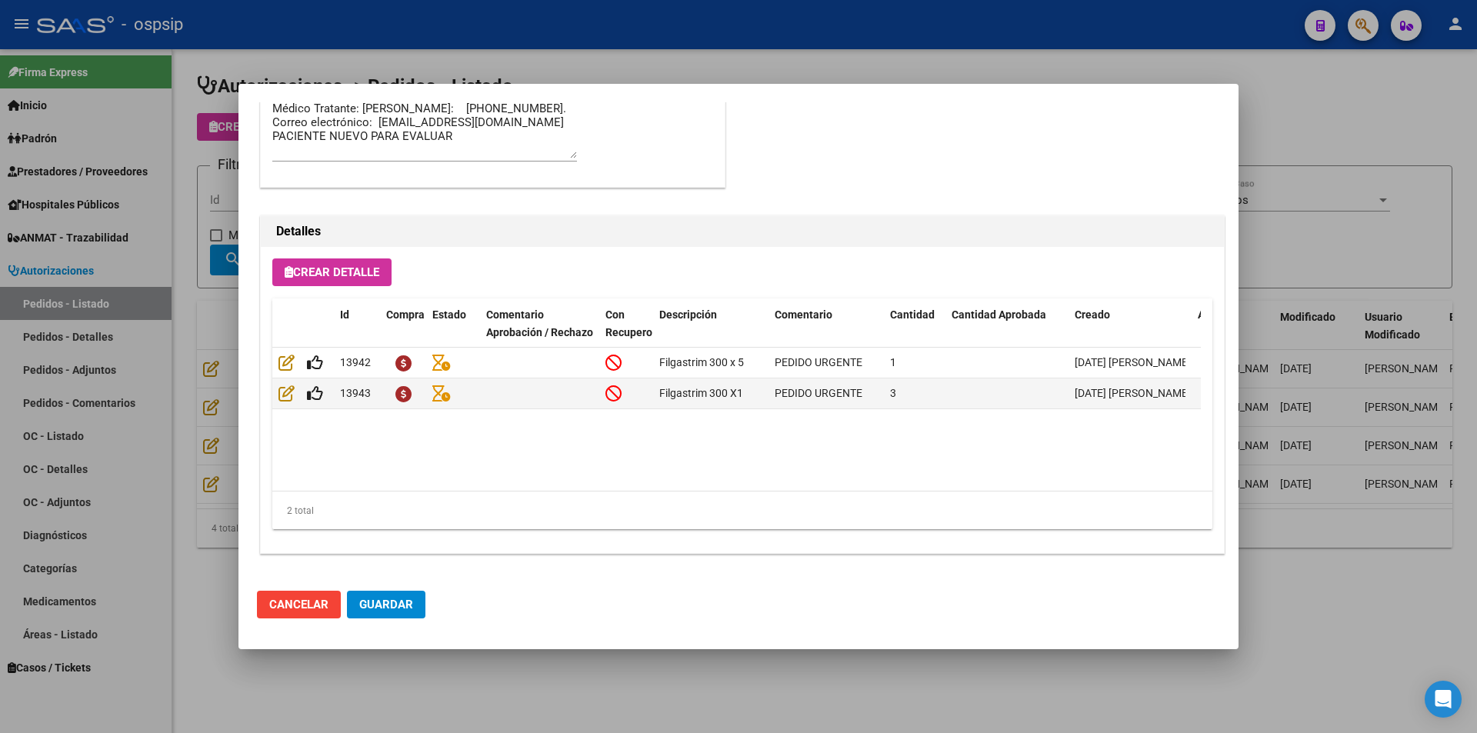
click at [546, 691] on div at bounding box center [738, 366] width 1477 height 733
